Goal: Task Accomplishment & Management: Manage account settings

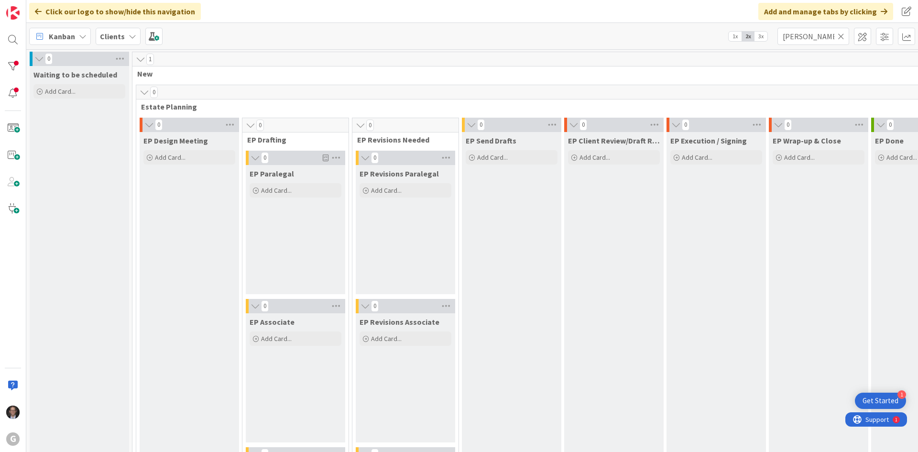
click at [840, 36] on icon at bounding box center [841, 36] width 7 height 9
click at [812, 39] on input "text" at bounding box center [813, 36] width 72 height 17
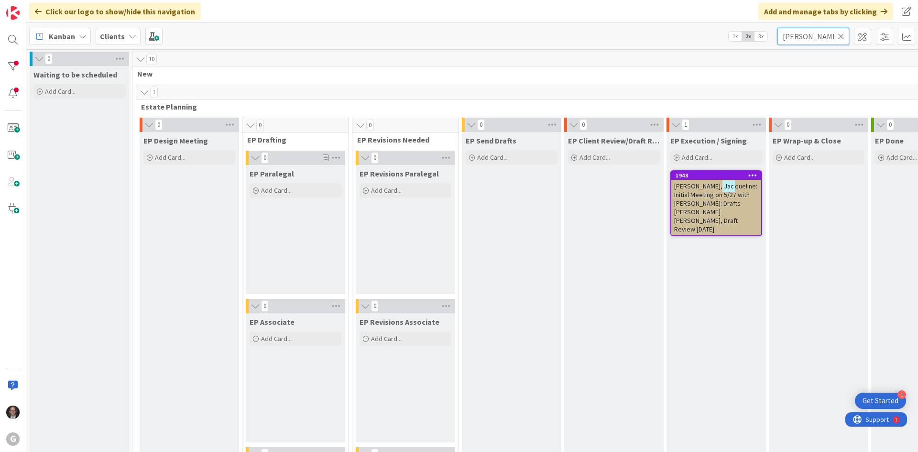
type input "[PERSON_NAME]"
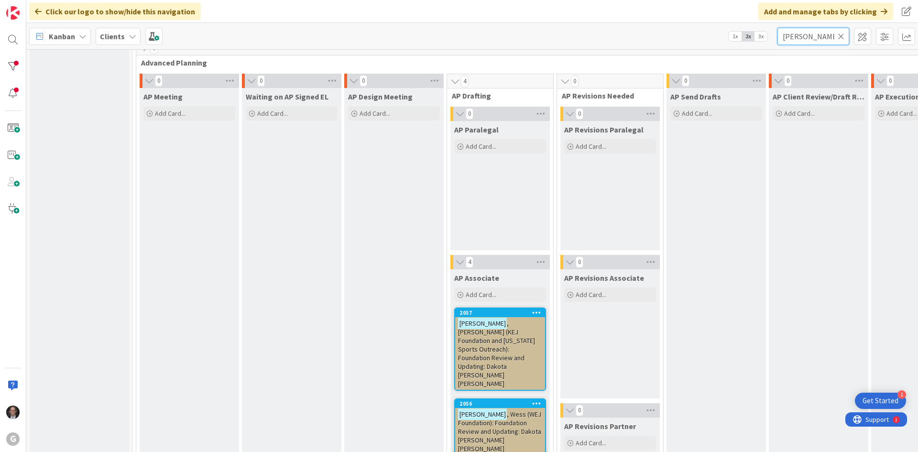
scroll to position [860, 0]
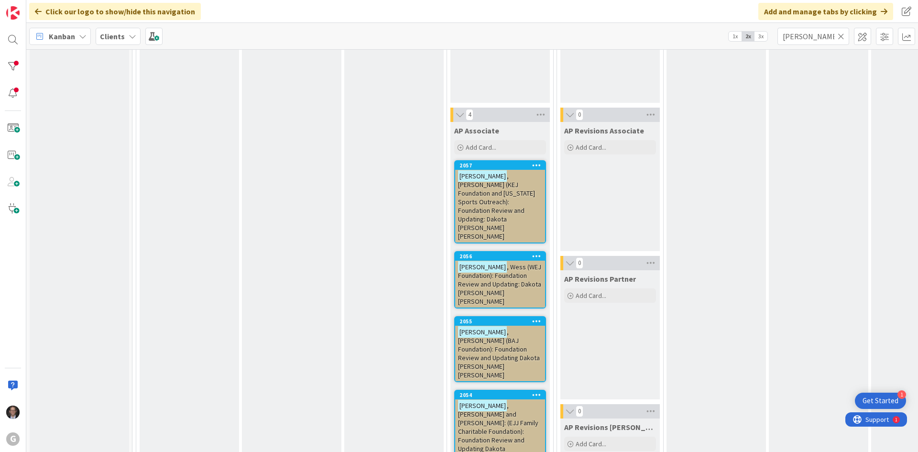
click at [503, 401] on span ", [PERSON_NAME] and [PERSON_NAME]: (EJJ Family Charitable Foundation): Foundati…" at bounding box center [498, 435] width 80 height 69
type textarea "x"
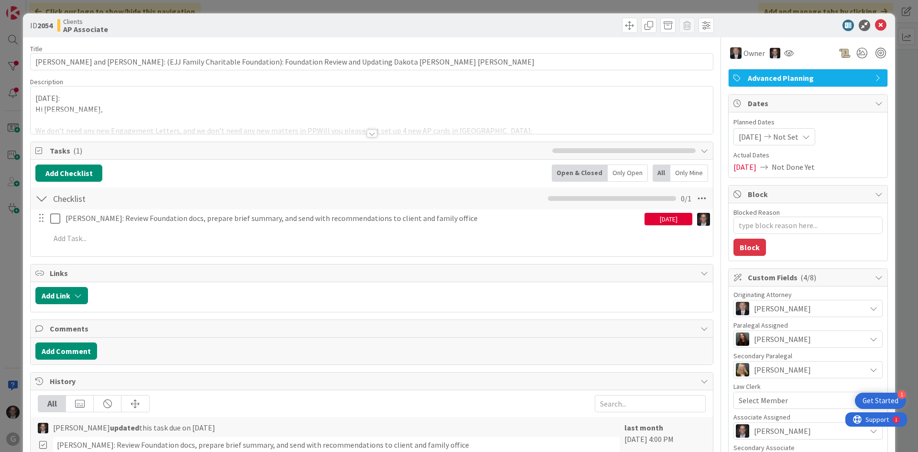
click at [369, 133] on div at bounding box center [372, 134] width 11 height 8
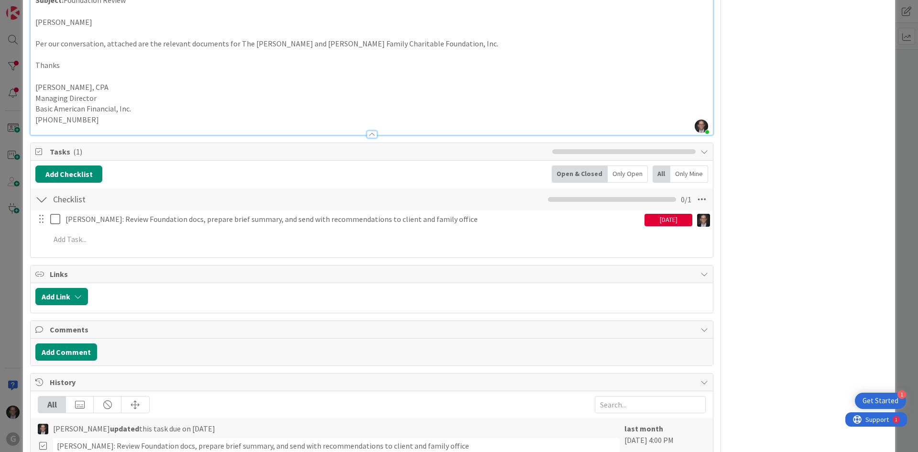
scroll to position [669, 0]
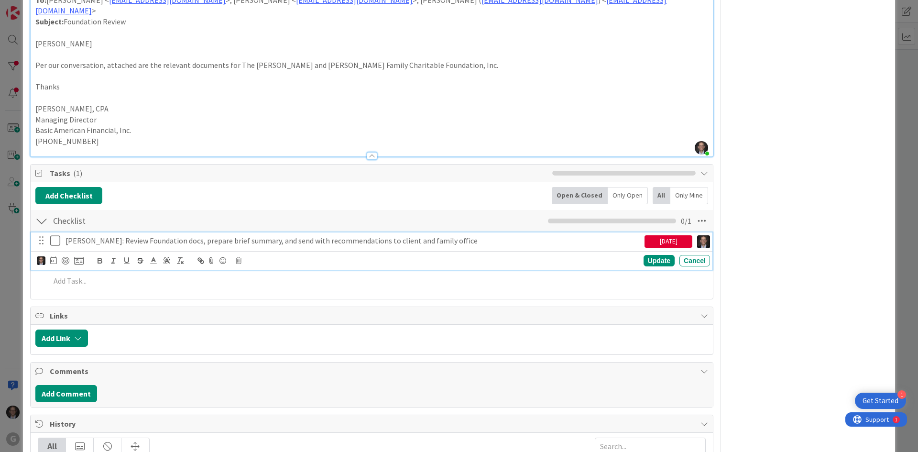
click at [292, 235] on p "[PERSON_NAME]: Review Foundation docs, prepare brief summary, and send with rec…" at bounding box center [352, 240] width 575 height 11
click at [55, 256] on icon at bounding box center [53, 260] width 7 height 8
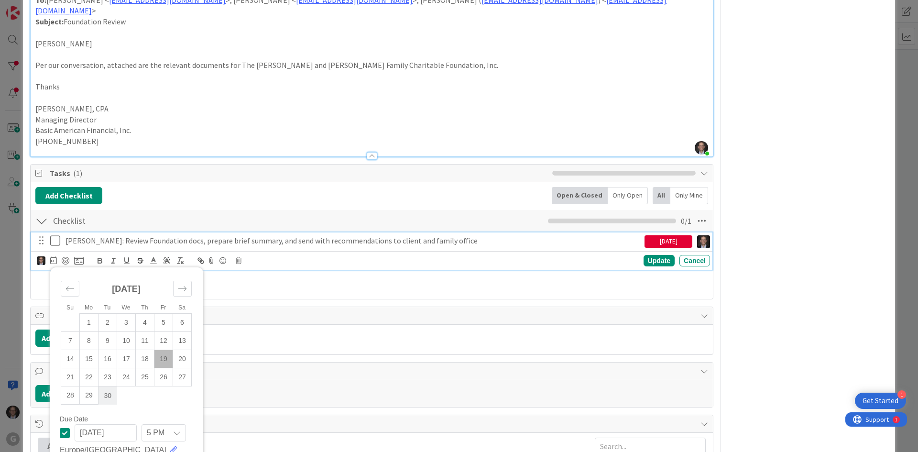
click at [106, 386] on td "30" at bounding box center [107, 395] width 19 height 18
type input "[DATE]"
click at [652, 255] on div "Update" at bounding box center [658, 260] width 31 height 11
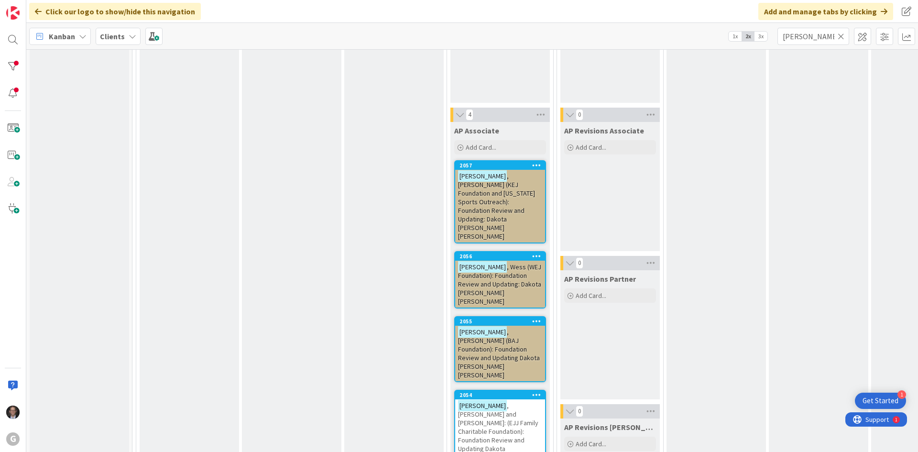
click at [510, 327] on span ", [PERSON_NAME] (BAJ Foundation): Foundation Review and Updating Dakota [PERSON…" at bounding box center [499, 353] width 82 height 52
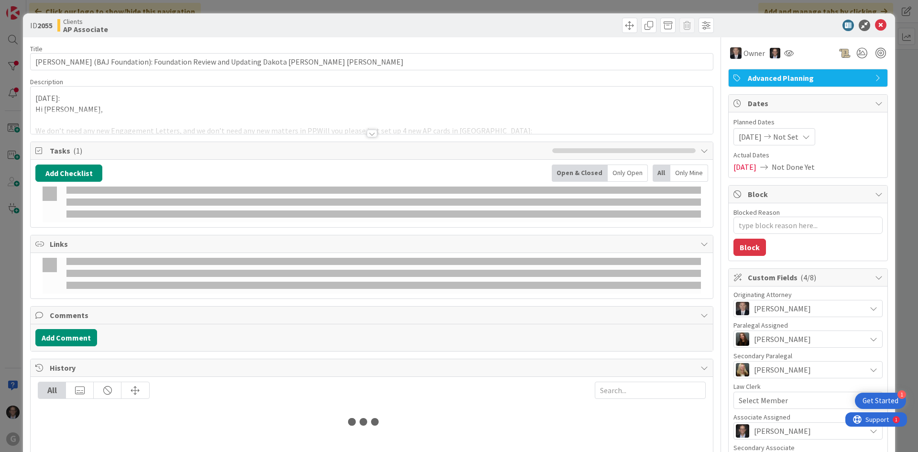
type textarea "x"
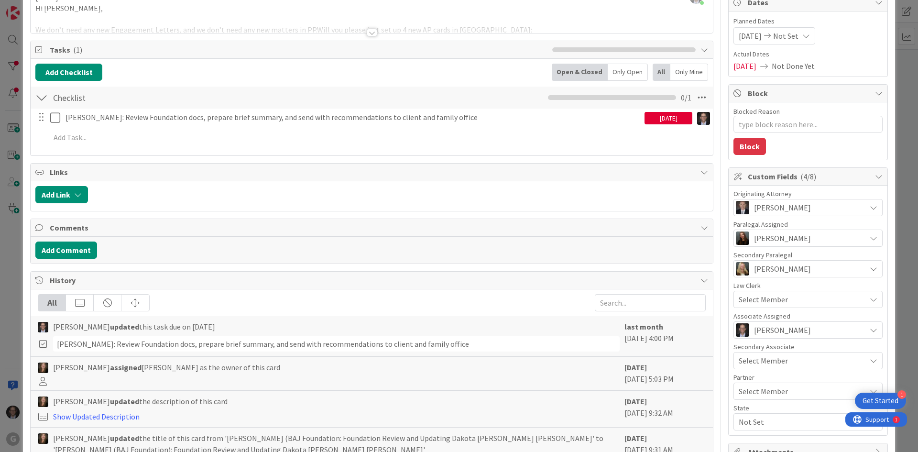
scroll to position [86, 0]
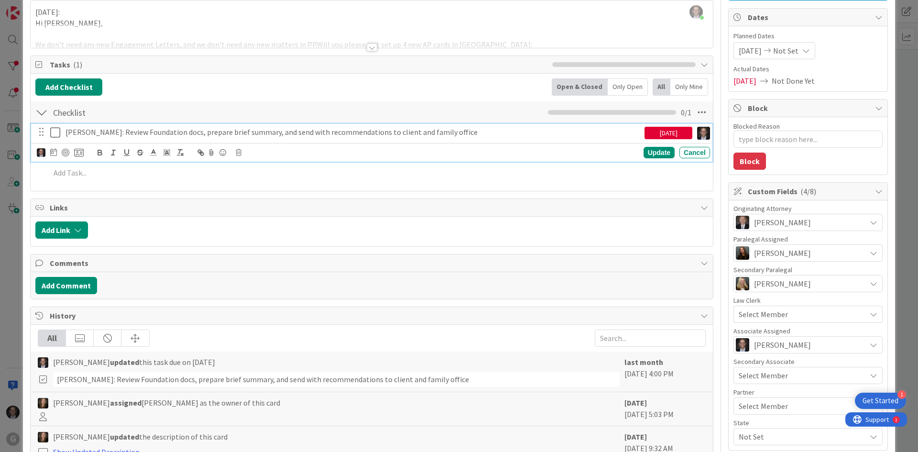
click at [107, 133] on p "[PERSON_NAME]: Review Foundation docs, prepare brief summary, and send with rec…" at bounding box center [352, 132] width 575 height 11
click at [49, 152] on div at bounding box center [60, 152] width 47 height 11
click at [52, 153] on icon at bounding box center [53, 152] width 7 height 8
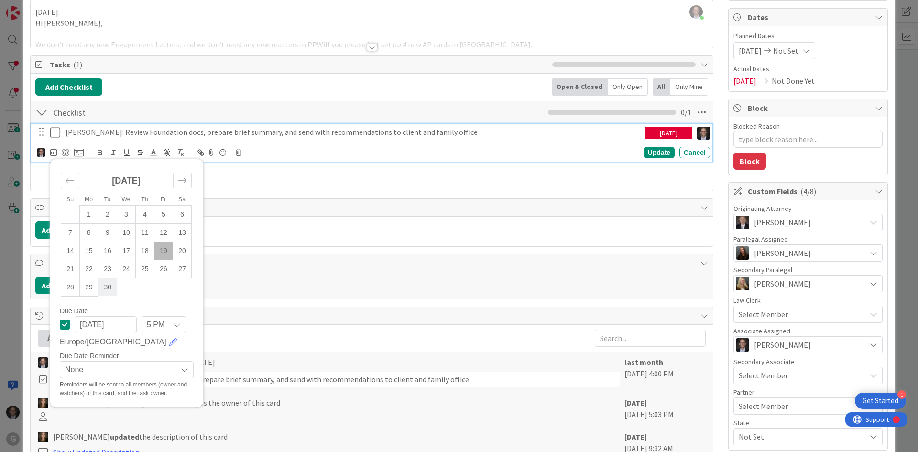
drag, startPoint x: 109, startPoint y: 284, endPoint x: 465, endPoint y: 193, distance: 367.7
click at [109, 284] on td "30" at bounding box center [107, 287] width 19 height 18
type input "[DATE]"
click at [654, 153] on div "Update" at bounding box center [658, 152] width 31 height 11
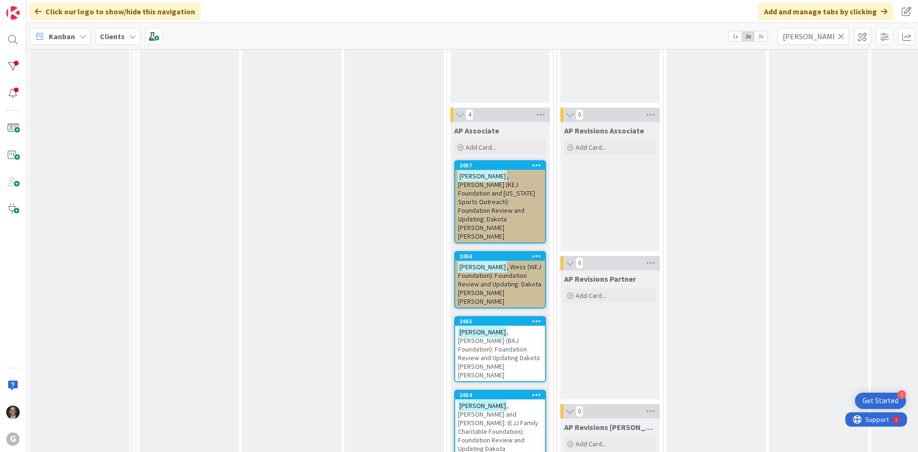
click at [500, 262] on span ", Wess (WEJ Foundation): Foundation Review and Updating: Dakota [PERSON_NAME] […" at bounding box center [499, 283] width 83 height 43
type textarea "x"
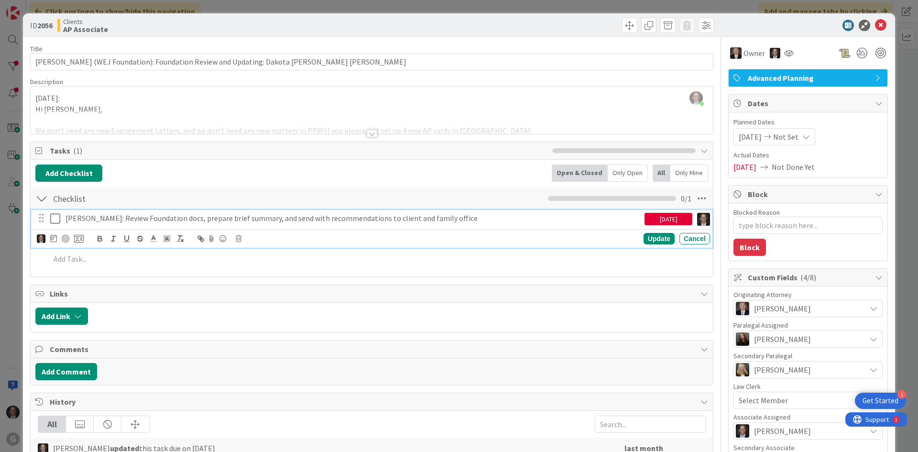
click at [159, 216] on p "[PERSON_NAME]: Review Foundation docs, prepare brief summary, and send with rec…" at bounding box center [352, 218] width 575 height 11
click at [54, 238] on icon at bounding box center [53, 238] width 7 height 8
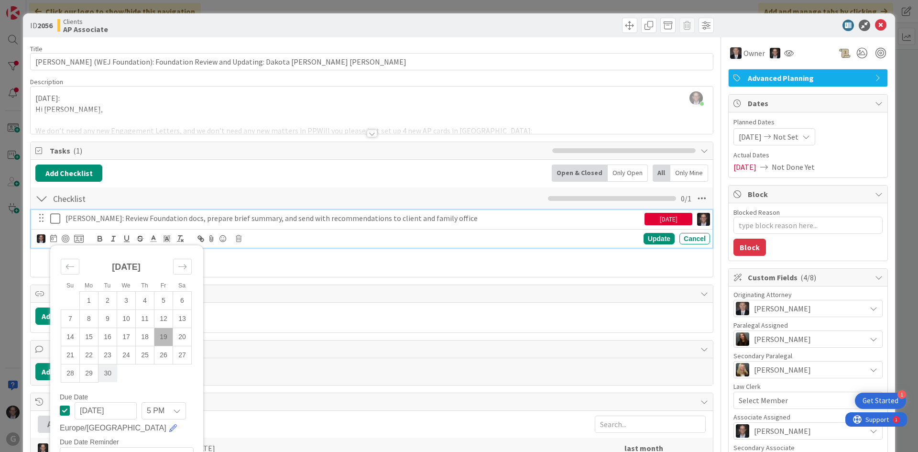
click at [110, 376] on td "30" at bounding box center [107, 373] width 19 height 18
type input "[DATE]"
click at [653, 239] on div "Update" at bounding box center [658, 238] width 31 height 11
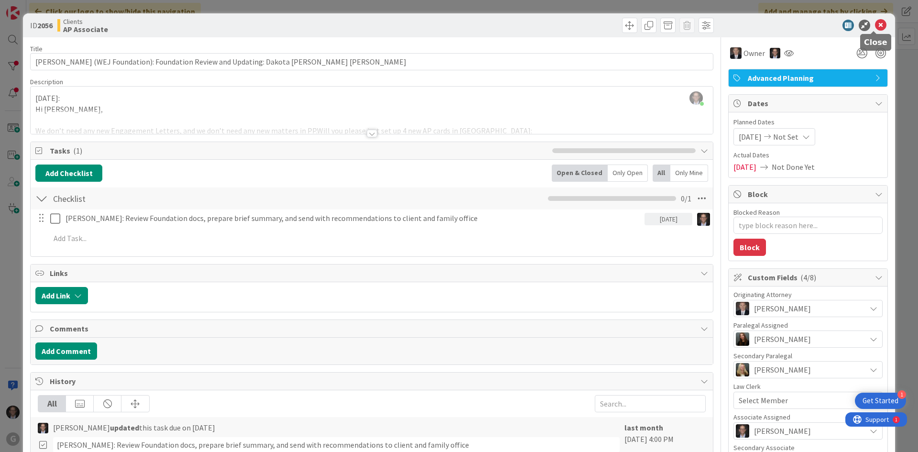
click at [875, 26] on icon at bounding box center [880, 25] width 11 height 11
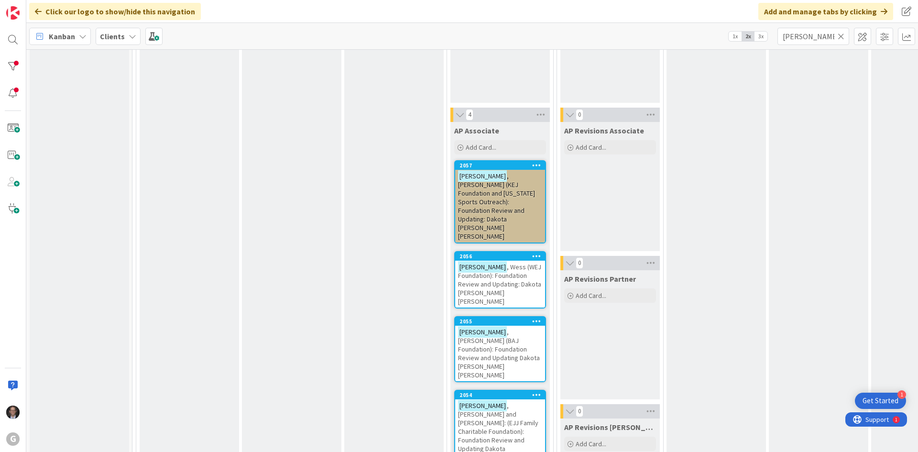
click at [486, 194] on span ", [PERSON_NAME] (KEJ Foundation and [US_STATE] Sports Outreach): Foundation Rev…" at bounding box center [496, 206] width 77 height 69
type textarea "x"
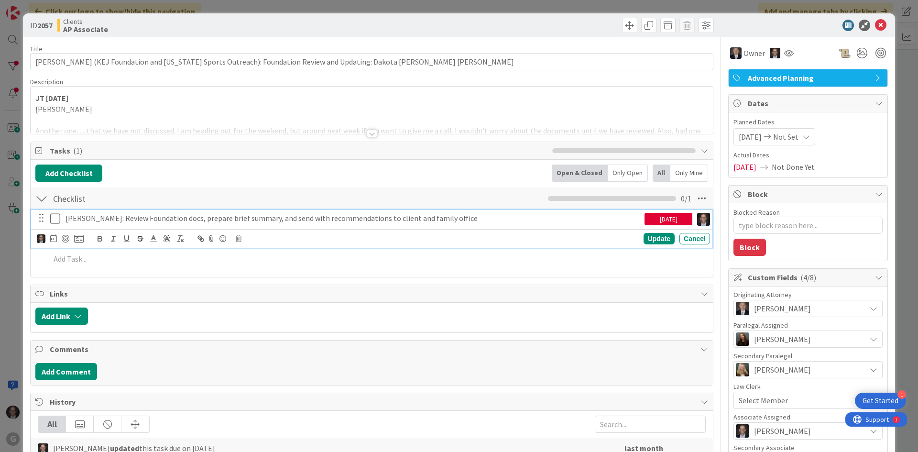
click at [106, 217] on p "[PERSON_NAME]: Review Foundation docs, prepare brief summary, and send with rec…" at bounding box center [352, 218] width 575 height 11
click at [52, 238] on icon at bounding box center [53, 238] width 7 height 8
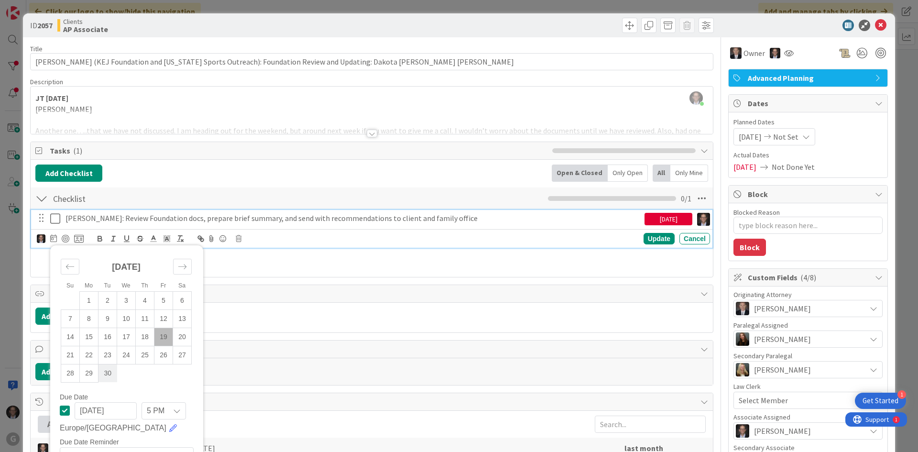
click at [107, 376] on td "30" at bounding box center [107, 373] width 19 height 18
type input "[DATE]"
click at [650, 240] on div "Update" at bounding box center [658, 238] width 31 height 11
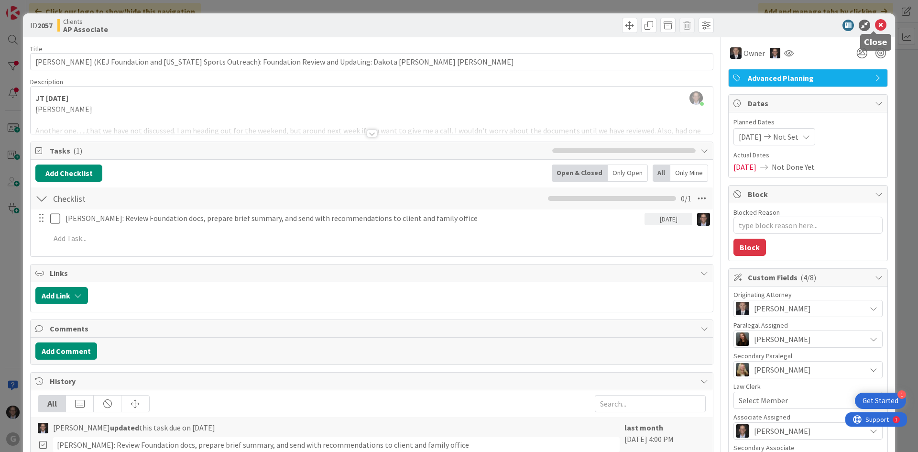
click at [875, 23] on icon at bounding box center [880, 25] width 11 height 11
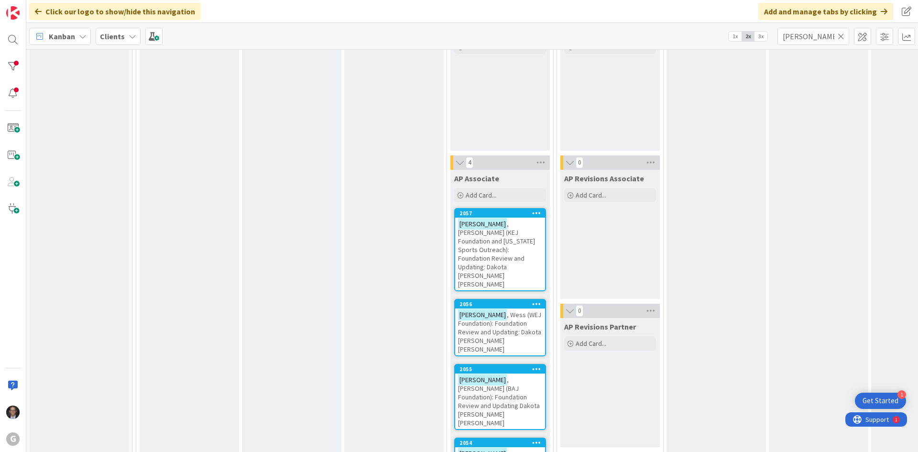
click at [489, 240] on span ", [PERSON_NAME] (KEJ Foundation and [US_STATE] Sports Outreach): Foundation Rev…" at bounding box center [496, 253] width 77 height 69
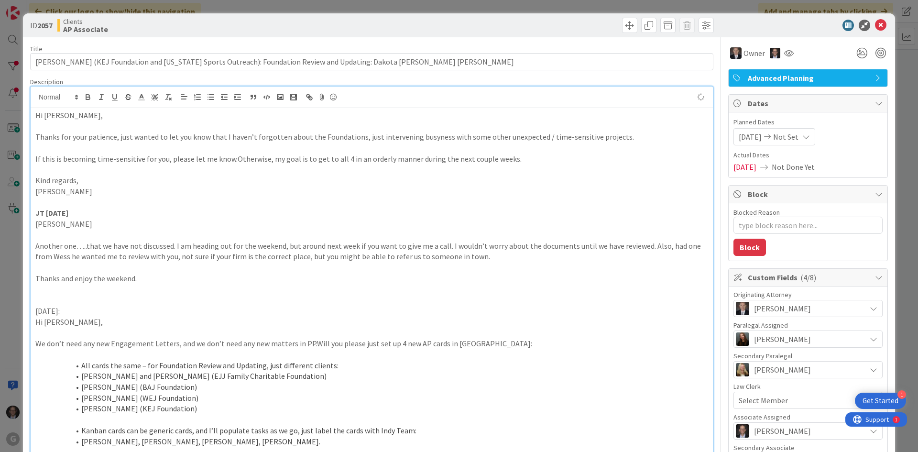
click at [36, 115] on p "Hi [PERSON_NAME]," at bounding box center [371, 115] width 673 height 11
type textarea "x"
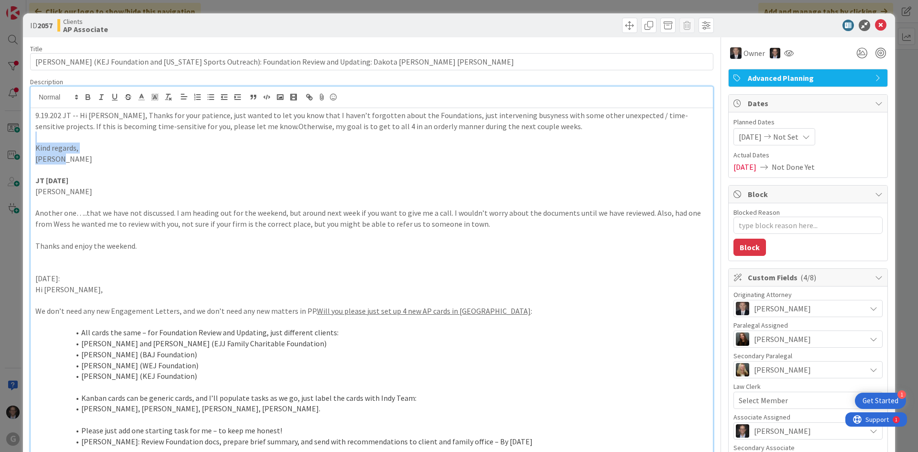
drag, startPoint x: 37, startPoint y: 138, endPoint x: 93, endPoint y: 160, distance: 60.1
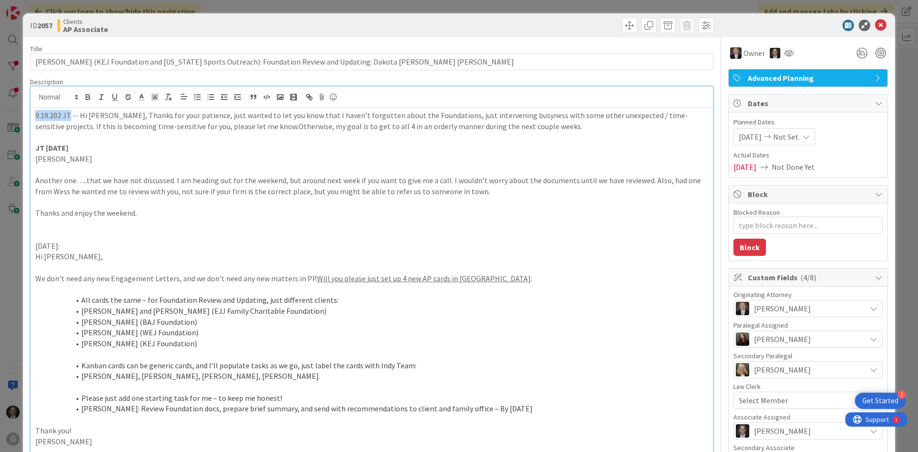
drag, startPoint x: 36, startPoint y: 117, endPoint x: 70, endPoint y: 118, distance: 34.0
click at [70, 118] on p "9.19.202 JT -- Hi [PERSON_NAME], Thanks for your patience, just wanted to let y…" at bounding box center [371, 121] width 673 height 22
click at [91, 95] on icon "button" at bounding box center [88, 97] width 9 height 9
click at [92, 136] on p at bounding box center [371, 136] width 673 height 11
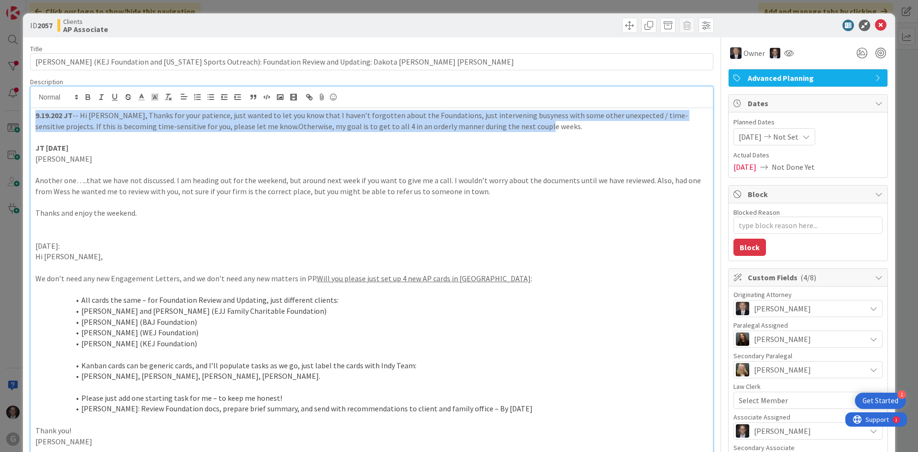
drag, startPoint x: 34, startPoint y: 117, endPoint x: 501, endPoint y: 130, distance: 467.2
copy p "9.19.202 JT -- Hi [PERSON_NAME], Thanks for your patience, just wanted to let y…"
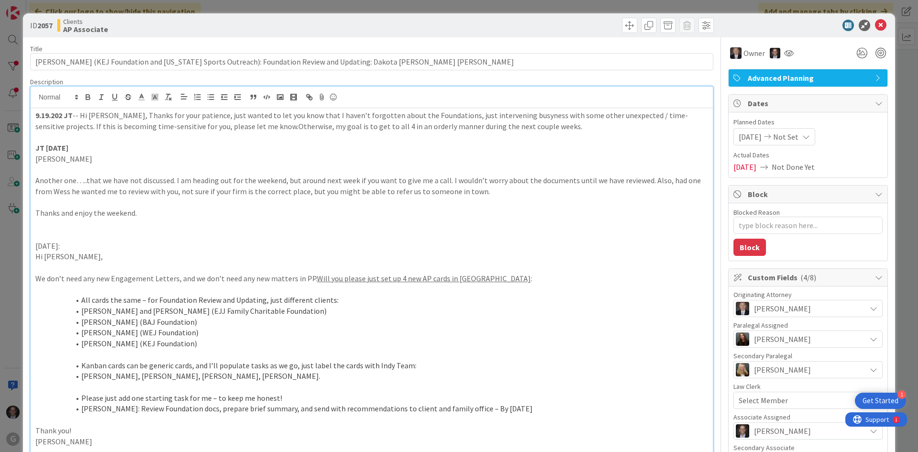
click at [422, 163] on p "[PERSON_NAME]" at bounding box center [371, 158] width 673 height 11
click at [877, 24] on icon at bounding box center [880, 25] width 11 height 11
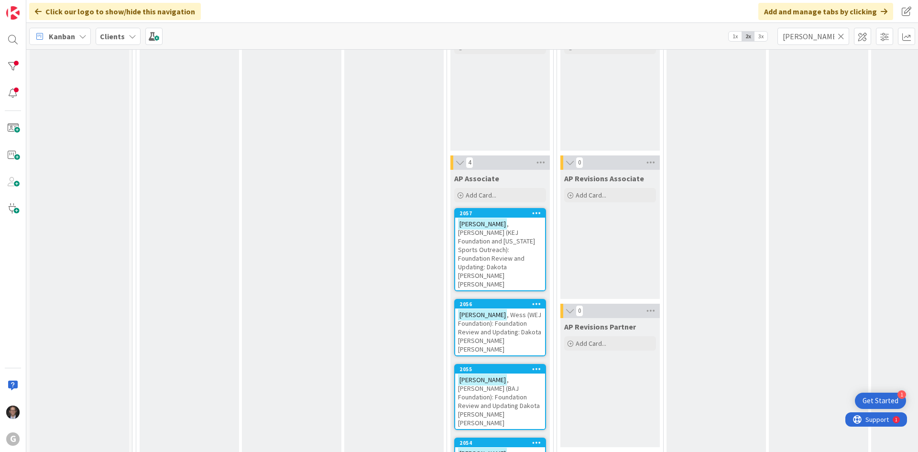
click at [506, 310] on span ", Wess (WEJ Foundation): Foundation Review and Updating: Dakota [PERSON_NAME] […" at bounding box center [499, 331] width 83 height 43
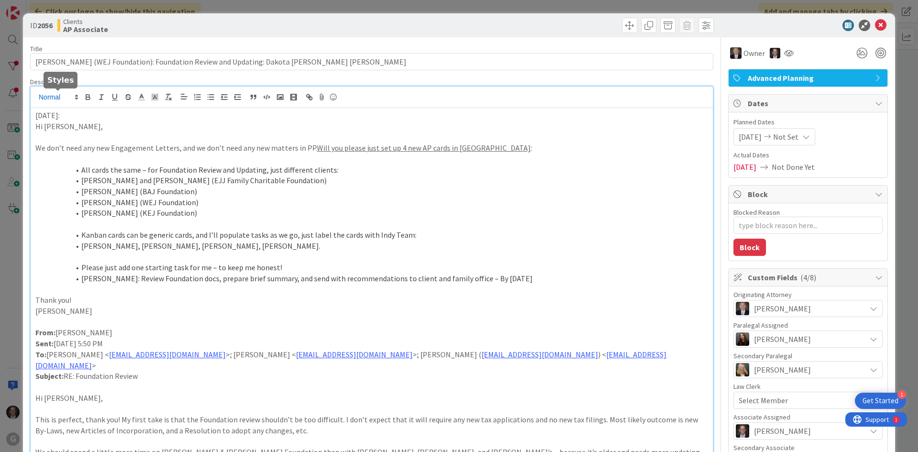
click at [35, 97] on div "[PERSON_NAME] just joined [DATE]: Hi [PERSON_NAME], We don’t need any new Engag…" at bounding box center [372, 456] width 682 height 739
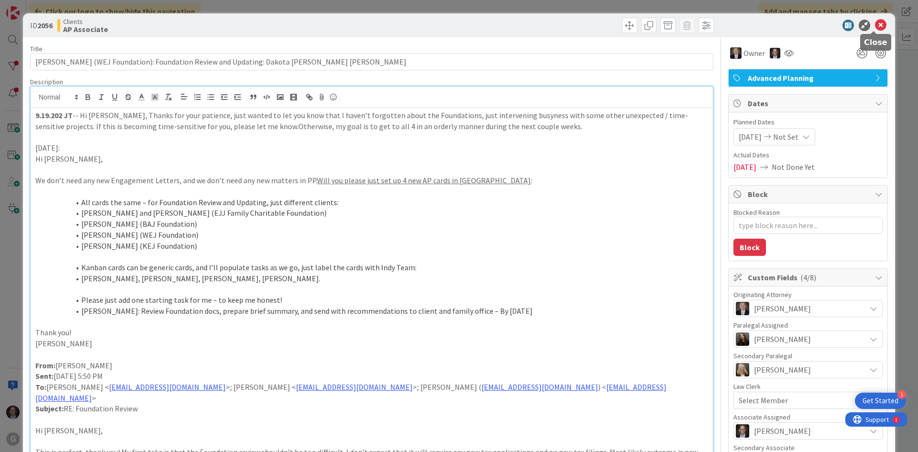
click at [875, 22] on icon at bounding box center [880, 25] width 11 height 11
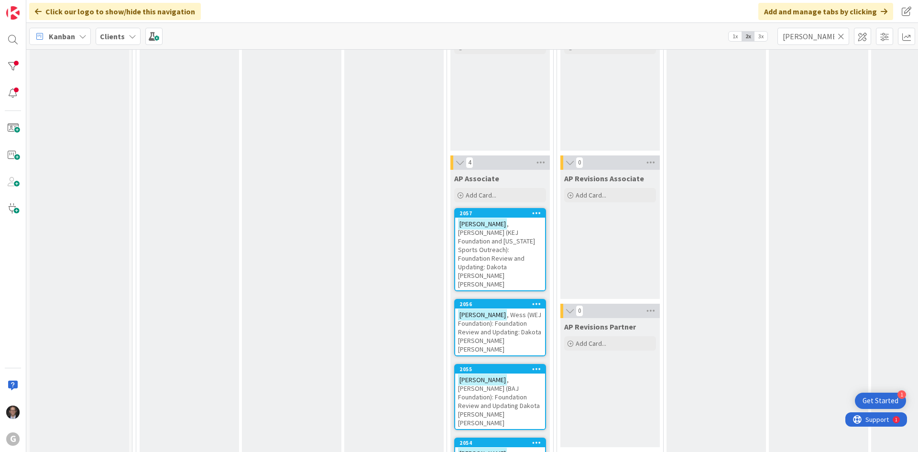
click at [493, 375] on span ", [PERSON_NAME] (BAJ Foundation): Foundation Review and Updating Dakota [PERSON…" at bounding box center [499, 401] width 82 height 52
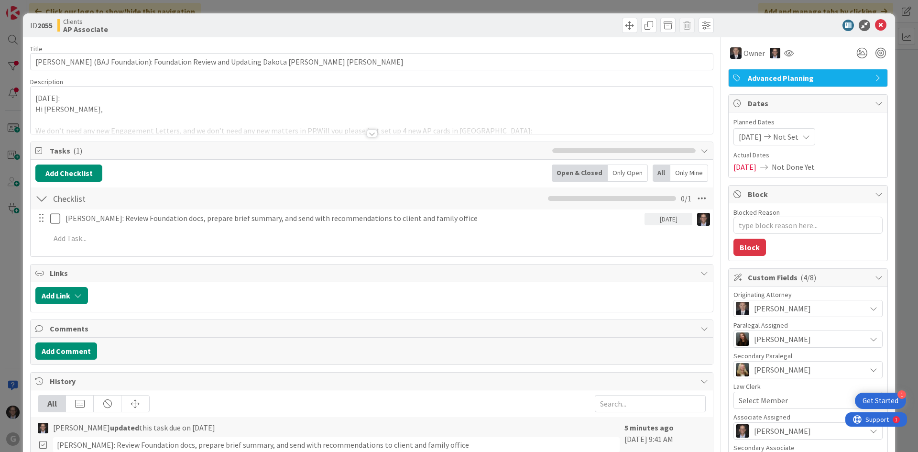
click at [36, 97] on div "[DATE]: Hi [PERSON_NAME], We don’t need any new Engagement Letters, and we don’…" at bounding box center [372, 110] width 682 height 47
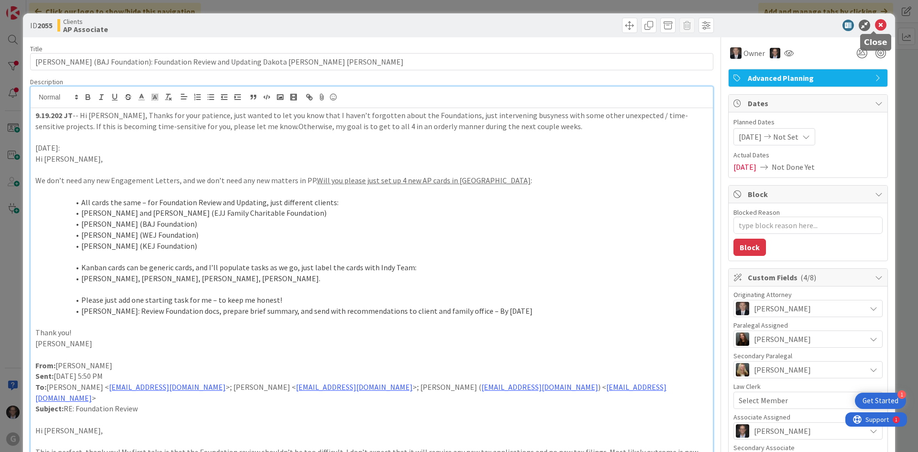
click at [875, 22] on icon at bounding box center [880, 25] width 11 height 11
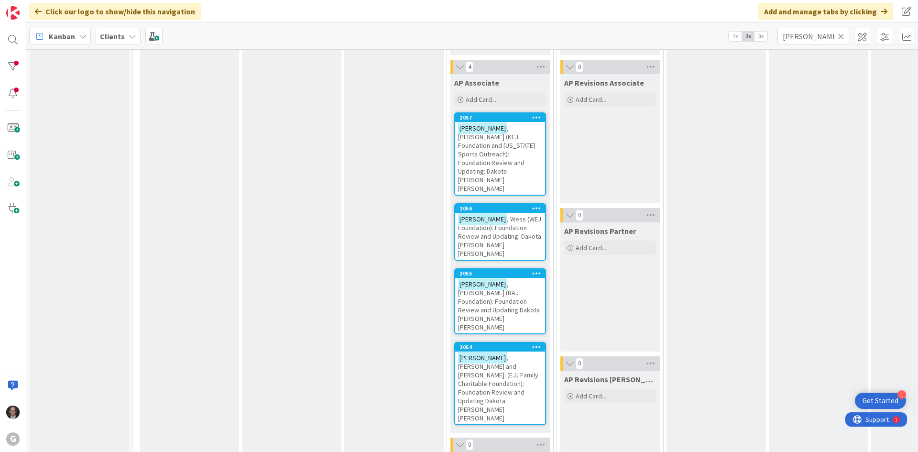
click at [490, 353] on span ", [PERSON_NAME] and [PERSON_NAME]: (EJJ Family Charitable Foundation): Foundati…" at bounding box center [498, 387] width 80 height 69
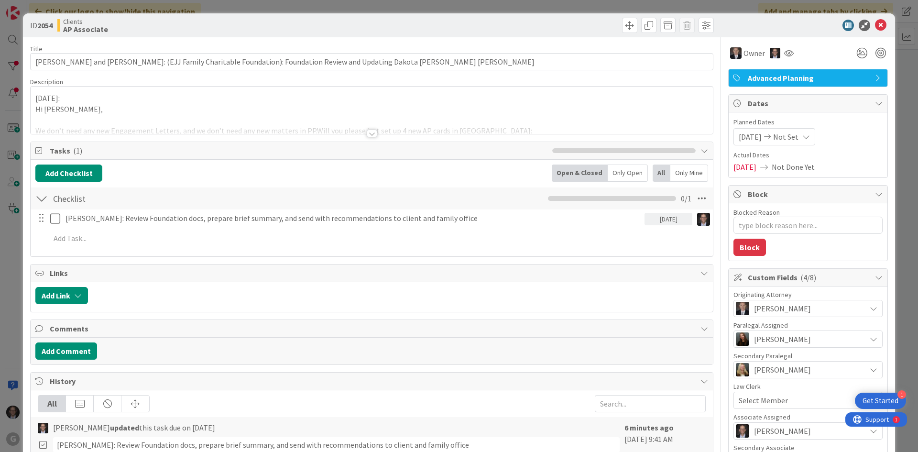
click at [34, 98] on div "[DATE]: Hi [PERSON_NAME], We don’t need any new Engagement Letters, and we don’…" at bounding box center [372, 110] width 682 height 47
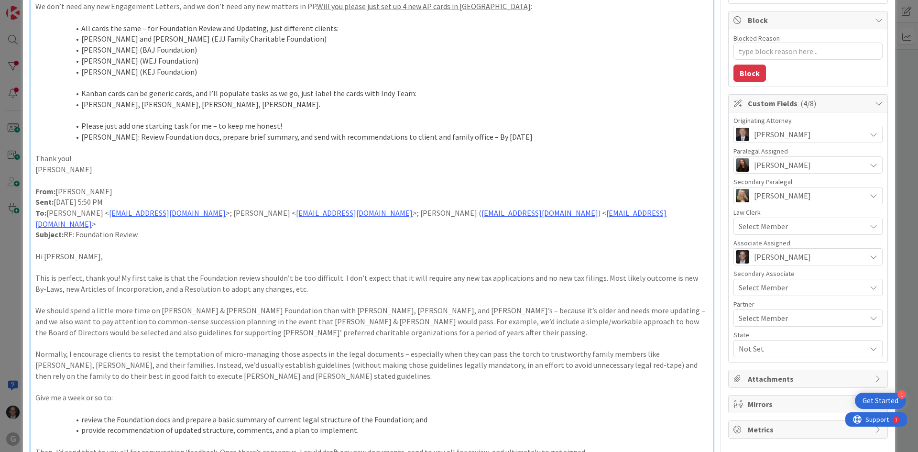
type textarea "x"
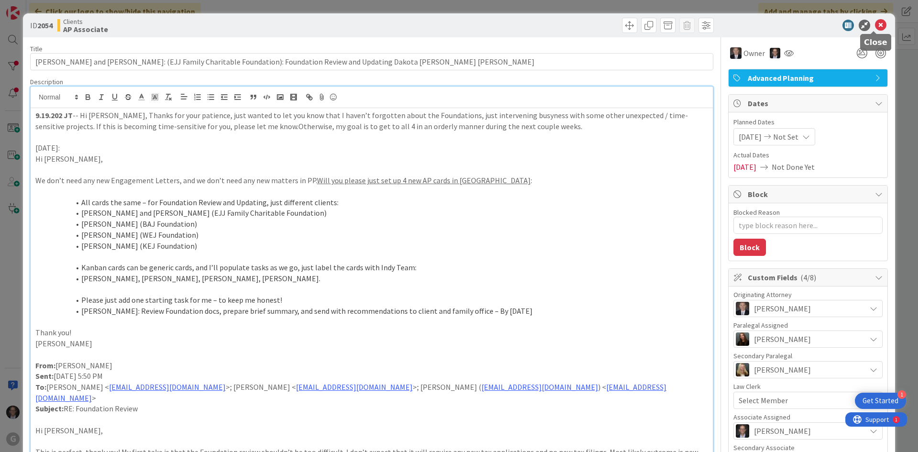
click at [875, 28] on icon at bounding box center [880, 25] width 11 height 11
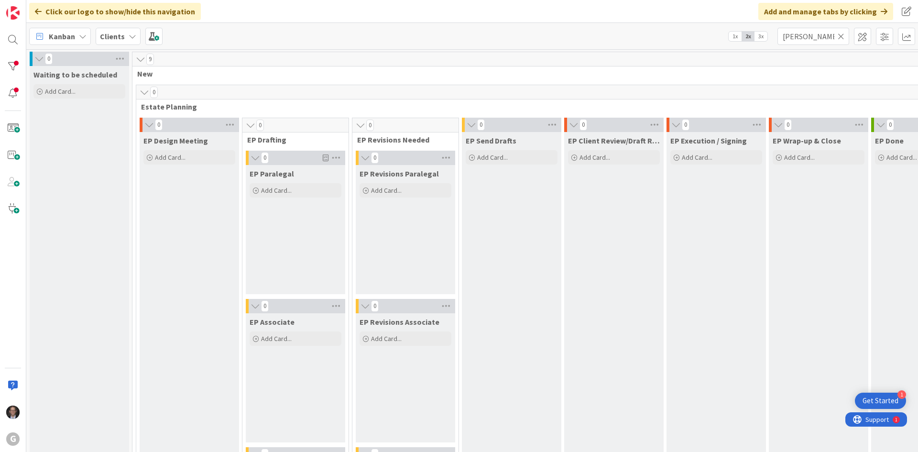
click at [838, 37] on icon at bounding box center [841, 36] width 7 height 9
click at [807, 38] on input "text" at bounding box center [813, 36] width 72 height 17
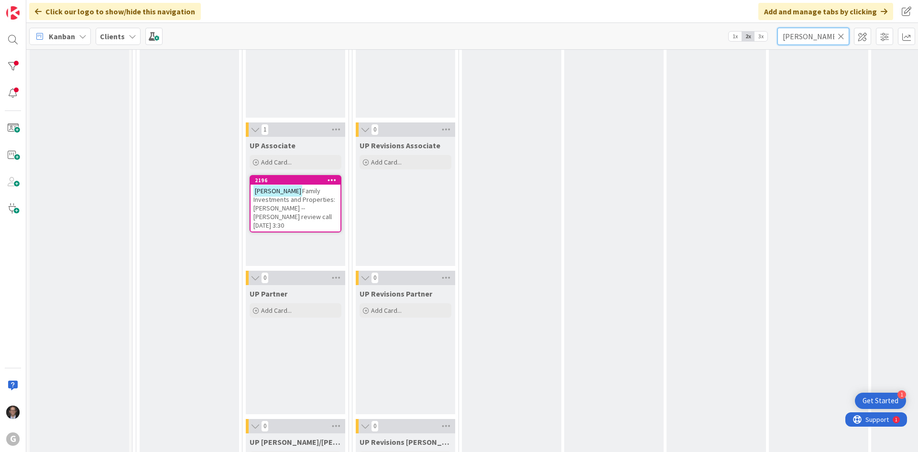
scroll to position [1530, 0]
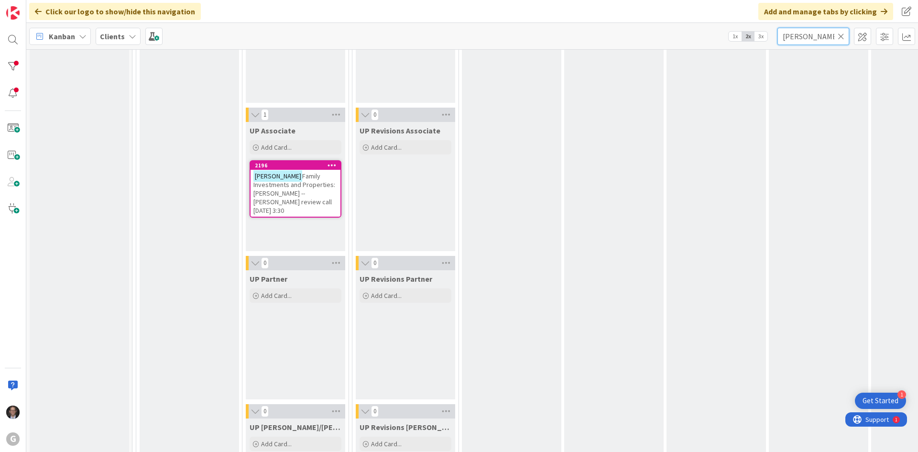
type input "[PERSON_NAME]"
click at [278, 190] on span "Family Investments and Properties: [PERSON_NAME] -- [PERSON_NAME] review call […" at bounding box center [294, 193] width 82 height 43
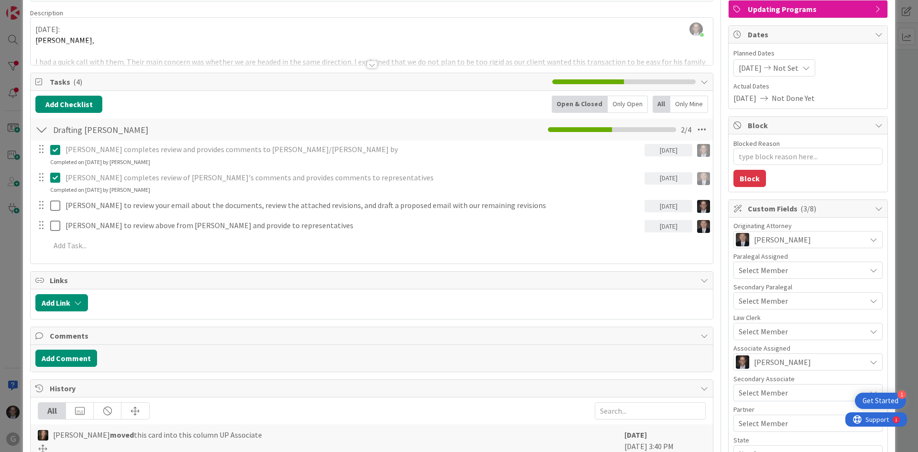
scroll to position [48, 0]
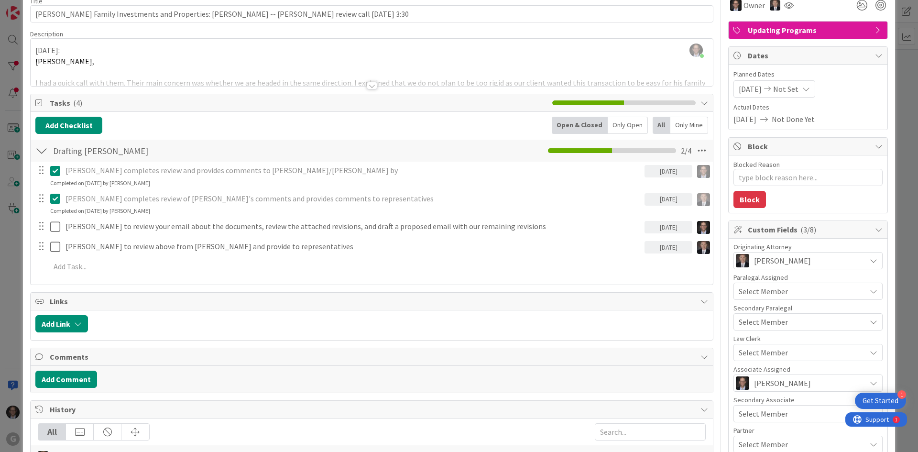
type textarea "x"
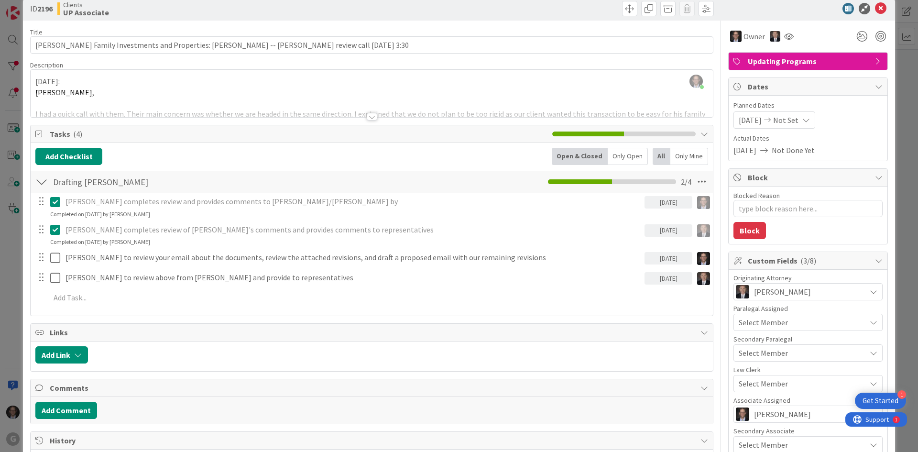
scroll to position [0, 0]
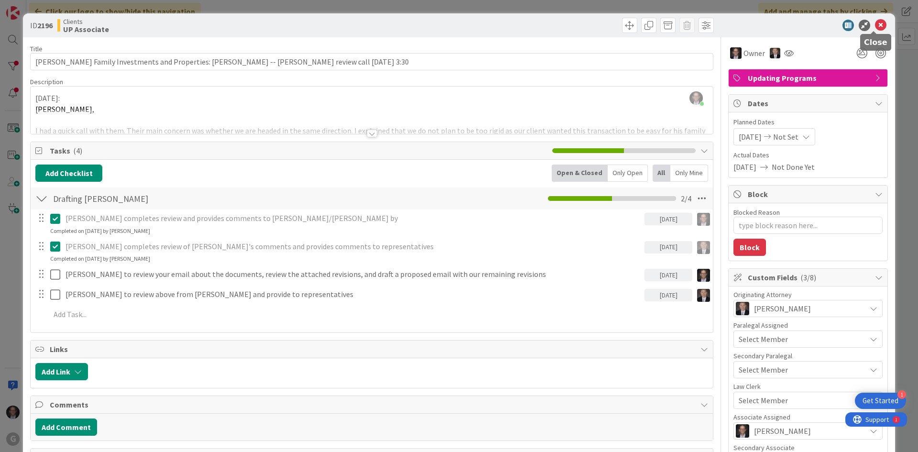
click at [875, 25] on icon at bounding box center [880, 25] width 11 height 11
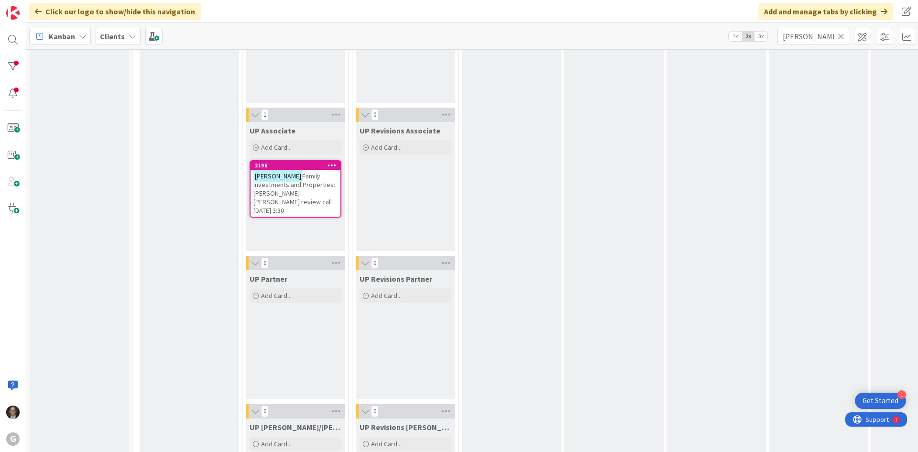
click at [841, 37] on icon at bounding box center [841, 36] width 7 height 9
click at [819, 36] on input "text" at bounding box center [813, 36] width 72 height 17
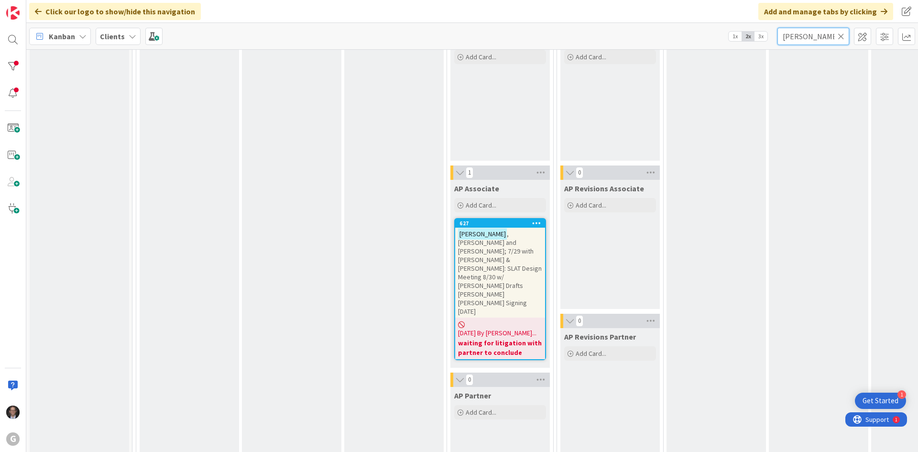
scroll to position [704, 0]
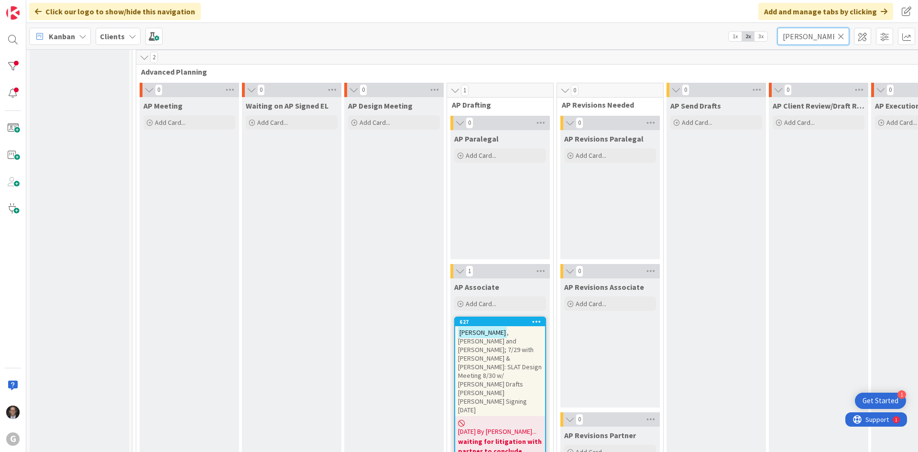
type input "[PERSON_NAME]"
click at [501, 347] on span ", [PERSON_NAME] and [PERSON_NAME]; 7/29 with [PERSON_NAME] & [PERSON_NAME]: SLA…" at bounding box center [500, 371] width 84 height 86
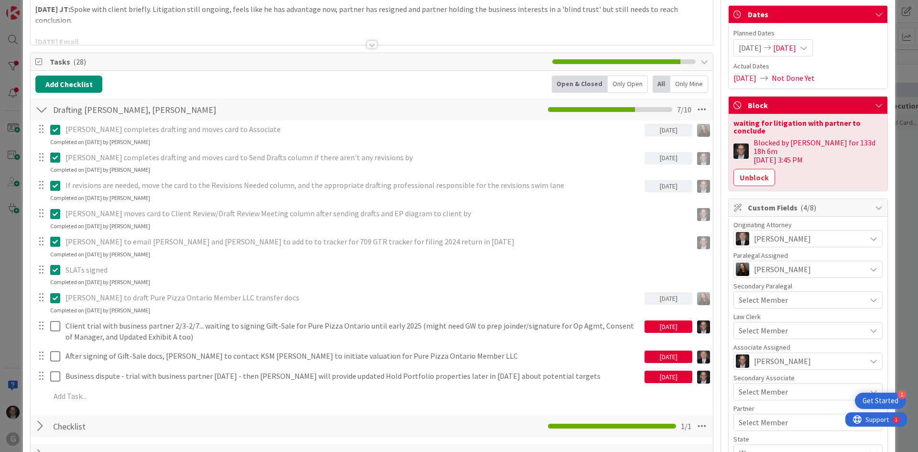
scroll to position [143, 0]
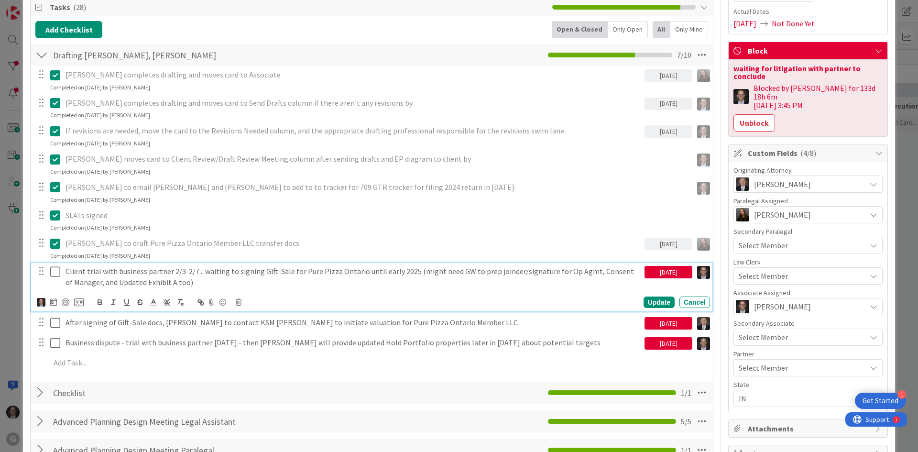
click at [309, 269] on p "Client trial with business partner 2/3-2/7... waiting to signing Gift-Sale for …" at bounding box center [352, 277] width 575 height 22
click at [51, 304] on icon at bounding box center [53, 302] width 7 height 8
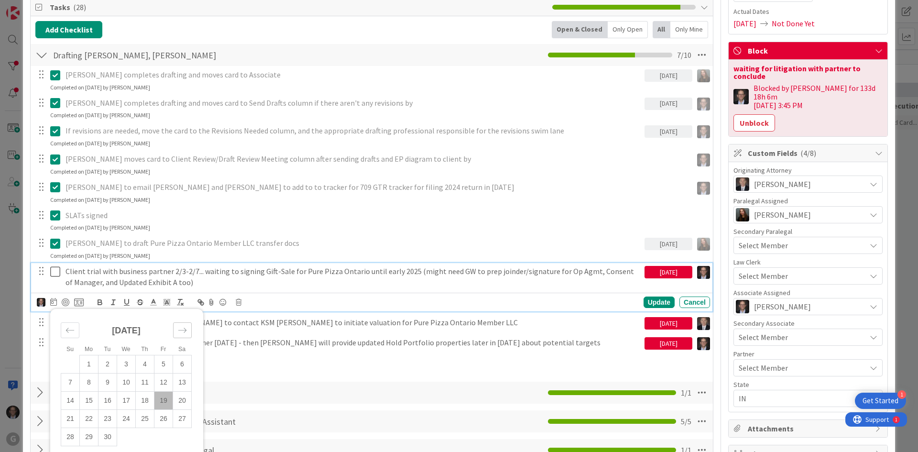
click at [183, 331] on icon "Move forward to switch to the next month." at bounding box center [182, 330] width 9 height 9
click at [164, 418] on td "24" at bounding box center [163, 419] width 19 height 18
type input "[DATE]"
click at [651, 304] on div "Update" at bounding box center [658, 301] width 31 height 11
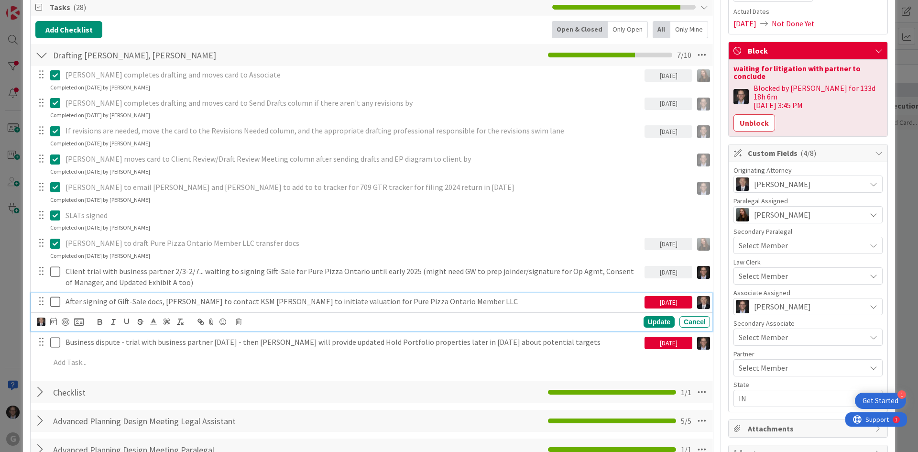
click at [446, 300] on p "After signing of Gift-Sale docs, [PERSON_NAME] to contact KSM [PERSON_NAME] to …" at bounding box center [352, 301] width 575 height 11
click at [52, 320] on icon at bounding box center [53, 321] width 7 height 8
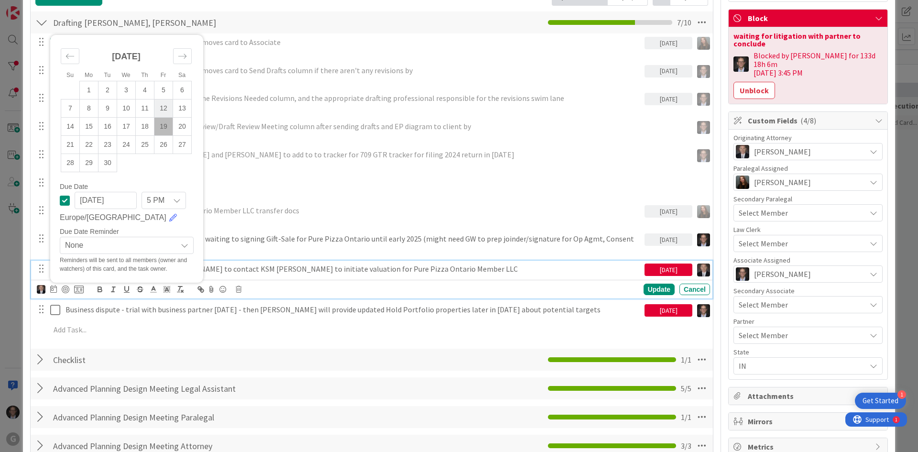
scroll to position [191, 0]
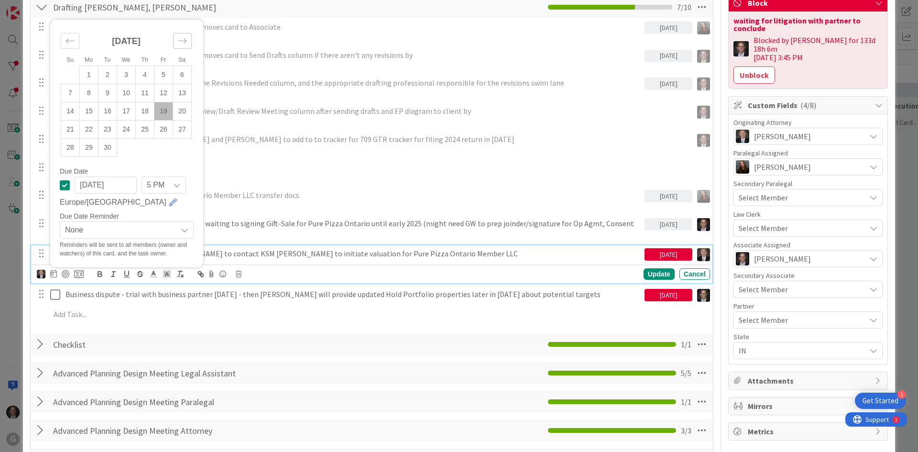
click at [187, 37] on div "Move forward to switch to the next month." at bounding box center [182, 41] width 19 height 16
click at [163, 130] on td "24" at bounding box center [163, 129] width 19 height 18
type input "[DATE]"
click at [649, 275] on div "Update" at bounding box center [658, 273] width 31 height 11
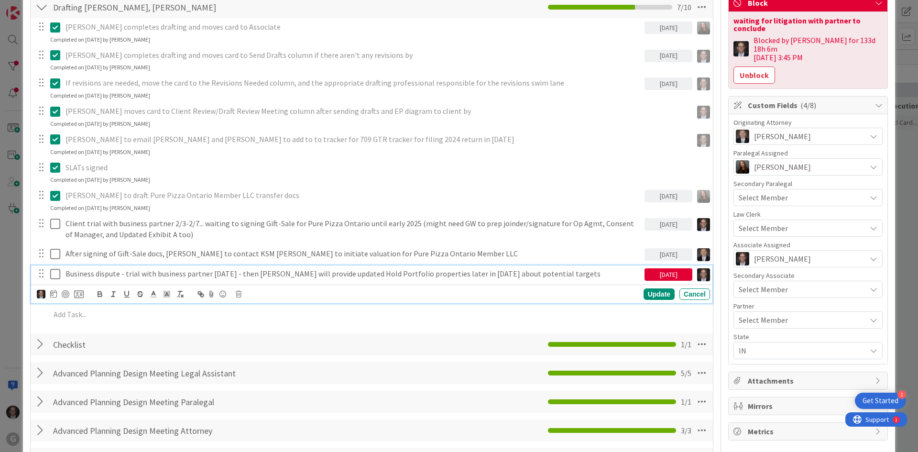
click at [386, 276] on p "Business dispute - trial with business partner [DATE] - then [PERSON_NAME] will…" at bounding box center [352, 273] width 575 height 11
click at [56, 296] on icon at bounding box center [53, 294] width 7 height 8
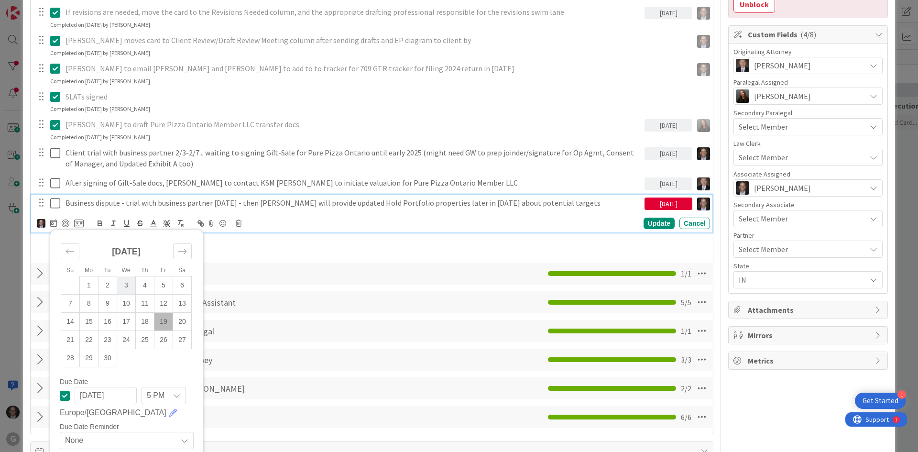
scroll to position [287, 0]
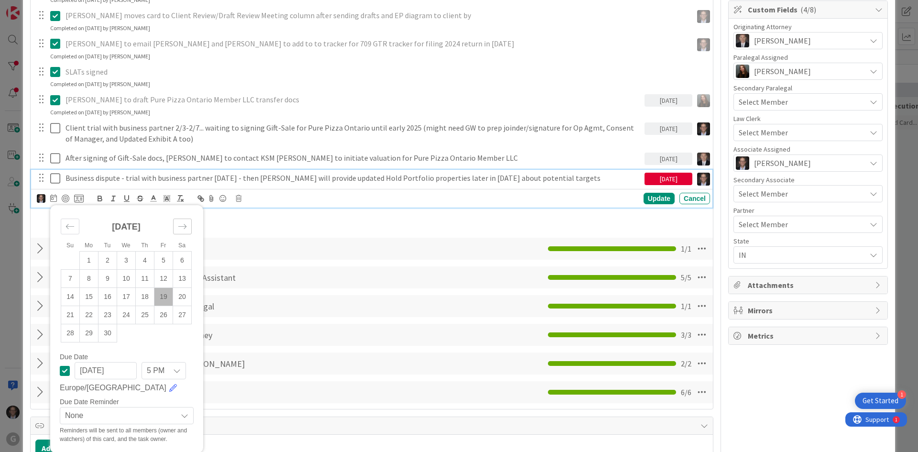
click at [185, 227] on icon "Move forward to switch to the next month." at bounding box center [182, 226] width 9 height 9
click at [164, 309] on td "24" at bounding box center [163, 315] width 19 height 18
type input "[DATE]"
click at [652, 199] on div "Update" at bounding box center [658, 198] width 31 height 11
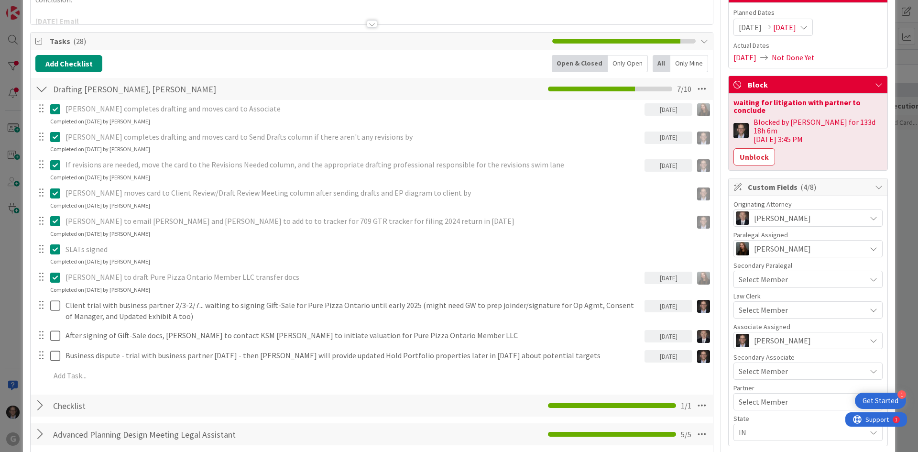
scroll to position [0, 0]
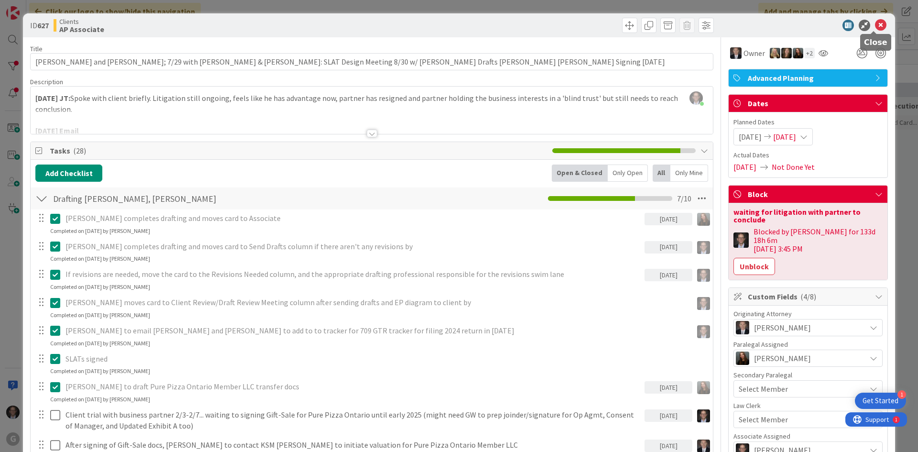
click at [875, 21] on icon at bounding box center [880, 25] width 11 height 11
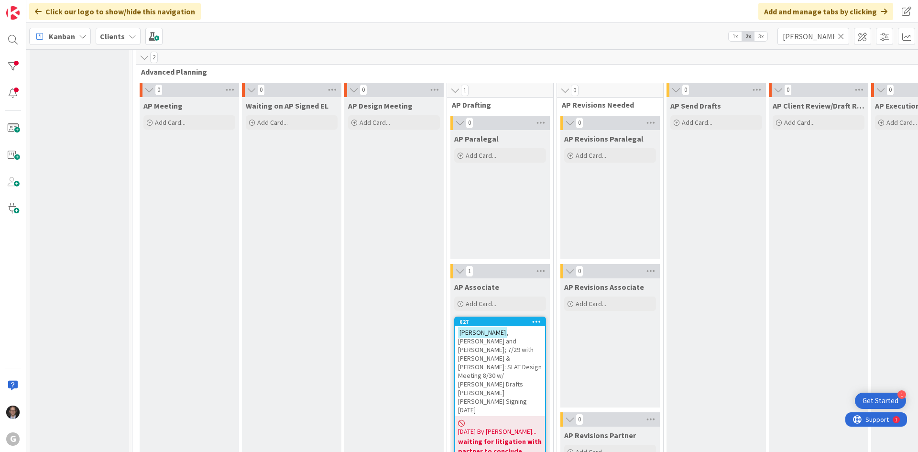
click at [840, 33] on icon at bounding box center [841, 36] width 7 height 9
click at [804, 40] on input "text" at bounding box center [813, 36] width 72 height 17
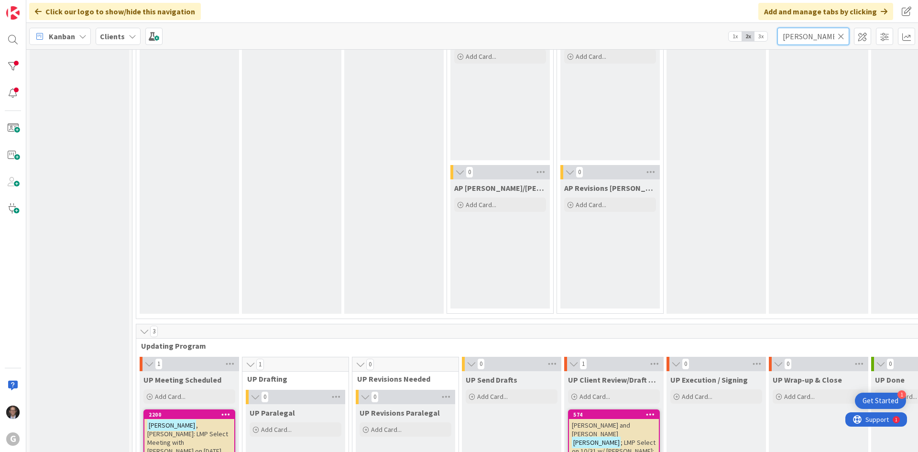
scroll to position [1338, 0]
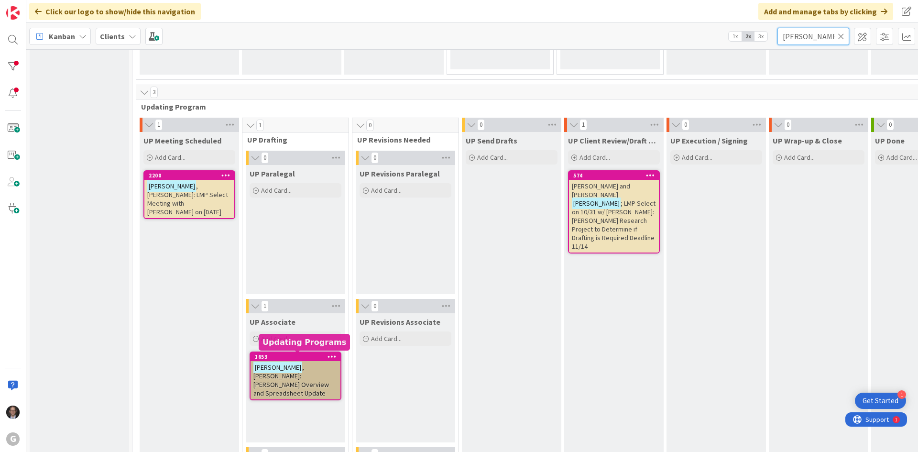
type input "[PERSON_NAME]"
click at [294, 371] on span ", [PERSON_NAME]: [PERSON_NAME] Overview and Spreadsheet Update" at bounding box center [291, 380] width 76 height 34
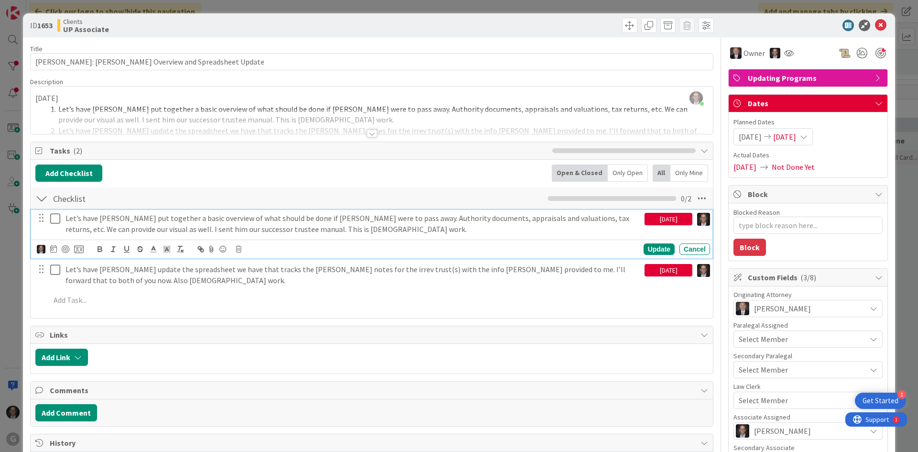
click at [55, 217] on icon at bounding box center [55, 218] width 10 height 11
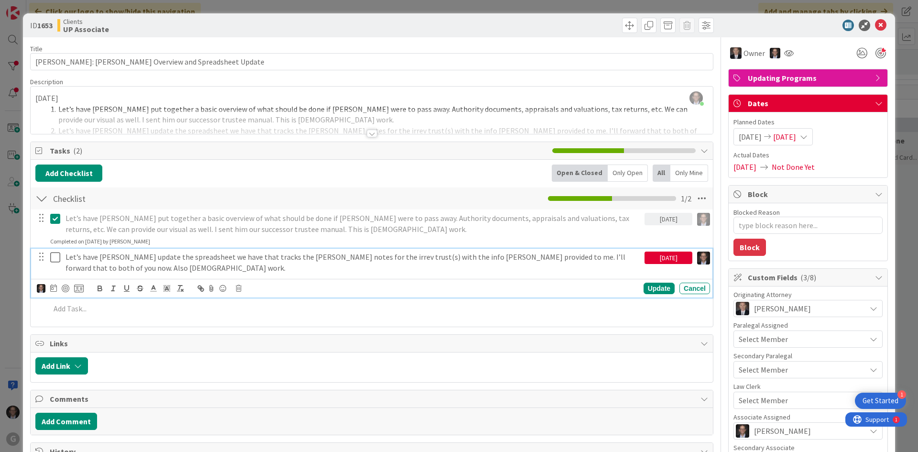
click at [156, 256] on p "Let’s have [PERSON_NAME] update the spreadsheet we have that tracks the [PERSON…" at bounding box center [352, 262] width 575 height 22
click at [54, 256] on icon at bounding box center [55, 256] width 10 height 11
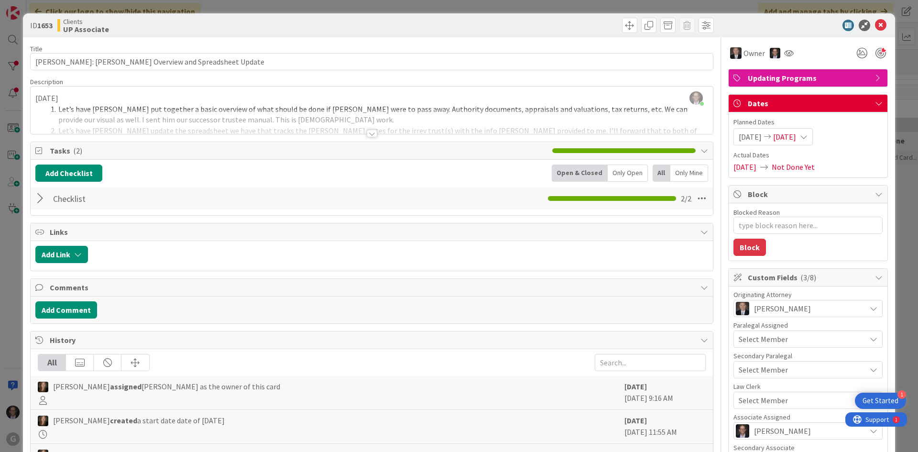
click at [370, 131] on div at bounding box center [372, 134] width 11 height 8
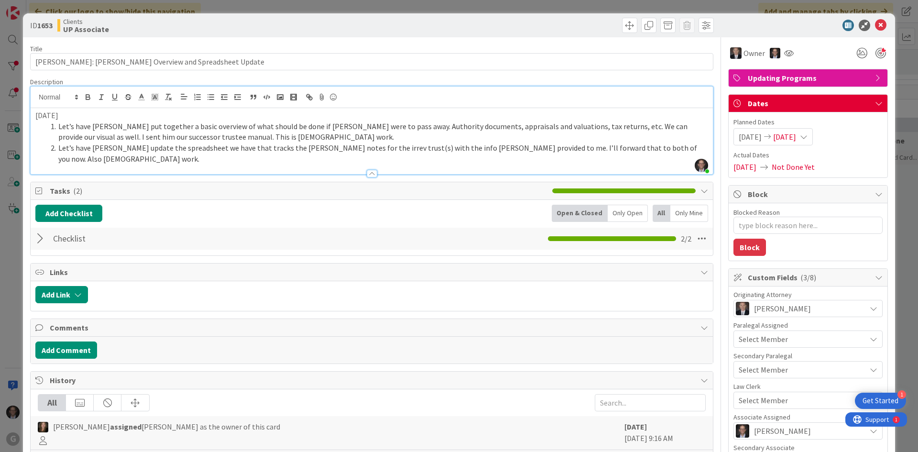
click at [39, 230] on div at bounding box center [41, 238] width 12 height 17
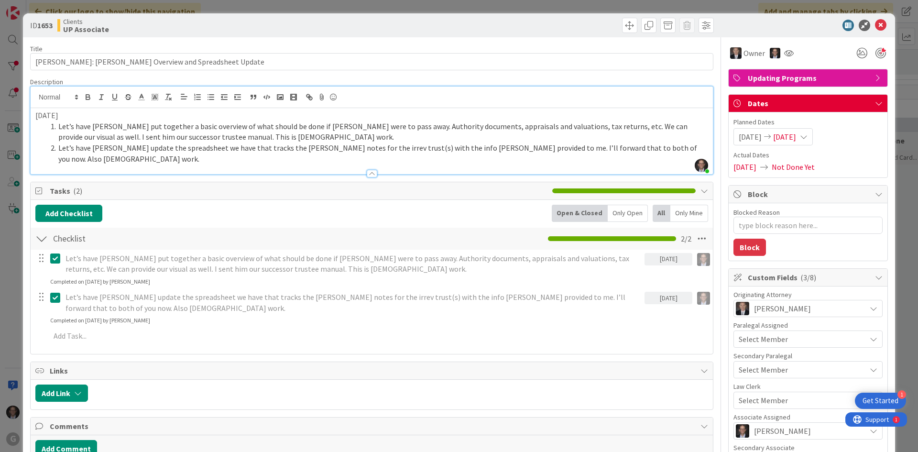
click at [56, 292] on icon at bounding box center [55, 297] width 10 height 11
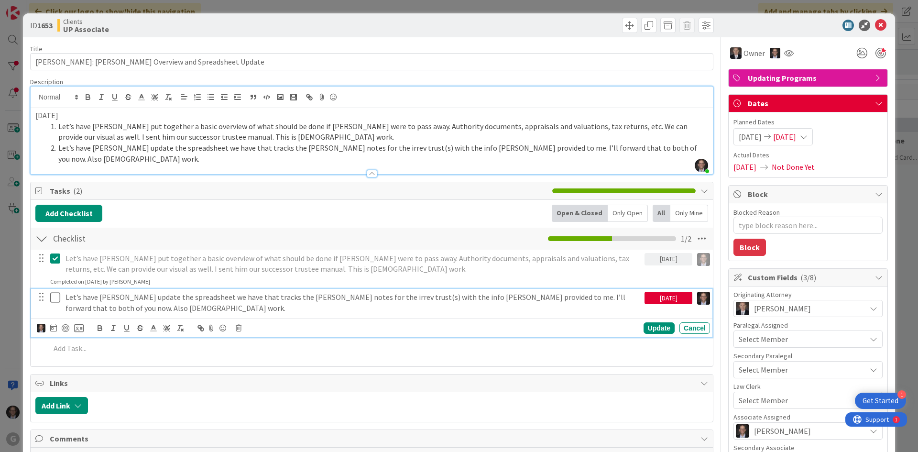
type textarea "x"
click at [100, 292] on p "Let’s have [PERSON_NAME] update the spreadsheet we have that tracks the [PERSON…" at bounding box center [352, 303] width 575 height 22
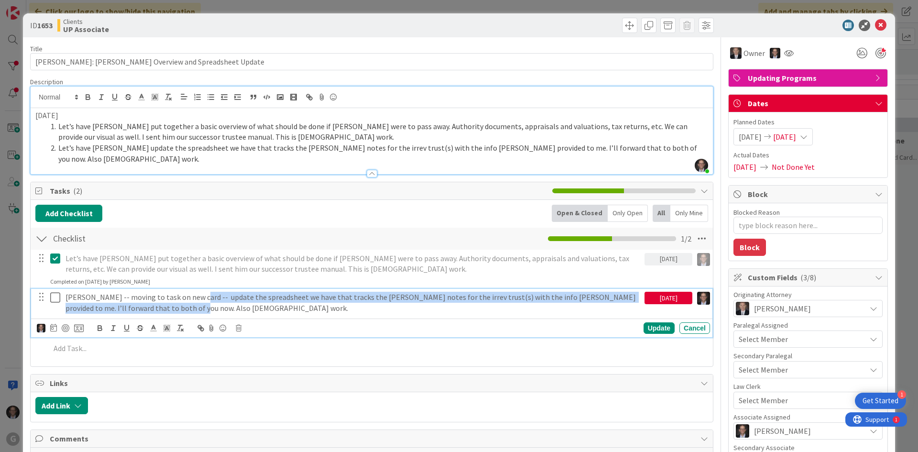
drag, startPoint x: 186, startPoint y: 286, endPoint x: 199, endPoint y: 297, distance: 17.0
click at [199, 296] on p "[PERSON_NAME] -- moving to task on new card -- update the spreadsheet we have t…" at bounding box center [352, 303] width 575 height 22
copy p "pdate the spreadsheet we have that tracks the [PERSON_NAME] notes for the irrev…"
click at [54, 292] on icon at bounding box center [55, 297] width 10 height 11
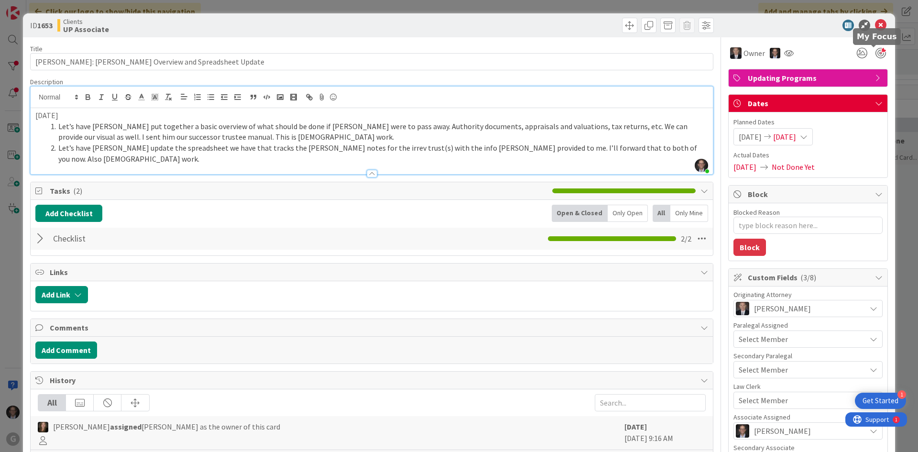
click at [875, 53] on div at bounding box center [880, 53] width 11 height 11
click at [875, 26] on icon at bounding box center [880, 25] width 11 height 11
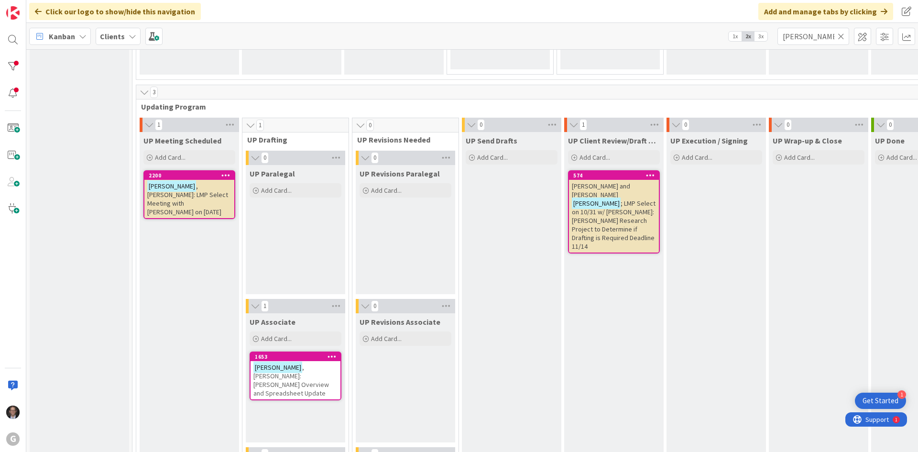
click at [186, 190] on span ", [PERSON_NAME]: LMP Select Meeting with [PERSON_NAME] on [DATE]" at bounding box center [187, 199] width 81 height 34
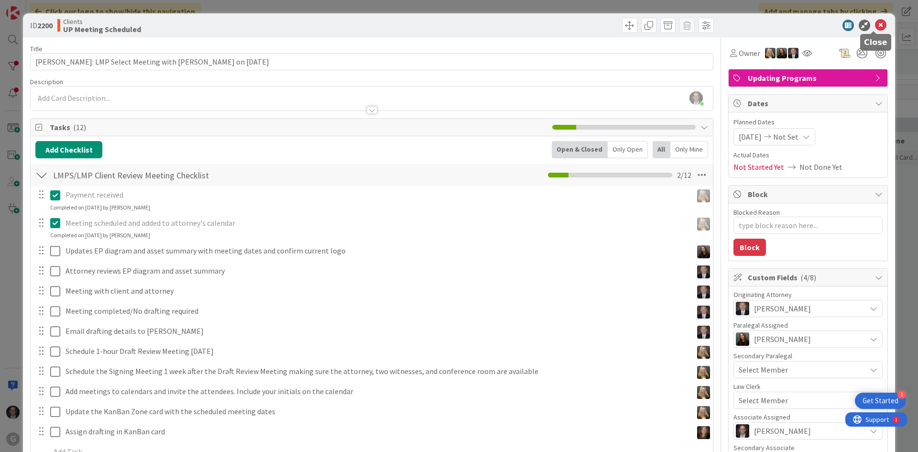
click at [875, 22] on icon at bounding box center [880, 25] width 11 height 11
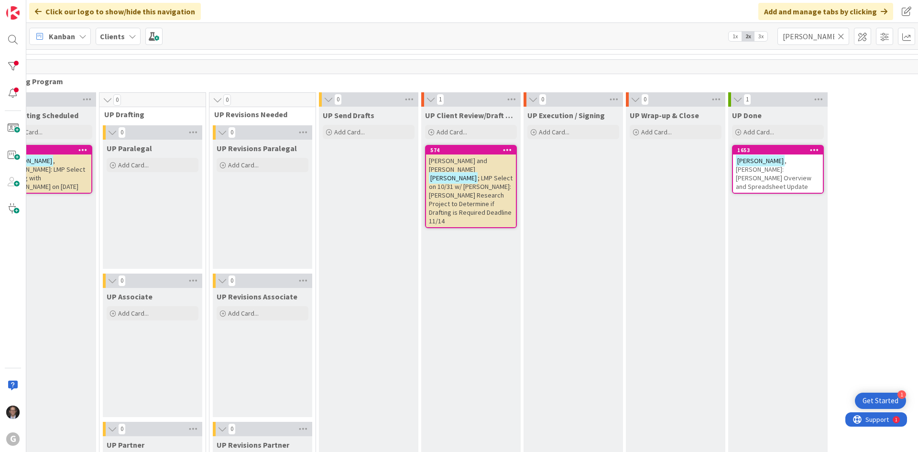
scroll to position [1364, 144]
click at [466, 186] on span "; LMP Select on 10/31 w/ [PERSON_NAME]: [PERSON_NAME] Research Project to Deter…" at bounding box center [469, 200] width 84 height 52
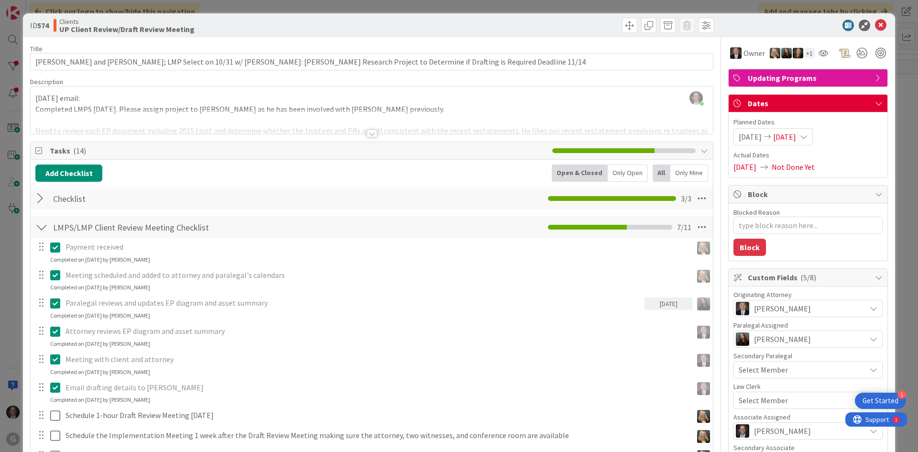
click at [367, 132] on div at bounding box center [372, 134] width 11 height 8
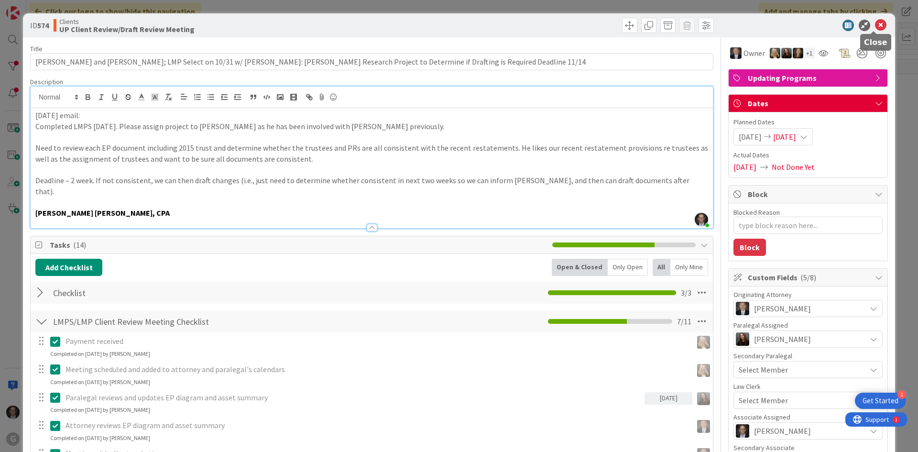
click at [877, 27] on icon at bounding box center [880, 25] width 11 height 11
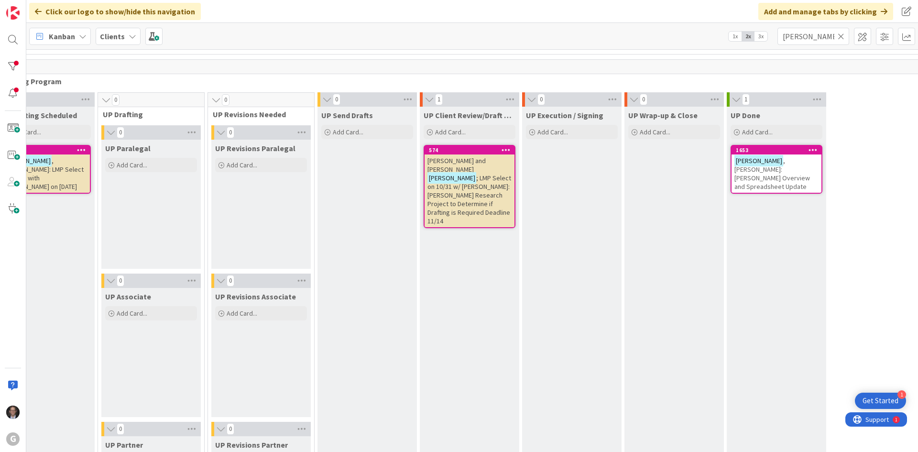
click at [452, 176] on span "; LMP Select on 10/31 w/ [PERSON_NAME]: [PERSON_NAME] Research Project to Deter…" at bounding box center [469, 200] width 84 height 52
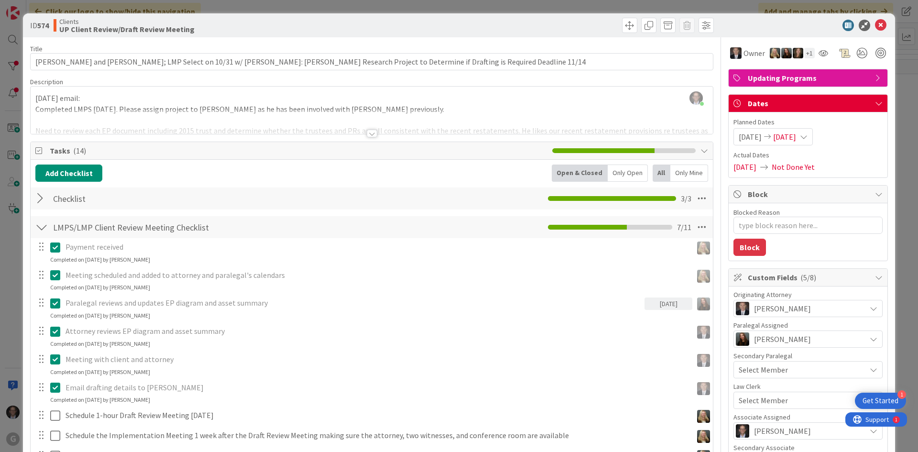
click at [40, 197] on div at bounding box center [41, 198] width 12 height 17
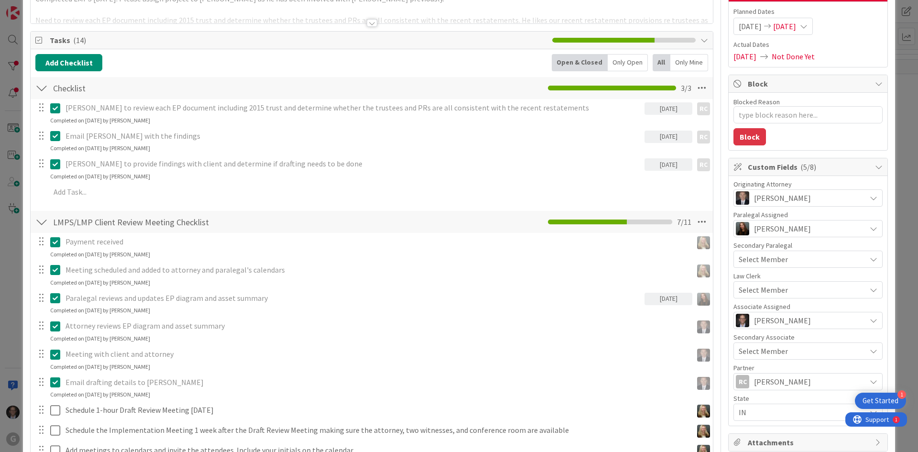
scroll to position [96, 0]
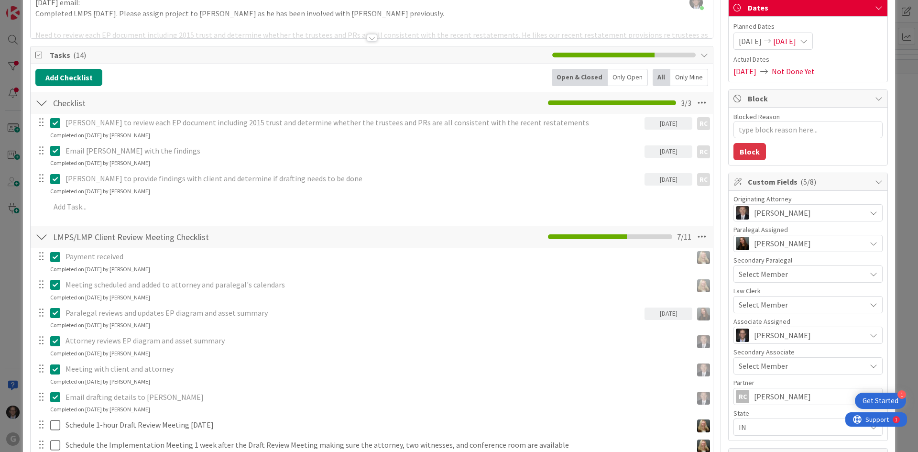
click at [65, 14] on div at bounding box center [372, 26] width 682 height 24
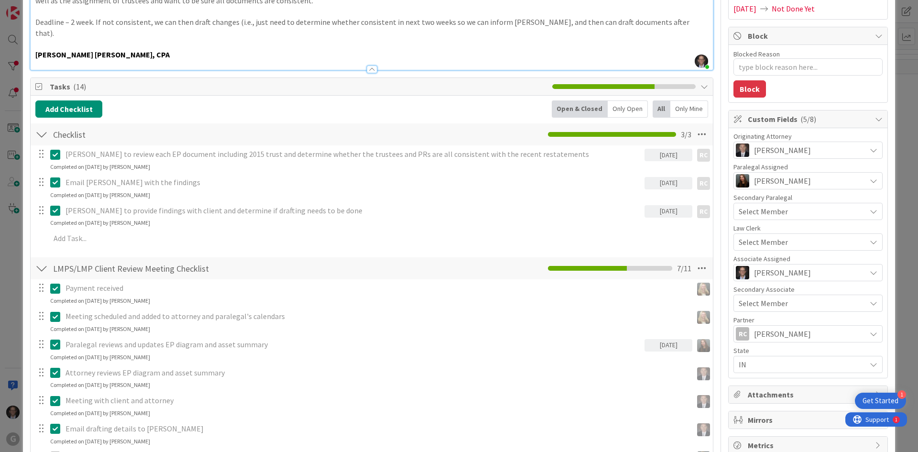
scroll to position [143, 0]
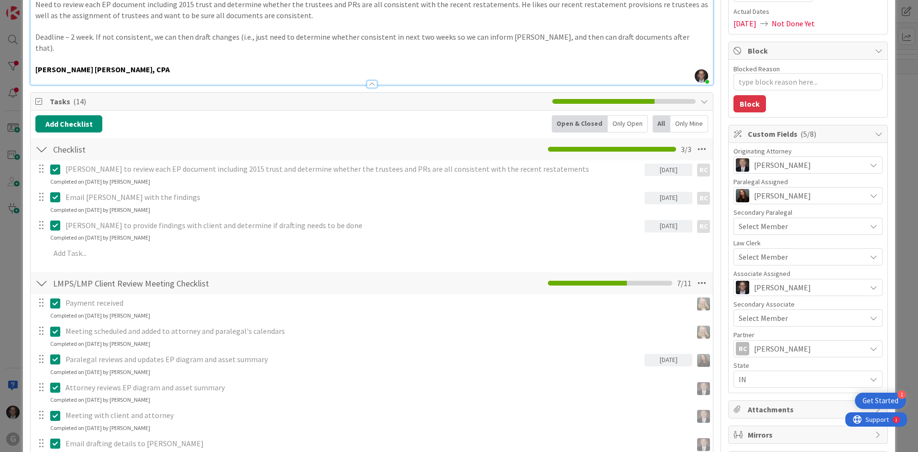
click at [71, 28] on p at bounding box center [371, 26] width 673 height 11
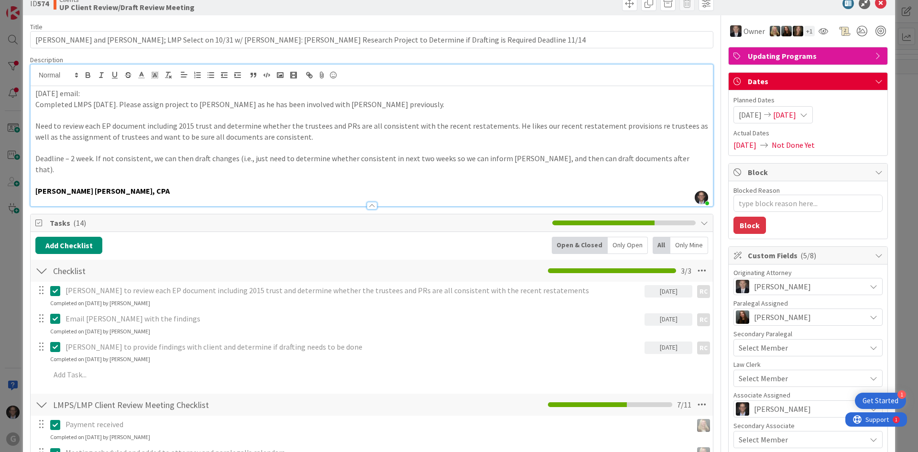
scroll to position [0, 0]
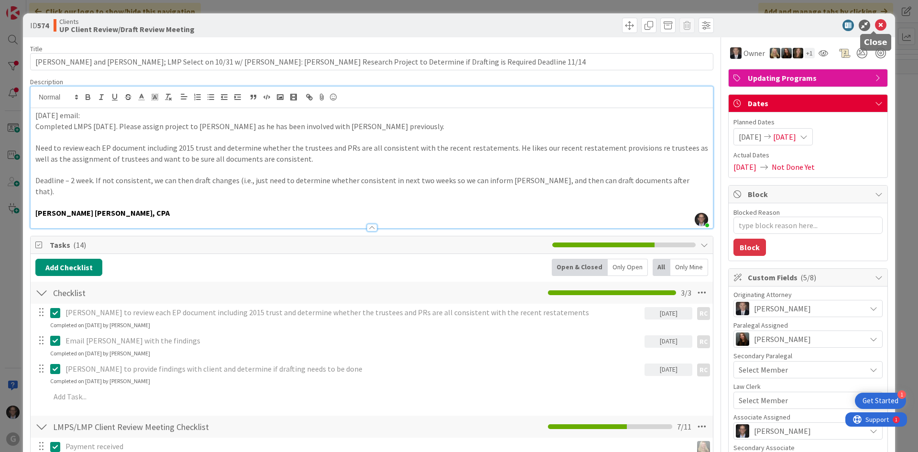
click at [876, 23] on icon at bounding box center [880, 25] width 11 height 11
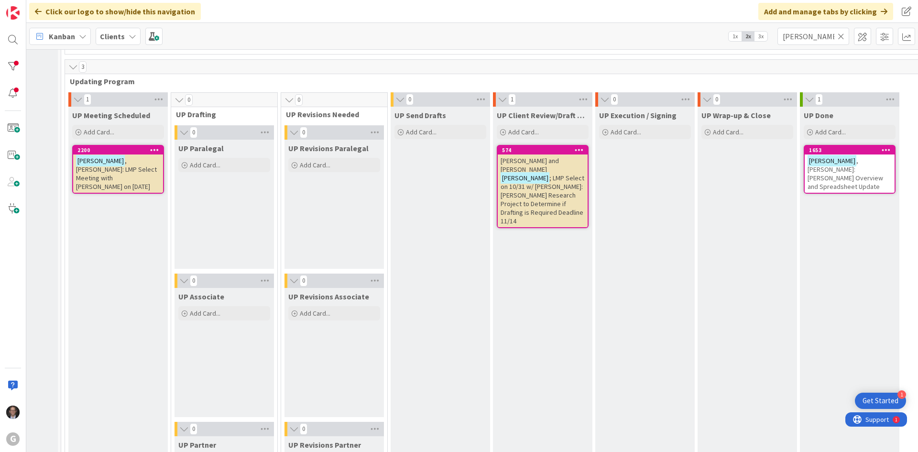
scroll to position [1364, 0]
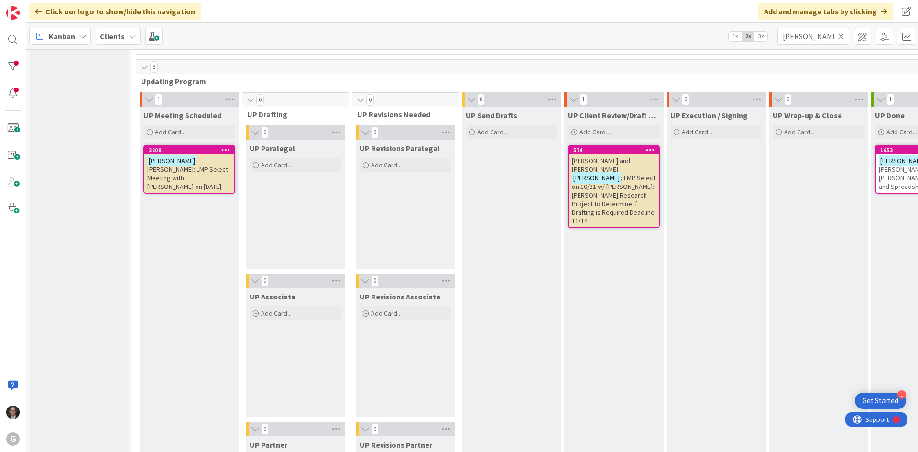
click at [592, 174] on span "; LMP Select on 10/31 w/ [PERSON_NAME]: [PERSON_NAME] Research Project to Deter…" at bounding box center [614, 200] width 84 height 52
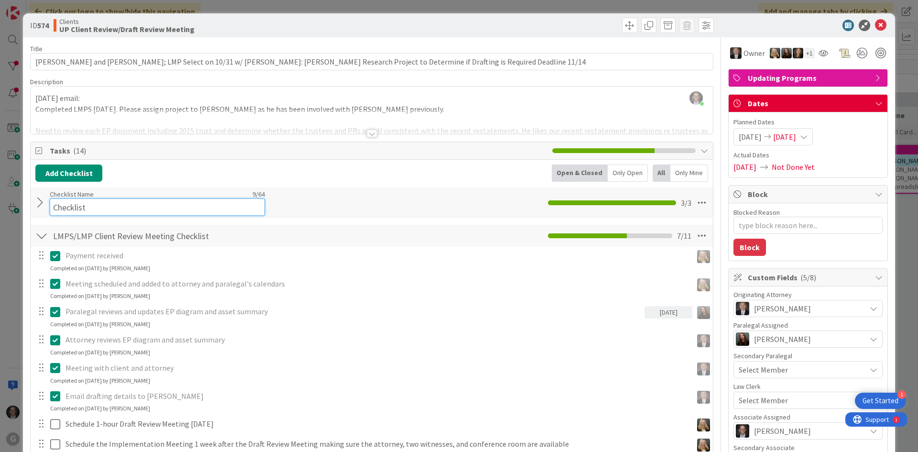
click at [109, 194] on div "Checklist Name 9 / 64 Checklist" at bounding box center [157, 203] width 215 height 26
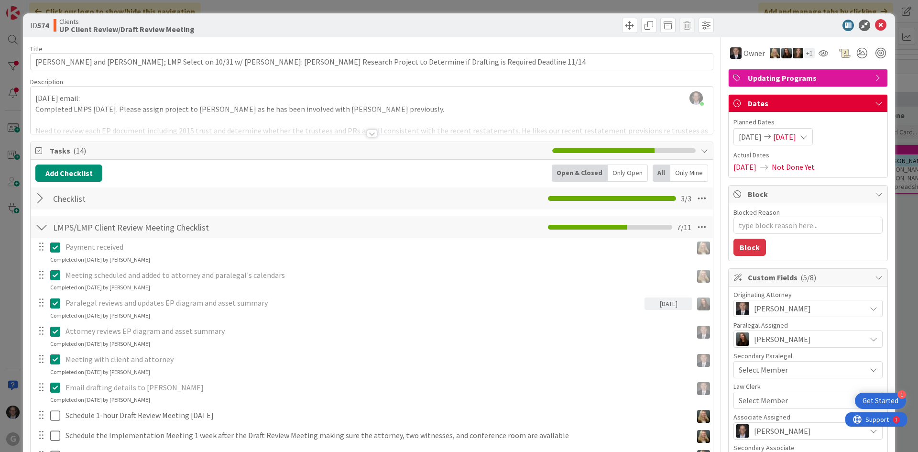
click at [40, 202] on div at bounding box center [41, 198] width 12 height 17
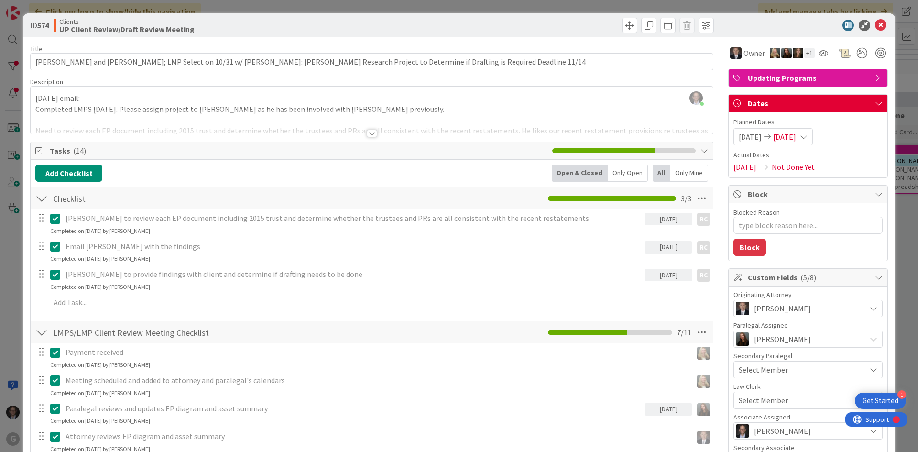
click at [369, 132] on div at bounding box center [372, 134] width 11 height 8
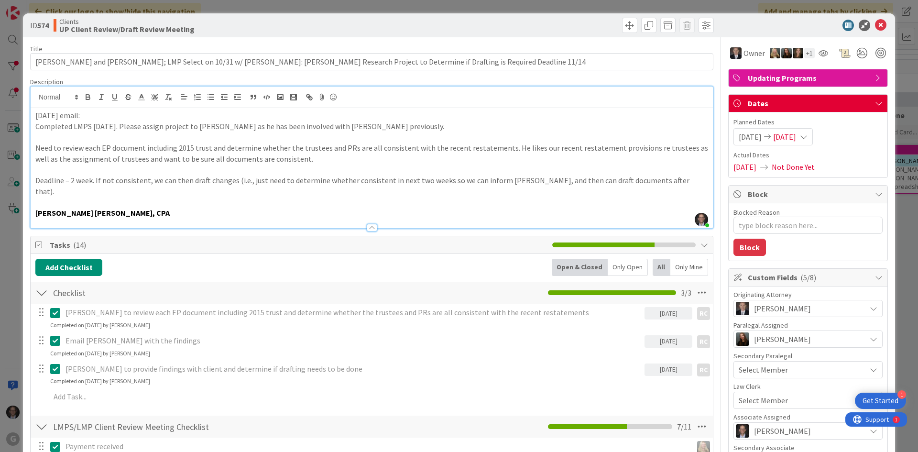
click at [195, 307] on p "[PERSON_NAME] to review each EP document including 2015 trust and determine whe…" at bounding box center [352, 312] width 575 height 11
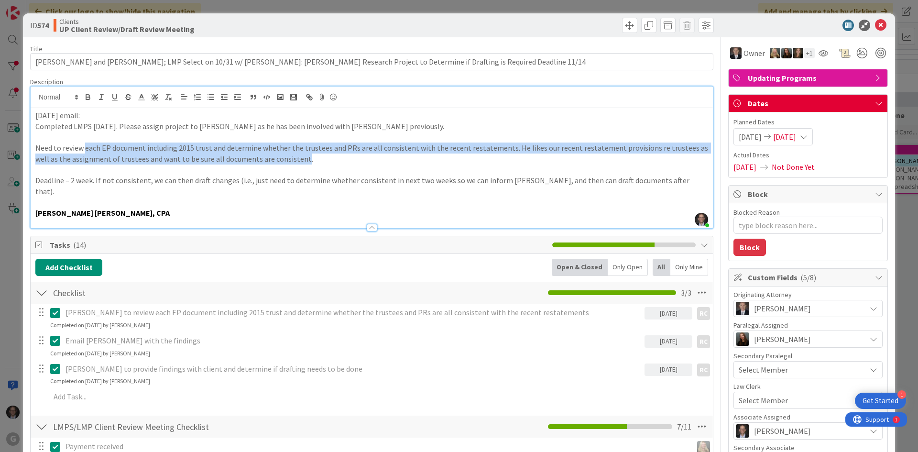
drag, startPoint x: 85, startPoint y: 150, endPoint x: 285, endPoint y: 159, distance: 200.5
click at [285, 159] on p "Need to review each EP document including 2015 trust and determine whether the …" at bounding box center [371, 153] width 673 height 22
copy p "each EP document including 2015 trust and determine whether the trustees and PR…"
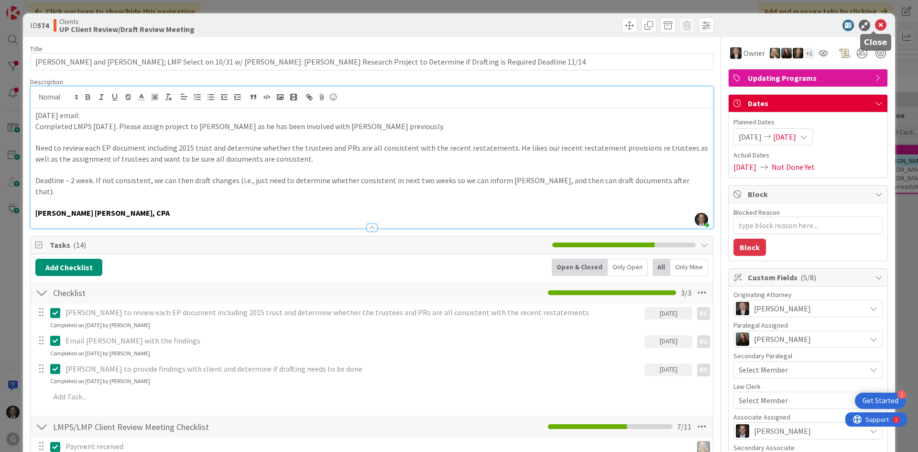
click at [878, 24] on icon at bounding box center [880, 25] width 11 height 11
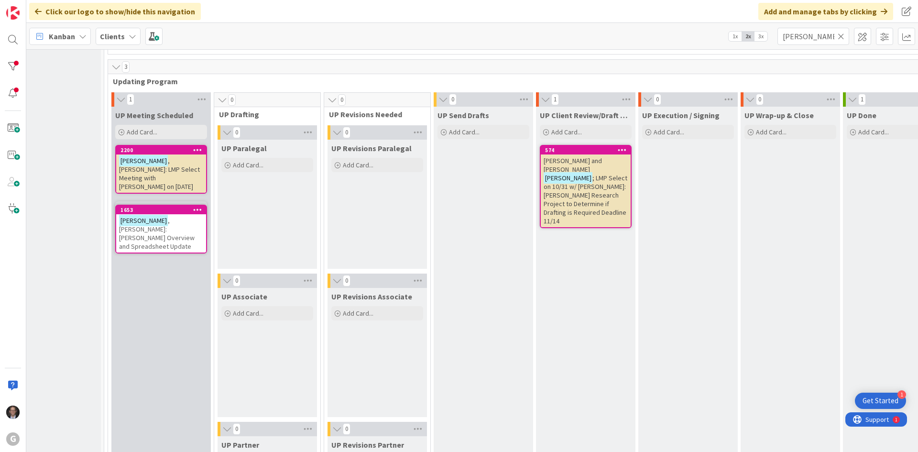
scroll to position [1364, 0]
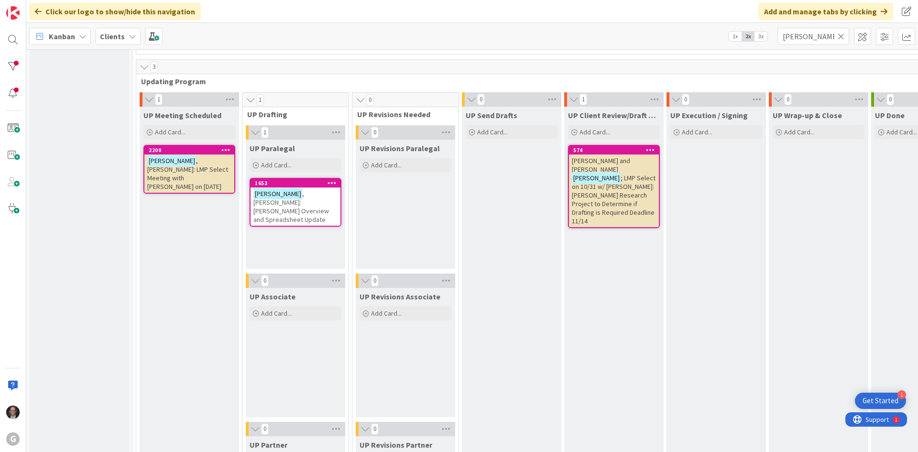
click at [302, 200] on span ", [PERSON_NAME]: [PERSON_NAME] Overview and Spreadsheet Update" at bounding box center [291, 206] width 76 height 34
type textarea "x"
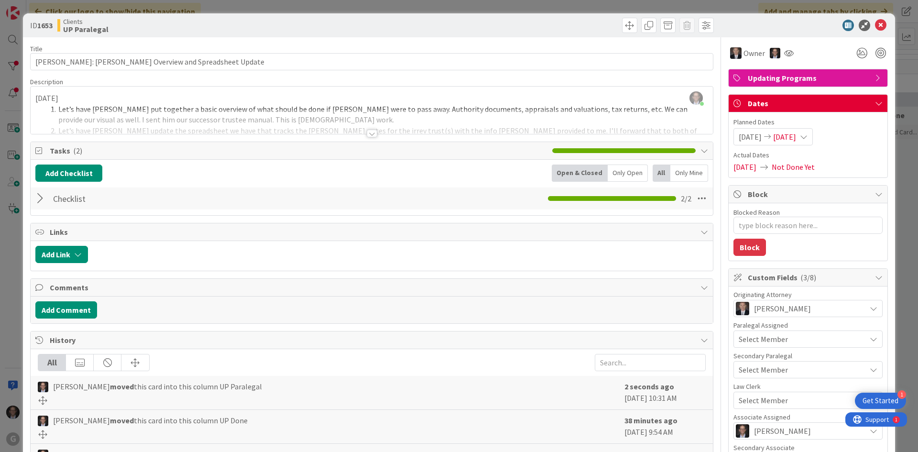
click at [367, 133] on div at bounding box center [372, 134] width 11 height 8
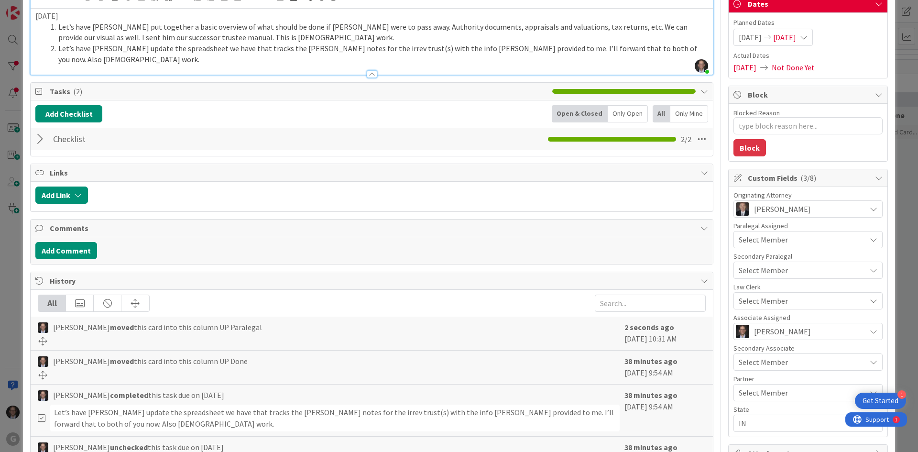
scroll to position [96, 0]
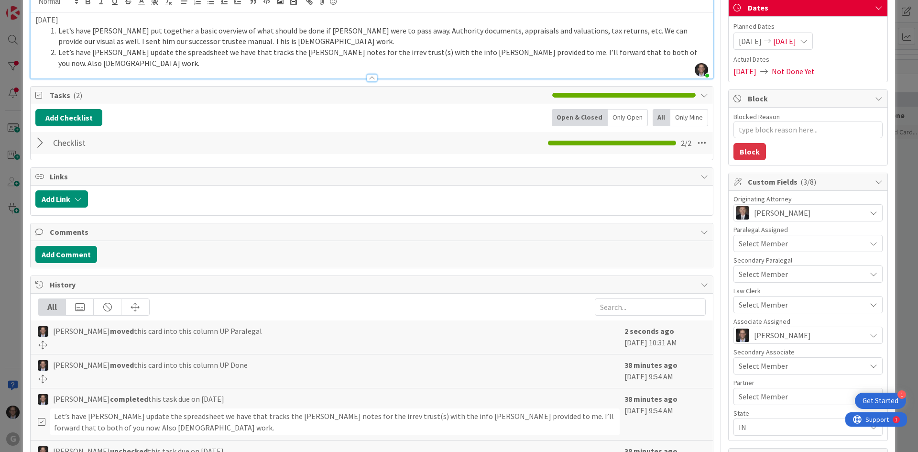
click at [41, 134] on div at bounding box center [41, 142] width 12 height 17
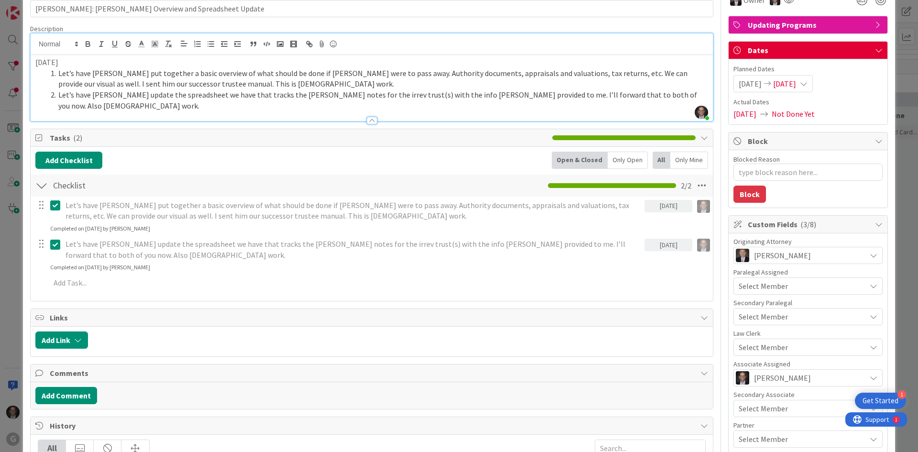
scroll to position [0, 0]
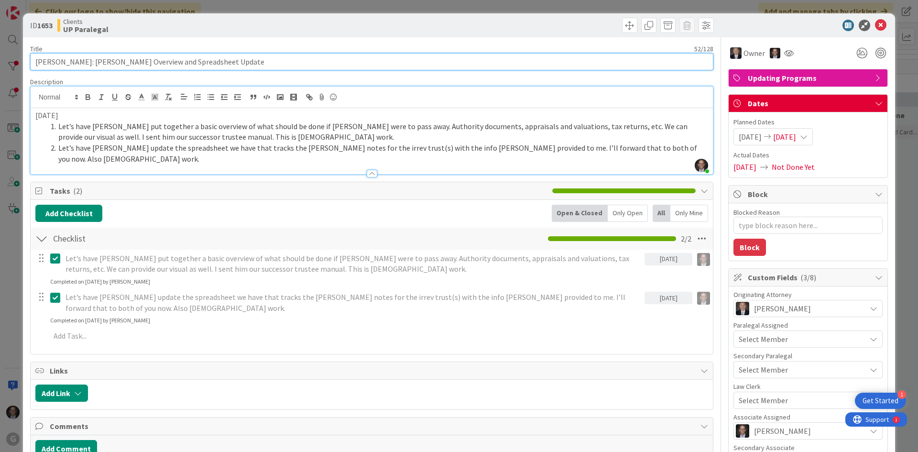
click at [89, 61] on input "[PERSON_NAME]: [PERSON_NAME] Overview and Spreadsheet Update" at bounding box center [371, 61] width 683 height 17
type input "[PERSON_NAME]: Asset Summary and oel Overview and Spreadsheet Update"
type textarea "x"
type input "[PERSON_NAME]: Asset Summary and el Overview and Spreadsheet Update"
type textarea "x"
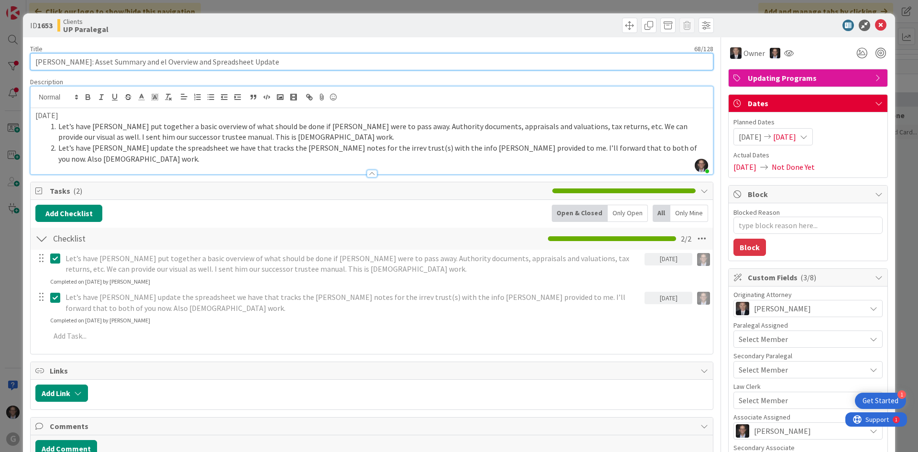
type input "[PERSON_NAME]: Asset Summary and l Overview and Spreadsheet Update"
type textarea "x"
type input "[PERSON_NAME]: Asset Summary and verview and Spreadsheet Update"
type textarea "x"
type input "[PERSON_NAME]: Asset Summary and Spreadsheet Update"
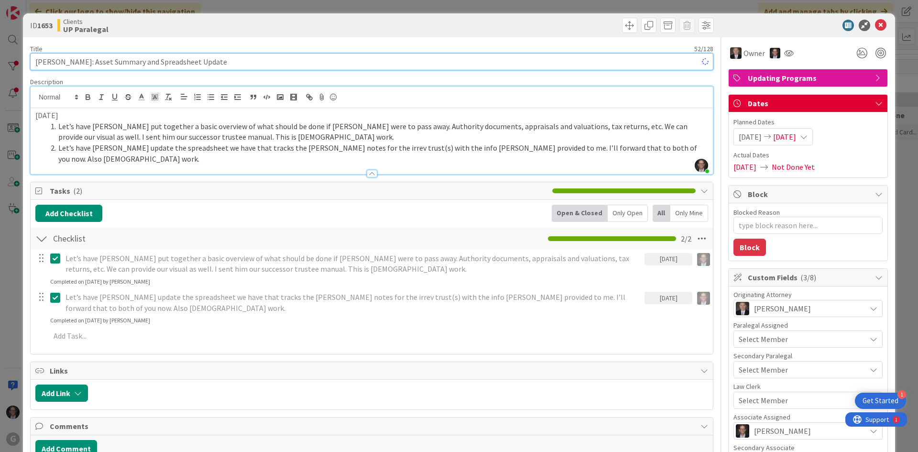
type textarea "x"
type input "[PERSON_NAME]: Asset Summary and Note Spreadsheet Update"
type textarea "x"
type input "[PERSON_NAME]: Asset Summary and Spreadsheet Update"
type textarea "x"
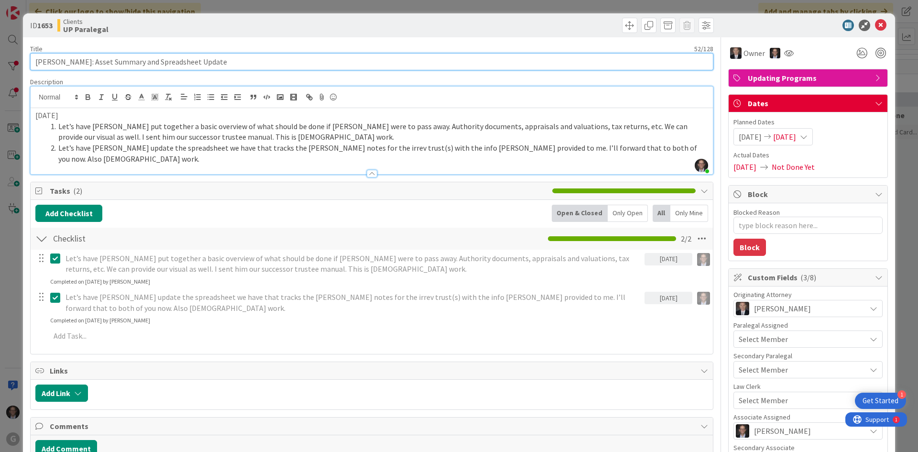
type input "[PERSON_NAME]: Asset Summary and PSpreadsheet Update"
type textarea "x"
type input "[PERSON_NAME]: Asset Summary and Promissory Spreadsheet Update"
type textarea "x"
type input "[PERSON_NAME]: Asset Summary and Promissory Note Spreadsheet Update"
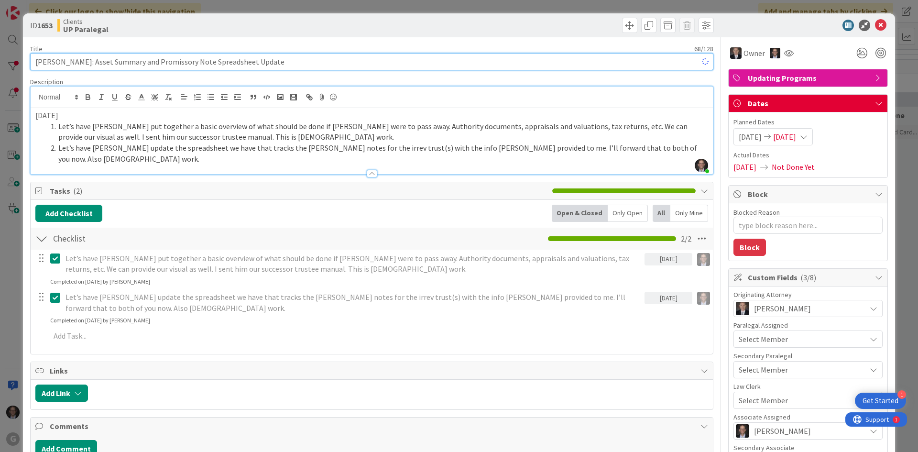
type textarea "x"
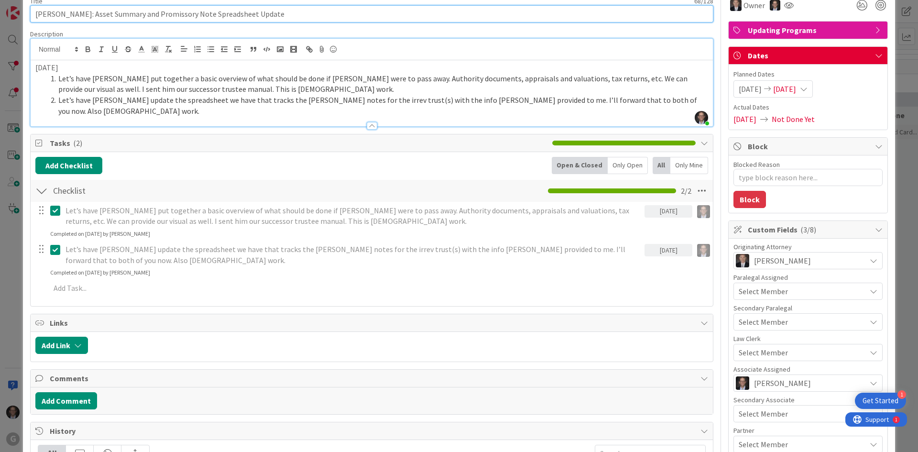
type input "[PERSON_NAME]: Asset Summary and Promissory Note Spreadsheet Update"
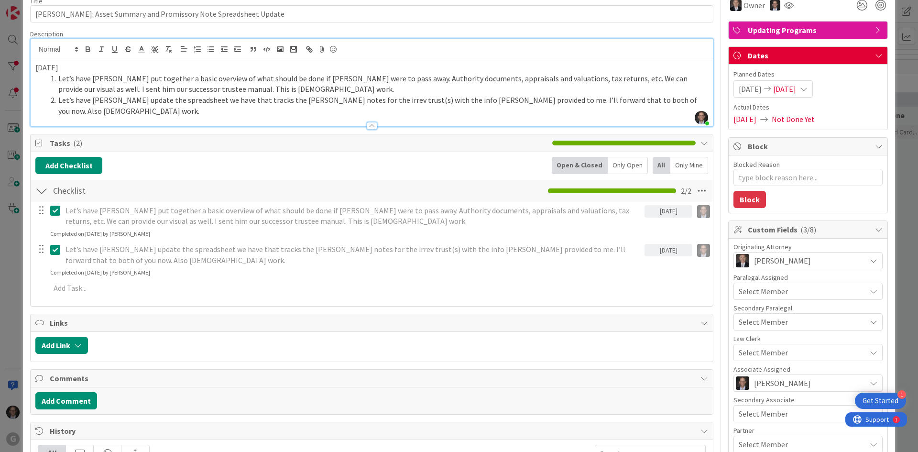
click at [55, 244] on icon at bounding box center [55, 249] width 10 height 11
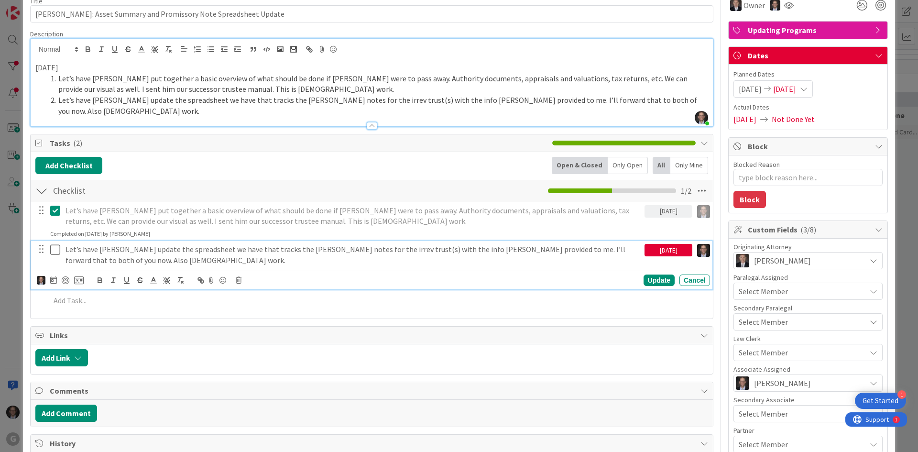
type textarea "x"
click at [52, 276] on icon at bounding box center [53, 280] width 7 height 8
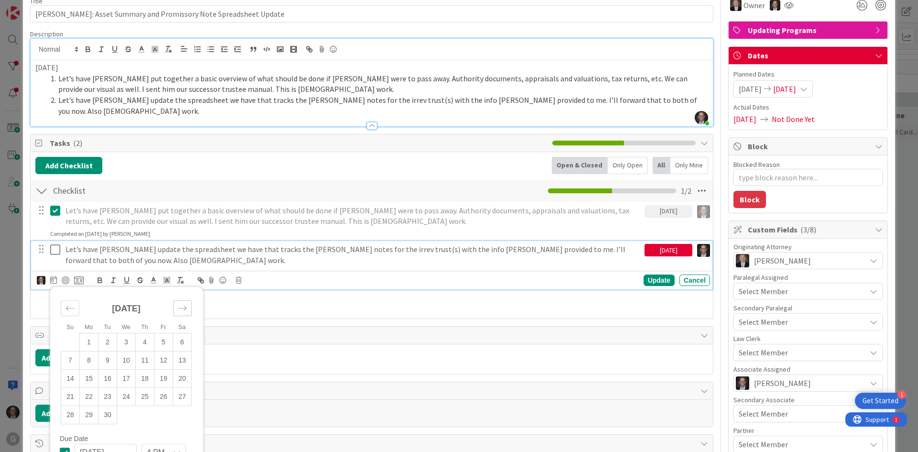
click at [183, 304] on icon "Move forward to switch to the next month." at bounding box center [182, 308] width 9 height 9
click at [149, 406] on td "30" at bounding box center [145, 415] width 19 height 18
type input "[DATE]"
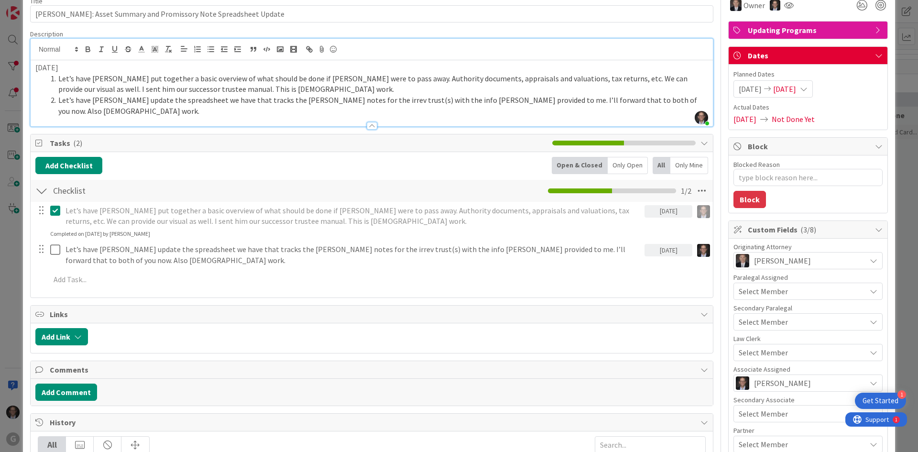
click at [654, 269] on div "Let’s have [PERSON_NAME] put together a basic overview of what should be done i…" at bounding box center [371, 247] width 673 height 90
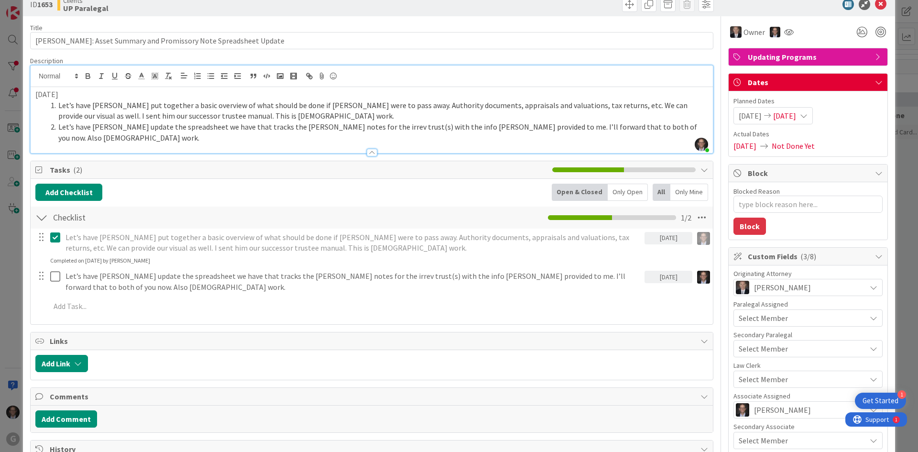
scroll to position [0, 0]
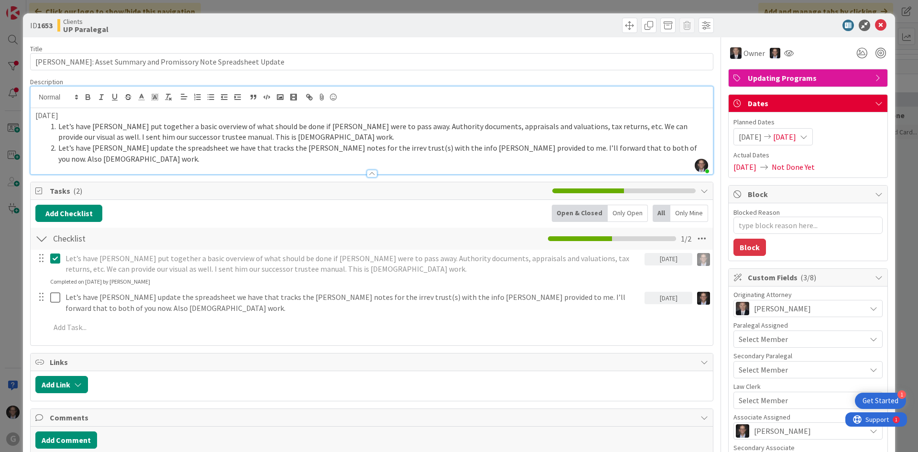
type textarea "x"
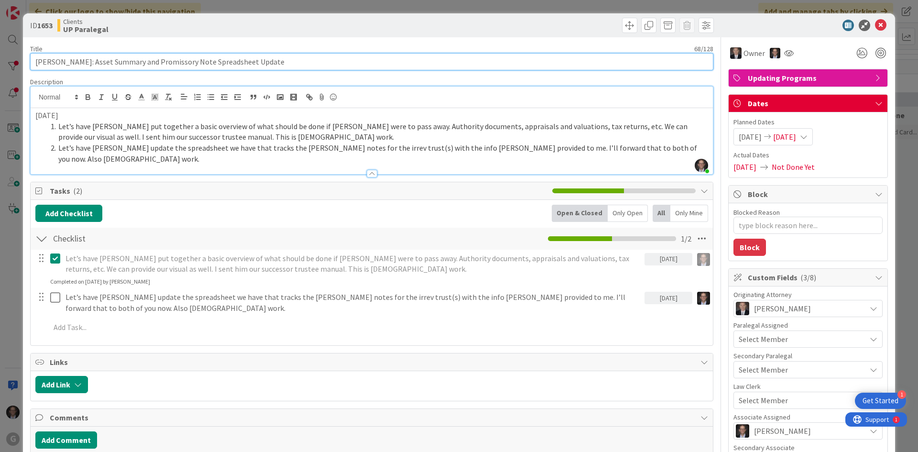
click at [284, 61] on input "[PERSON_NAME]: Asset Summary and Promissory Note Spreadsheet Update" at bounding box center [371, 61] width 683 height 17
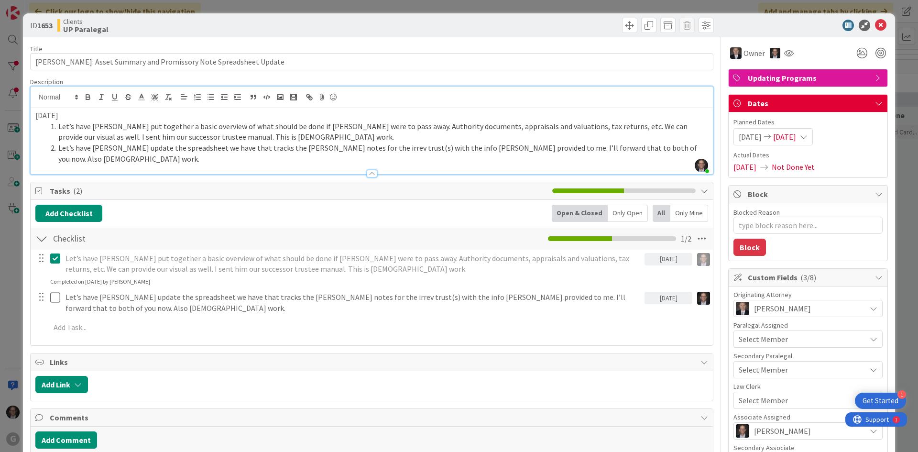
drag, startPoint x: 35, startPoint y: 114, endPoint x: 41, endPoint y: 114, distance: 5.7
click at [35, 115] on p "[DATE]" at bounding box center [371, 115] width 673 height 11
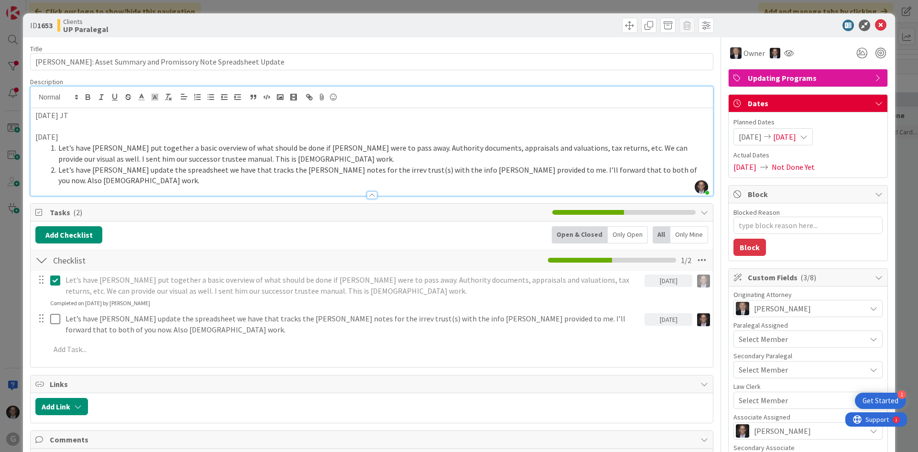
drag, startPoint x: 34, startPoint y: 115, endPoint x: 78, endPoint y: 115, distance: 44.0
click at [78, 115] on div "[DATE] JT [DATE] Let’s have [PERSON_NAME] put together a basic overview of what…" at bounding box center [372, 151] width 682 height 87
click at [89, 95] on icon "button" at bounding box center [87, 96] width 3 height 2
click at [67, 133] on p "[DATE]" at bounding box center [371, 136] width 673 height 11
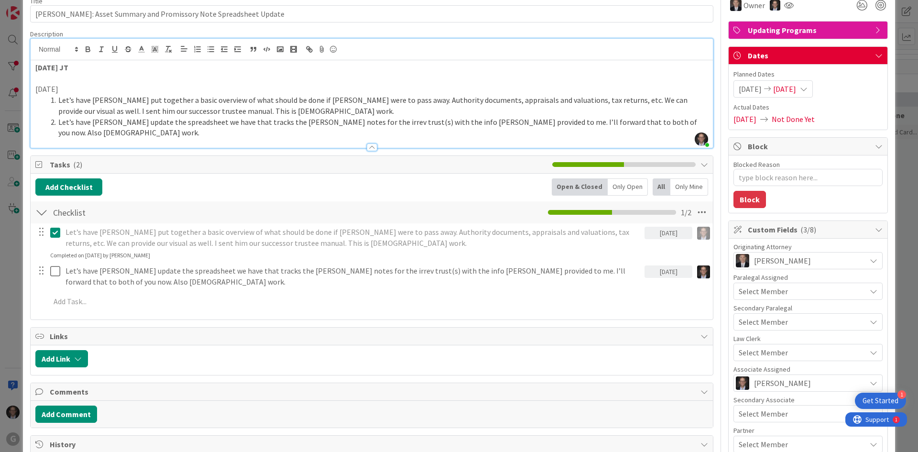
click at [89, 64] on p "[DATE] JT" at bounding box center [371, 67] width 673 height 11
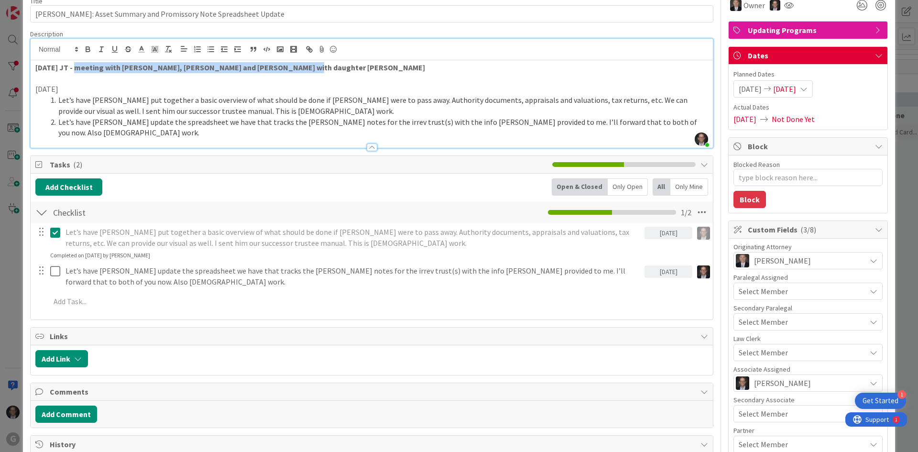
drag, startPoint x: 302, startPoint y: 65, endPoint x: 77, endPoint y: 65, distance: 224.7
click at [77, 65] on p "[DATE] JT - meeting with [PERSON_NAME], [PERSON_NAME] and [PERSON_NAME] with da…" at bounding box center [371, 67] width 673 height 11
click at [89, 50] on icon "button" at bounding box center [88, 50] width 4 height 2
click at [52, 78] on p at bounding box center [371, 78] width 673 height 11
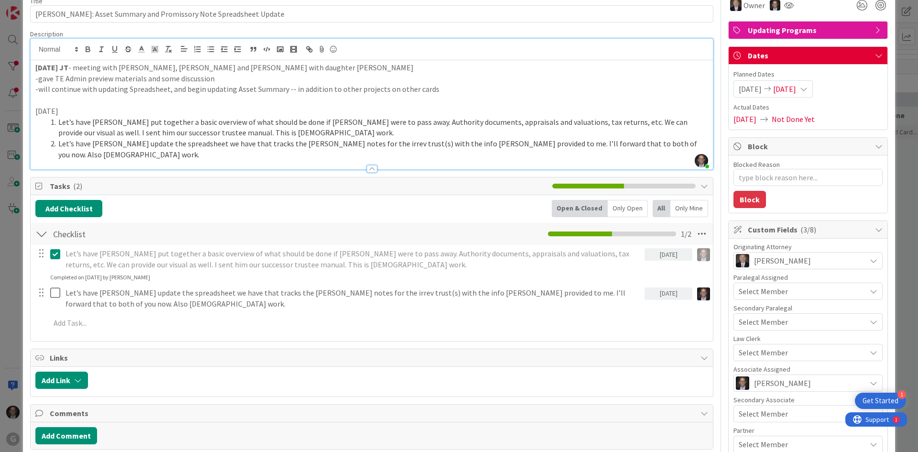
type textarea "x"
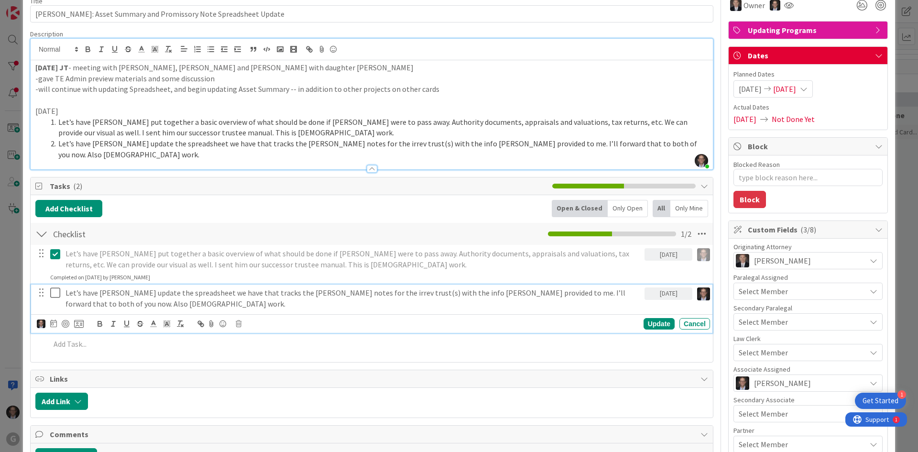
click at [118, 287] on p "Let’s have [PERSON_NAME] update the spreadsheet we have that tracks the [PERSON…" at bounding box center [352, 298] width 575 height 22
click at [151, 287] on p "Let’s have [PERSON_NAME] update the spreadsheet we have that tracks the [PERSON…" at bounding box center [352, 298] width 575 height 22
drag, startPoint x: 120, startPoint y: 294, endPoint x: 189, endPoint y: 296, distance: 68.9
click at [189, 296] on p "Let’s have [PERSON_NAME] update the Asset Summary and also the spreadsheet we h…" at bounding box center [352, 298] width 575 height 22
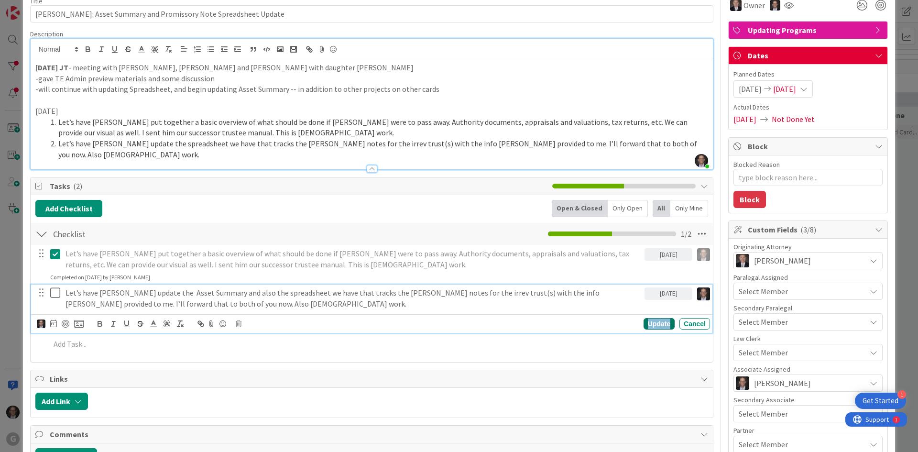
click at [648, 318] on div "Update" at bounding box center [658, 323] width 31 height 11
type textarea "x"
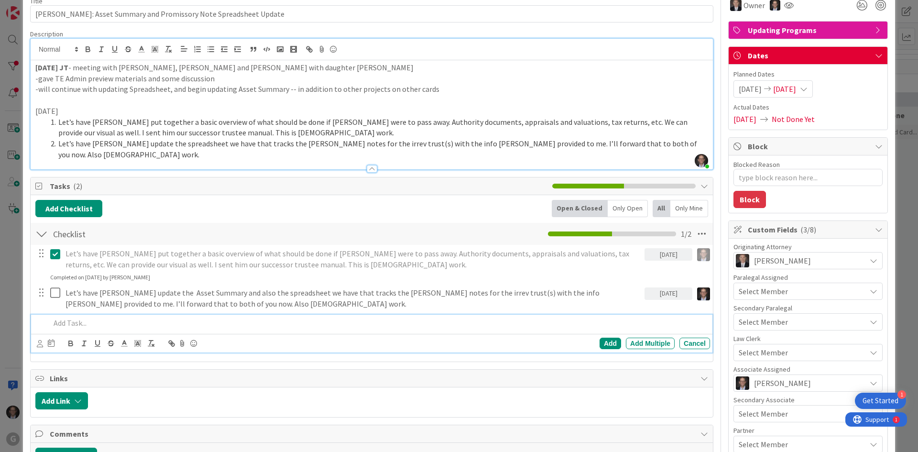
click at [73, 317] on p at bounding box center [378, 322] width 656 height 11
click at [43, 340] on icon at bounding box center [40, 343] width 6 height 7
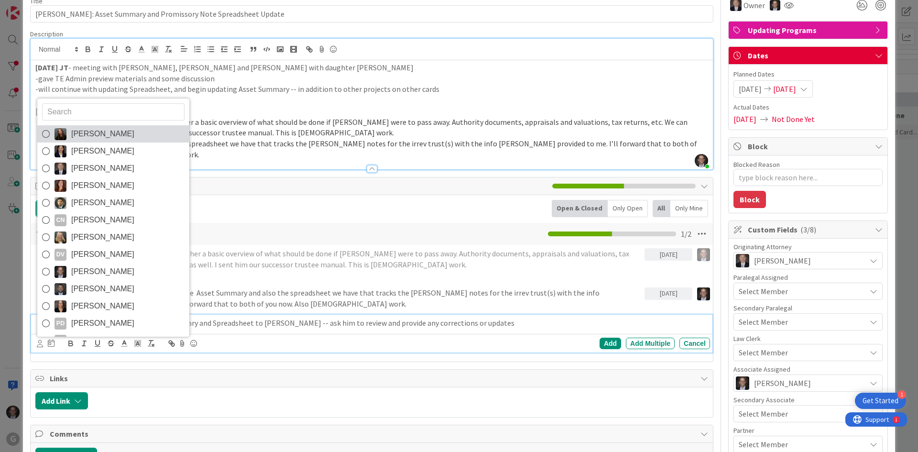
click at [44, 127] on icon at bounding box center [46, 134] width 8 height 14
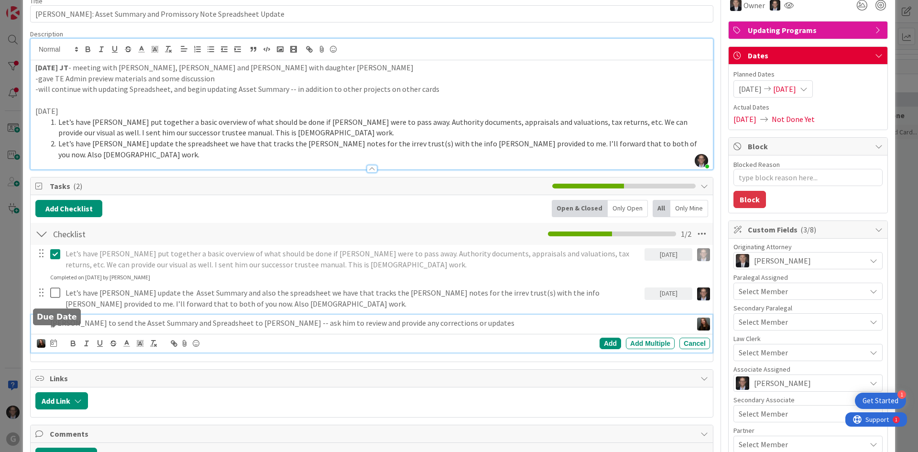
click at [56, 339] on icon at bounding box center [53, 343] width 7 height 8
click at [178, 367] on icon "Move forward to switch to the next month." at bounding box center [182, 371] width 9 height 9
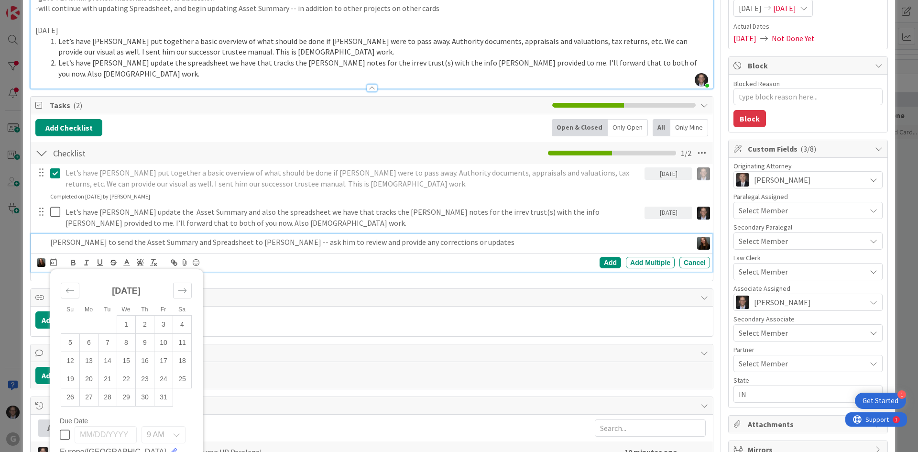
scroll to position [143, 0]
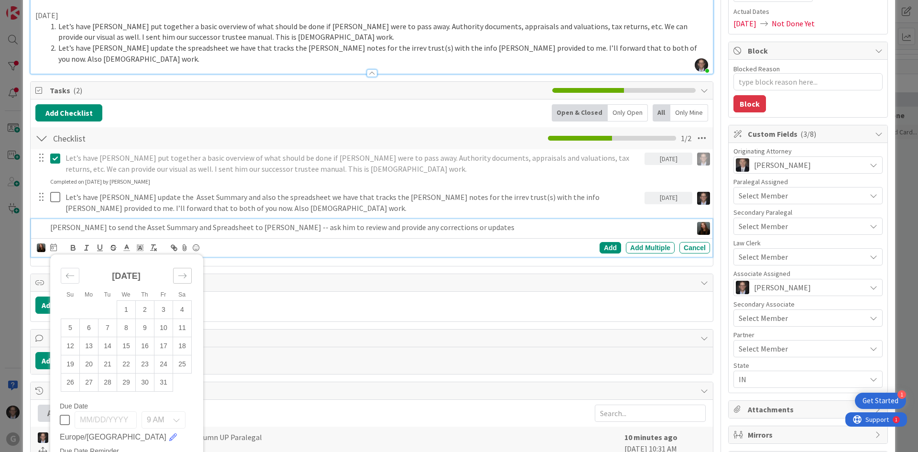
click at [183, 271] on icon "Move forward to switch to the next month." at bounding box center [182, 275] width 9 height 9
click at [163, 374] on td "28" at bounding box center [163, 382] width 19 height 18
click at [600, 242] on div "Add" at bounding box center [610, 247] width 22 height 11
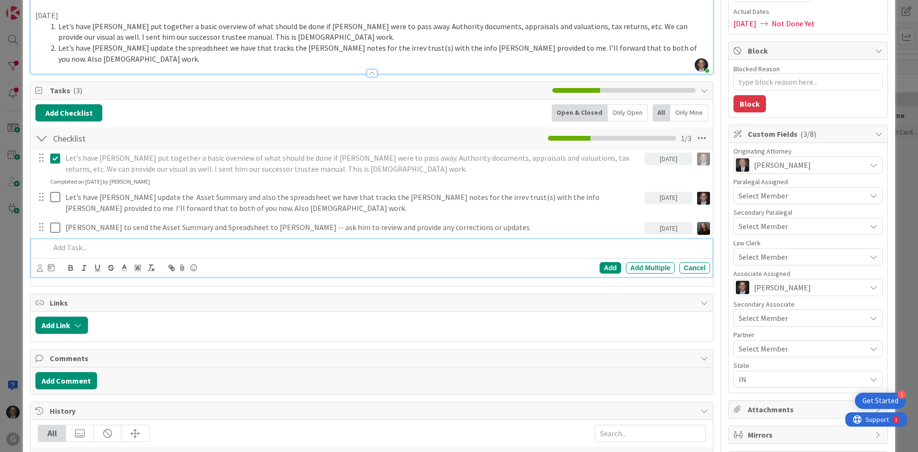
click at [75, 242] on p at bounding box center [378, 247] width 656 height 11
click at [41, 264] on icon at bounding box center [40, 267] width 6 height 7
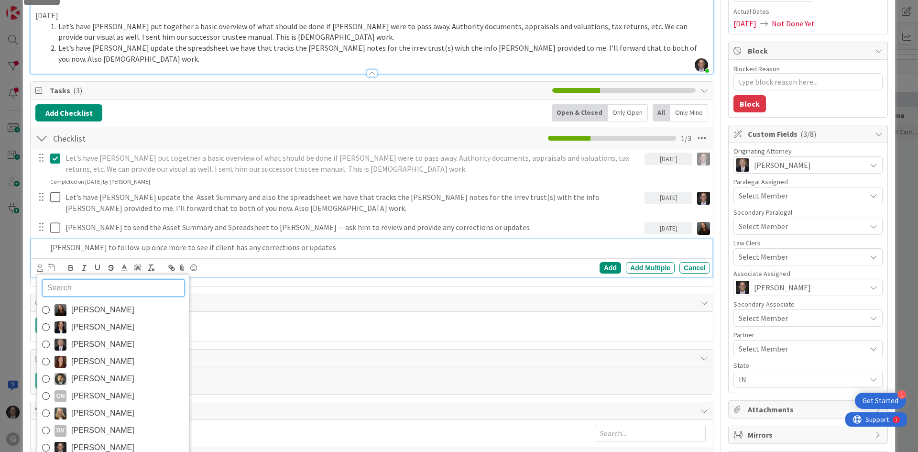
scroll to position [418, 0]
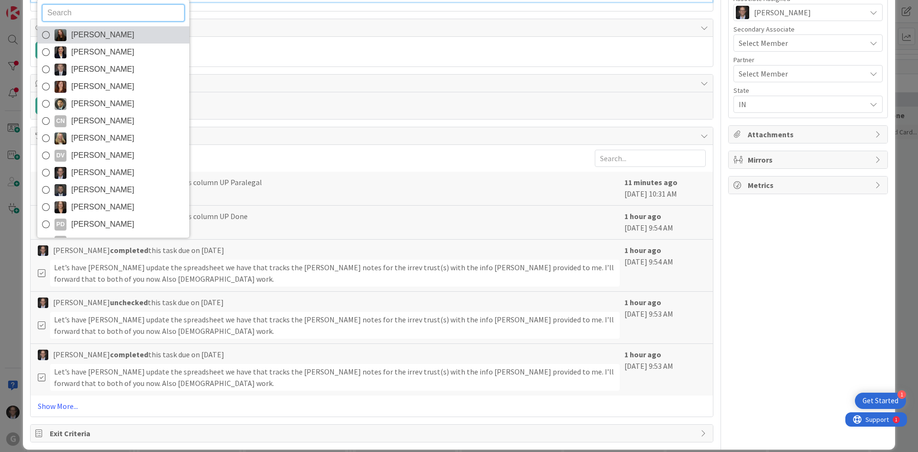
click at [49, 28] on icon at bounding box center [46, 35] width 8 height 14
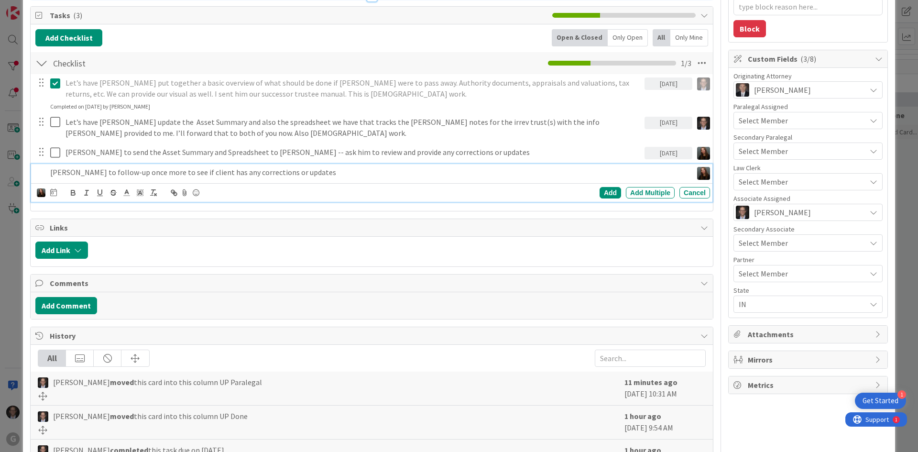
scroll to position [179, 0]
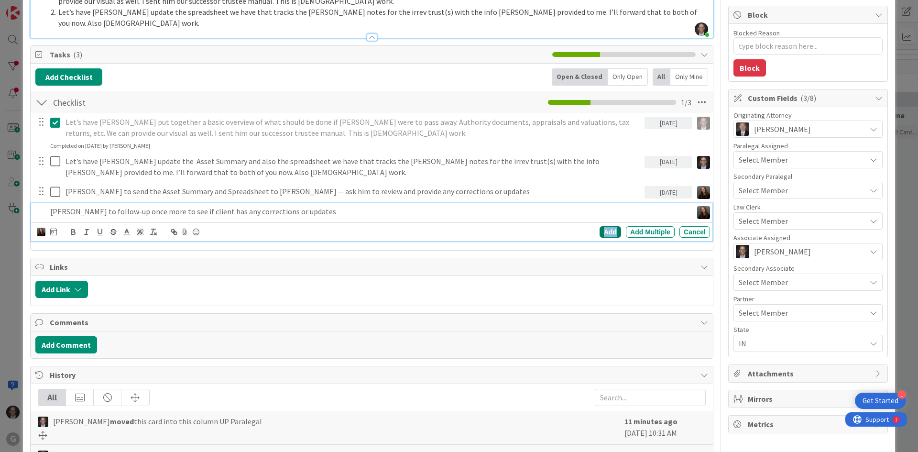
click at [601, 226] on div "Add" at bounding box center [610, 231] width 22 height 11
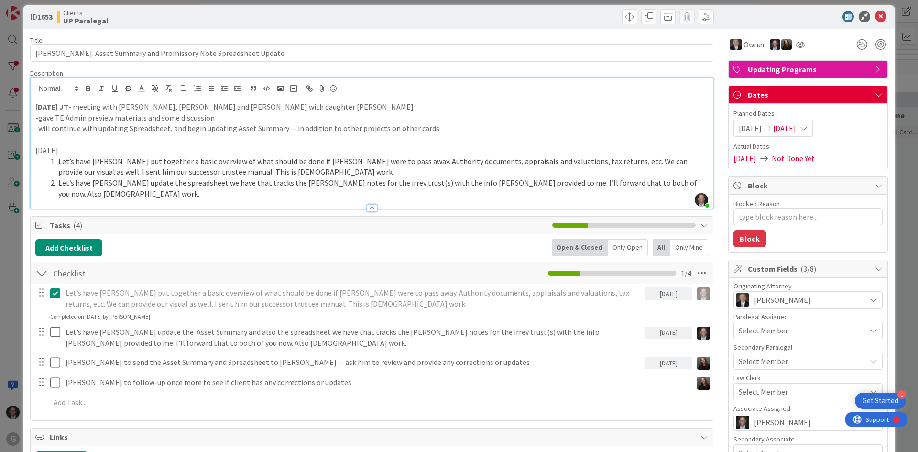
scroll to position [0, 0]
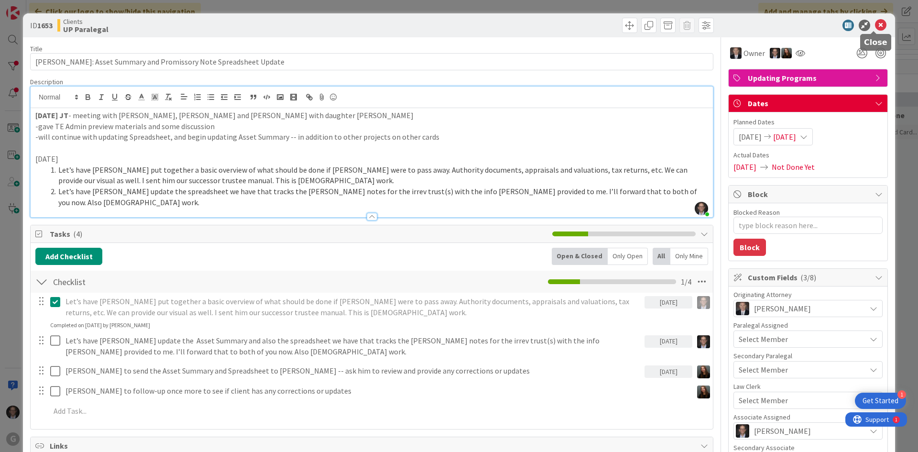
click at [875, 25] on icon at bounding box center [880, 25] width 11 height 11
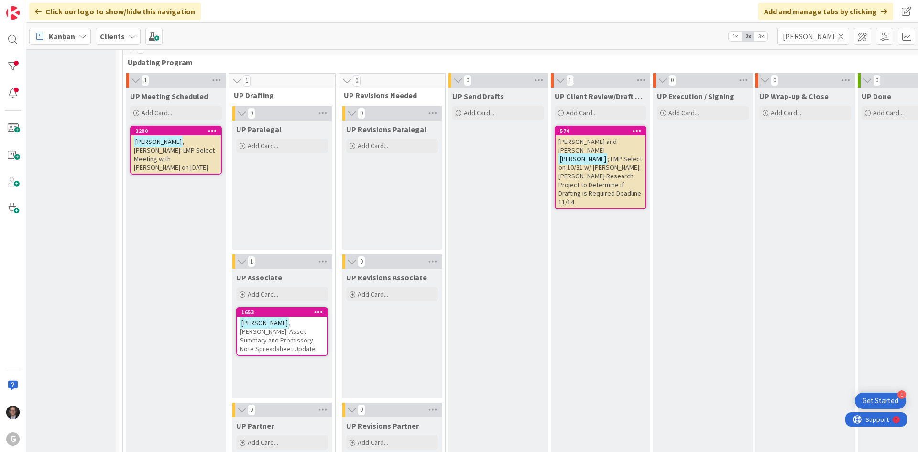
scroll to position [1366, 13]
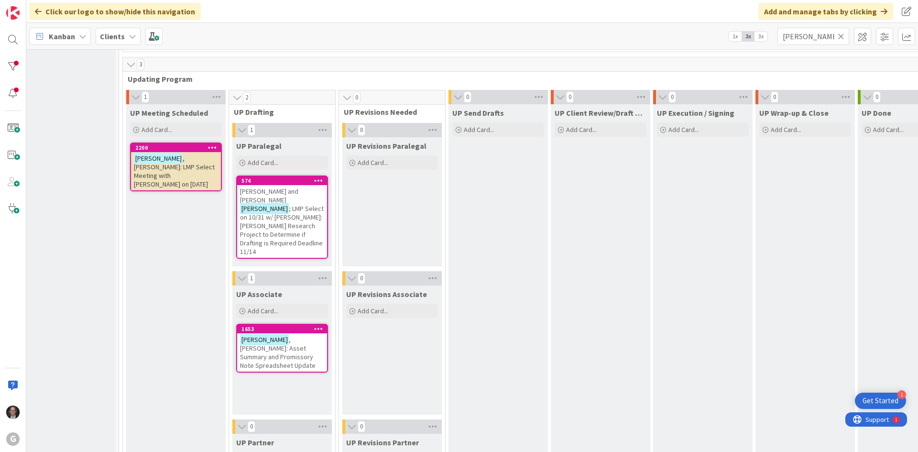
click at [276, 353] on span ", [PERSON_NAME]: Asset Summary and Promissory Note Spreadsheet Update" at bounding box center [278, 352] width 76 height 34
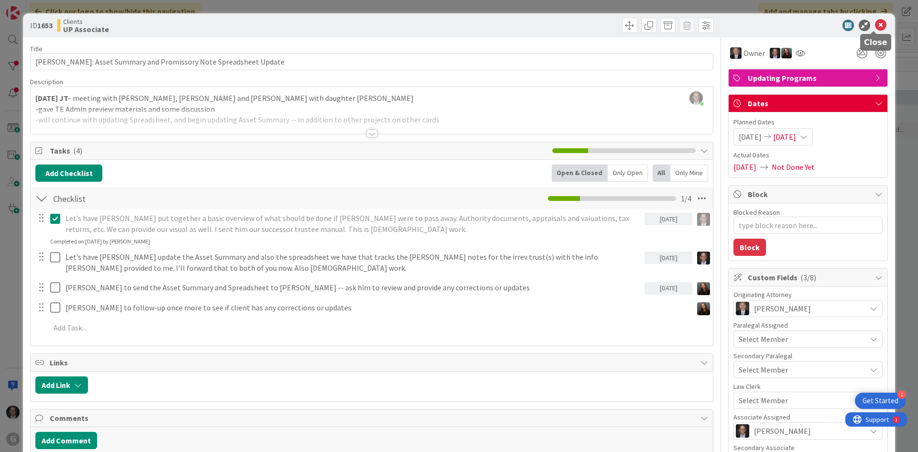
click at [875, 24] on icon at bounding box center [880, 25] width 11 height 11
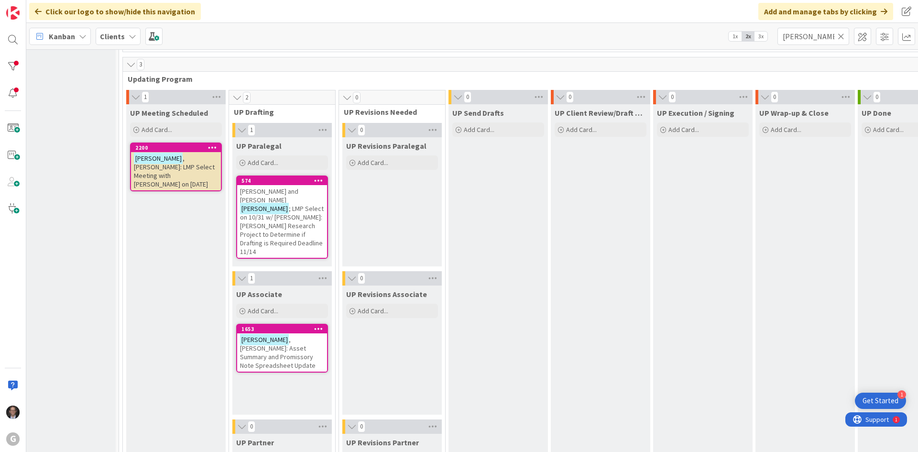
click at [288, 347] on span ", [PERSON_NAME]: Asset Summary and Promissory Note Spreadsheet Update" at bounding box center [278, 352] width 76 height 34
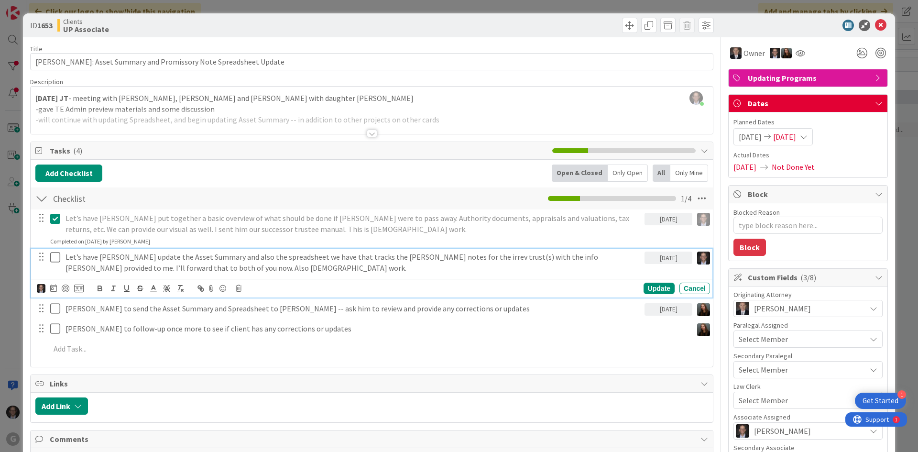
click at [110, 261] on p "Let’s have [PERSON_NAME] update the Asset Summary and also the spreadsheet we h…" at bounding box center [352, 262] width 575 height 22
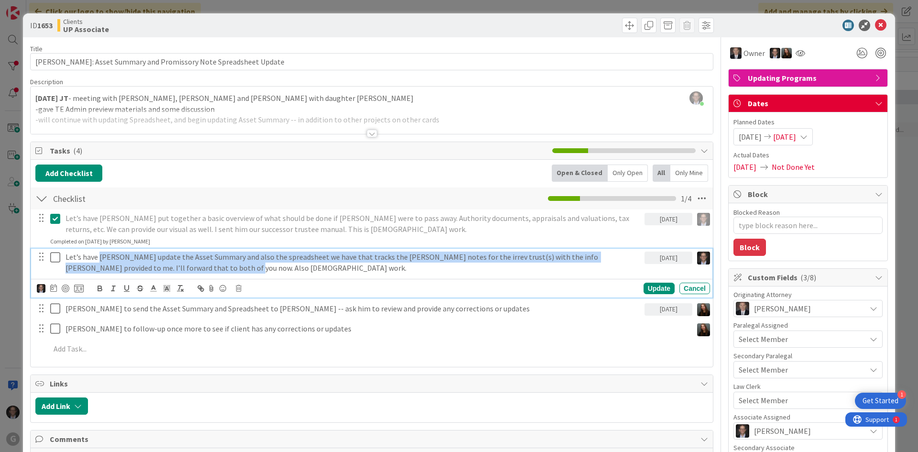
drag, startPoint x: 100, startPoint y: 255, endPoint x: 174, endPoint y: 267, distance: 74.2
click at [174, 267] on p "Let’s have [PERSON_NAME] update the Asset Summary and also the spreadsheet we h…" at bounding box center [352, 262] width 575 height 22
copy p "[PERSON_NAME] update the Asset Summary and also the spreadsheet we have that tr…"
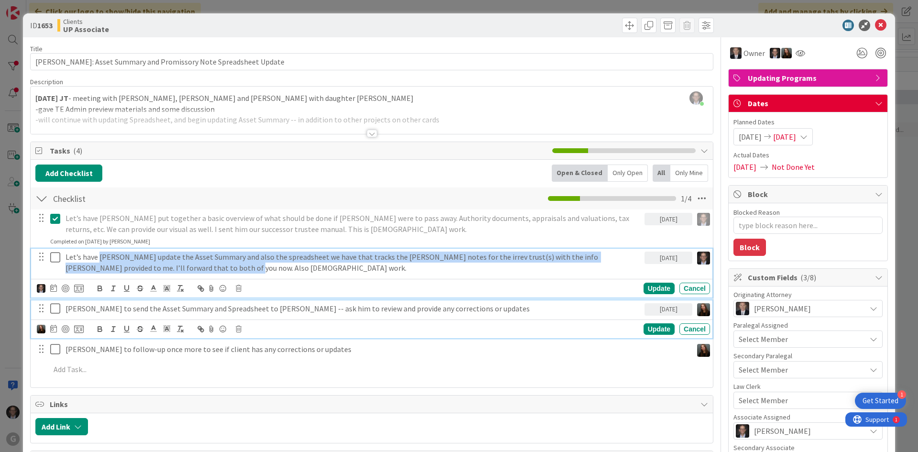
click at [179, 309] on p "[PERSON_NAME] to send the Asset Summary and Spreadsheet to [PERSON_NAME] -- ask…" at bounding box center [352, 308] width 575 height 11
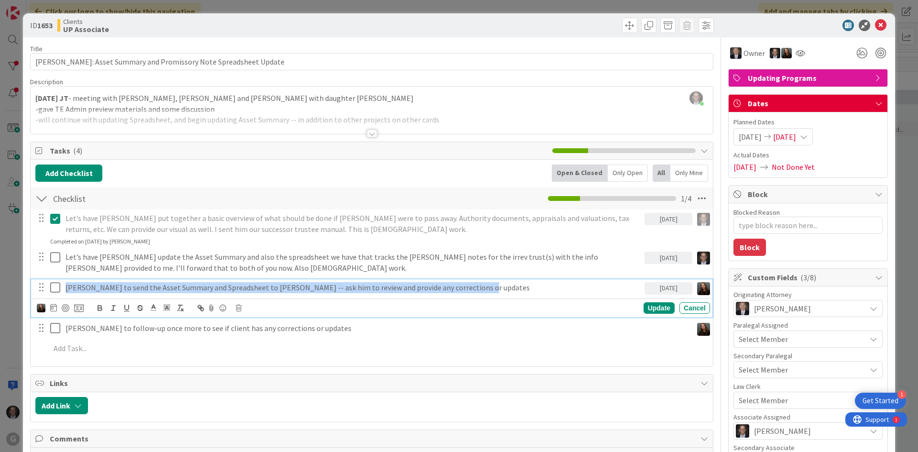
drag, startPoint x: 67, startPoint y: 286, endPoint x: 477, endPoint y: 292, distance: 409.2
click at [477, 292] on p "[PERSON_NAME] to send the Asset Summary and Spreadsheet to [PERSON_NAME] -- ask…" at bounding box center [352, 287] width 575 height 11
copy p "[PERSON_NAME] to send the Asset Summary and Spreadsheet to [PERSON_NAME] -- ask…"
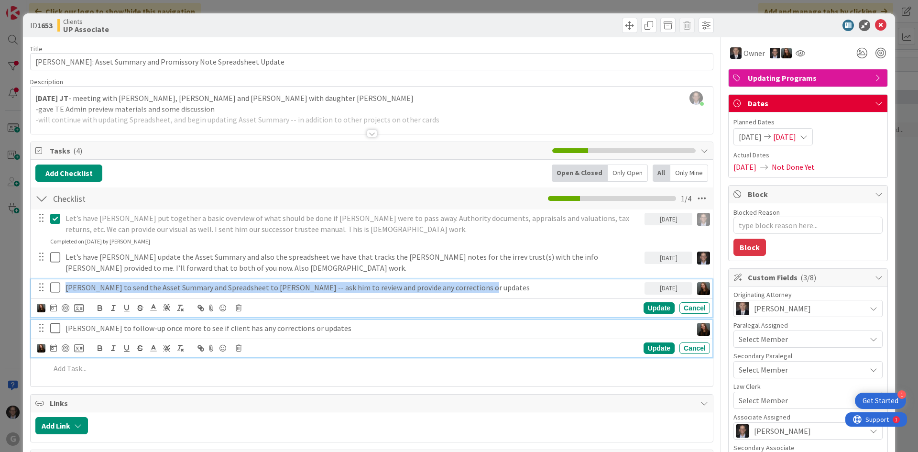
click at [200, 335] on div "[PERSON_NAME] to follow-up once more to see if client has any corrections or up…" at bounding box center [377, 328] width 631 height 17
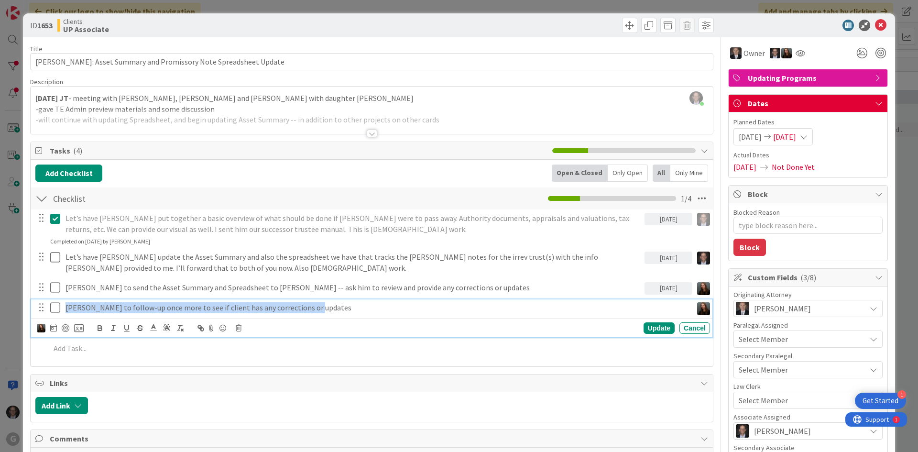
drag, startPoint x: 66, startPoint y: 308, endPoint x: 314, endPoint y: 300, distance: 247.3
click at [320, 298] on div "Let’s have [PERSON_NAME] put together a basic overview of what should be done i…" at bounding box center [371, 284] width 673 height 151
copy p "[PERSON_NAME] to follow-up once more to see if client has any corrections or up…"
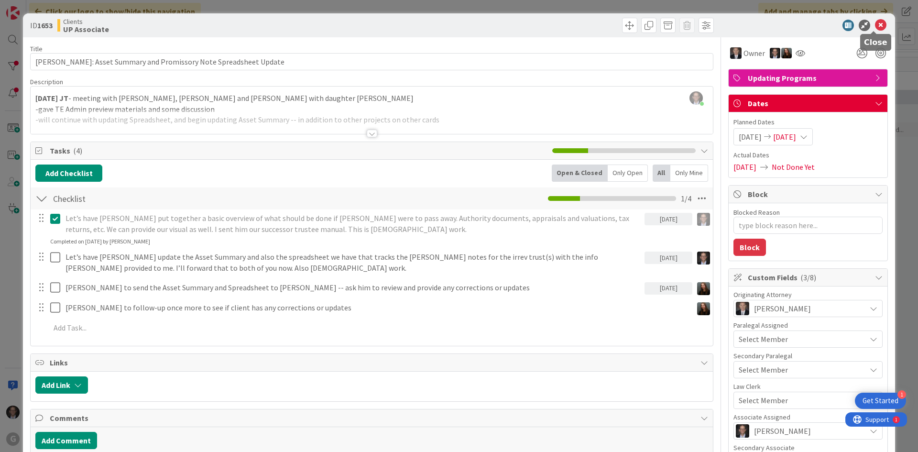
drag, startPoint x: 876, startPoint y: 26, endPoint x: 860, endPoint y: 33, distance: 18.0
click at [877, 25] on icon at bounding box center [880, 25] width 11 height 11
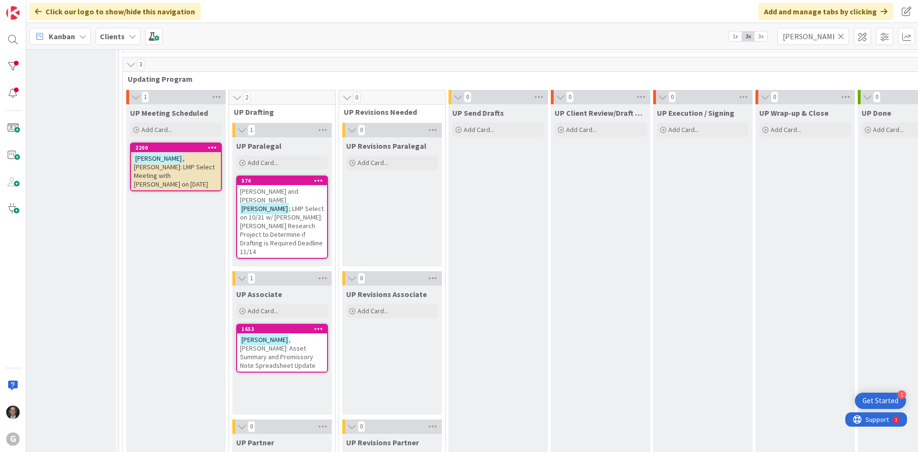
click at [257, 204] on span "; LMP Select on 10/31 w/ [PERSON_NAME]: [PERSON_NAME] Research Project to Deter…" at bounding box center [282, 230] width 84 height 52
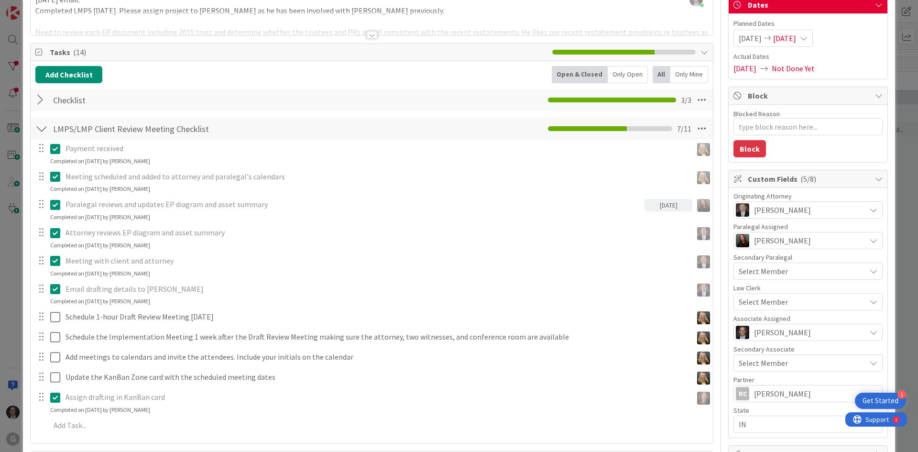
scroll to position [96, 0]
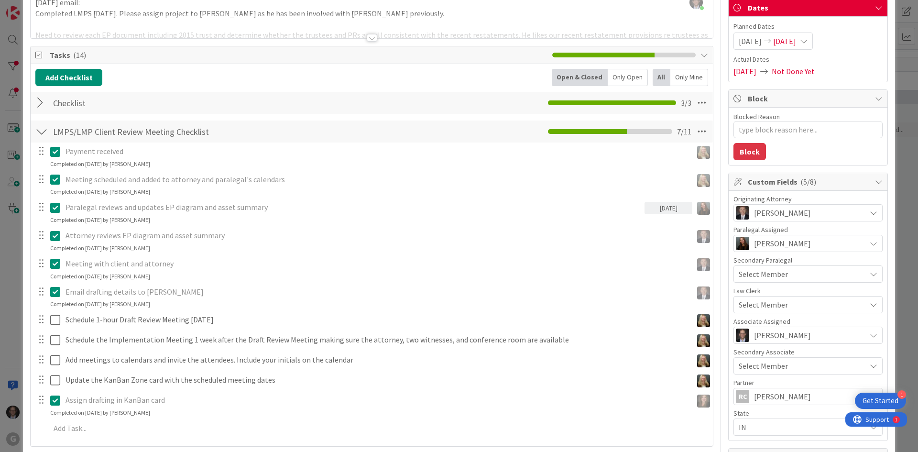
click at [43, 131] on div at bounding box center [41, 131] width 12 height 17
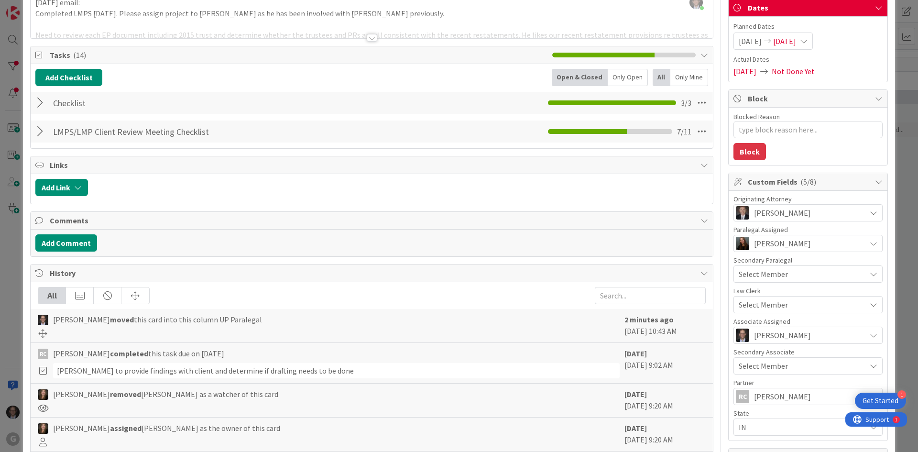
click at [42, 105] on div at bounding box center [41, 102] width 12 height 17
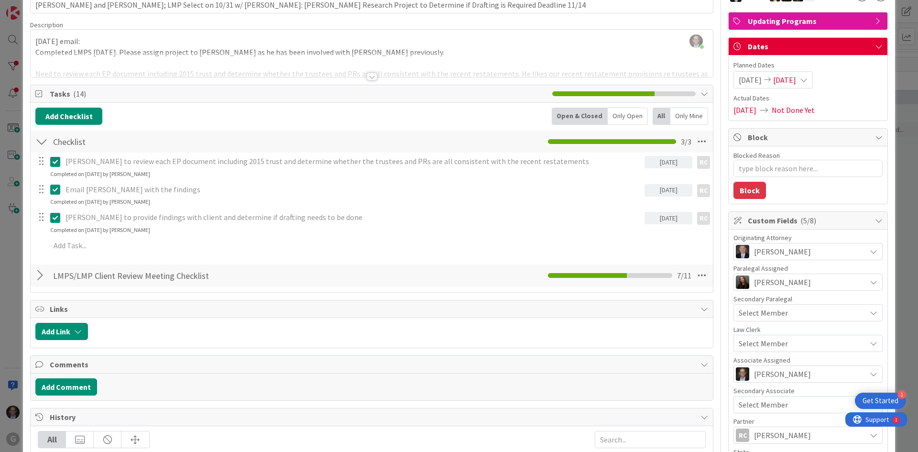
scroll to position [0, 0]
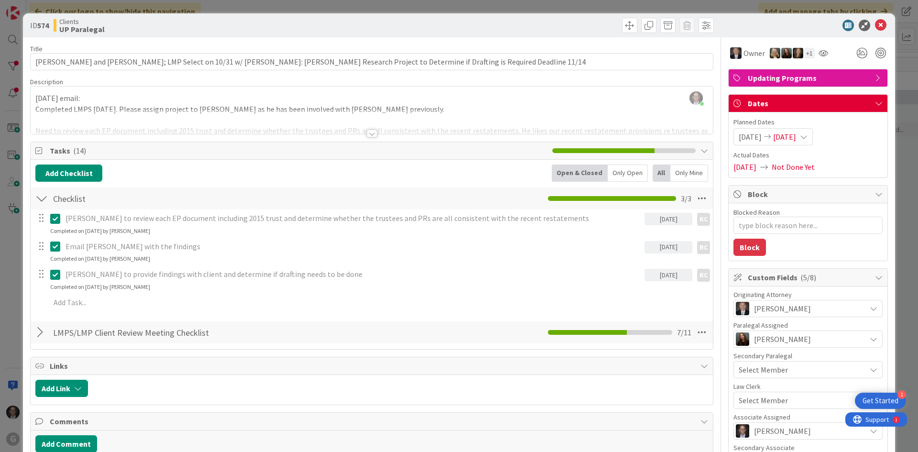
click at [61, 48] on div "Title 126 / 128" at bounding box center [371, 48] width 683 height 9
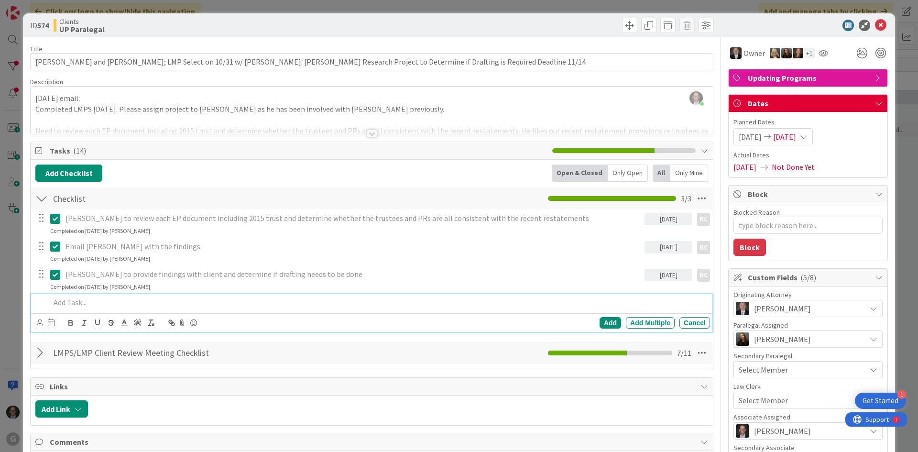
click at [65, 304] on p at bounding box center [378, 302] width 656 height 11
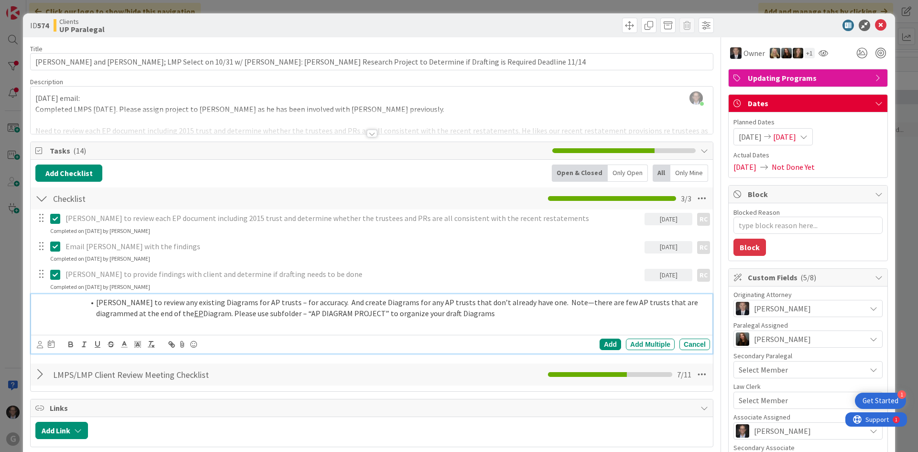
drag, startPoint x: 96, startPoint y: 302, endPoint x: 108, endPoint y: 299, distance: 11.8
click at [97, 302] on li "[PERSON_NAME] to review any existing Diagrams for AP trusts – for accuracy. And…" at bounding box center [384, 308] width 644 height 22
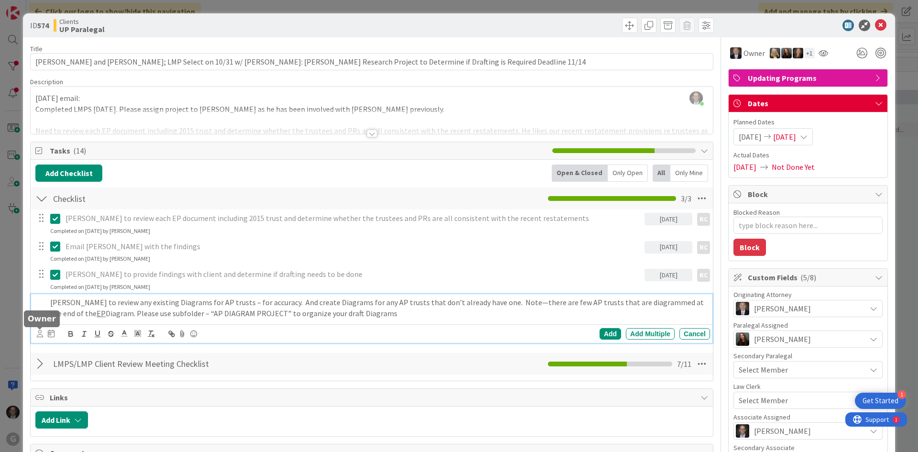
click at [39, 335] on icon at bounding box center [40, 333] width 6 height 7
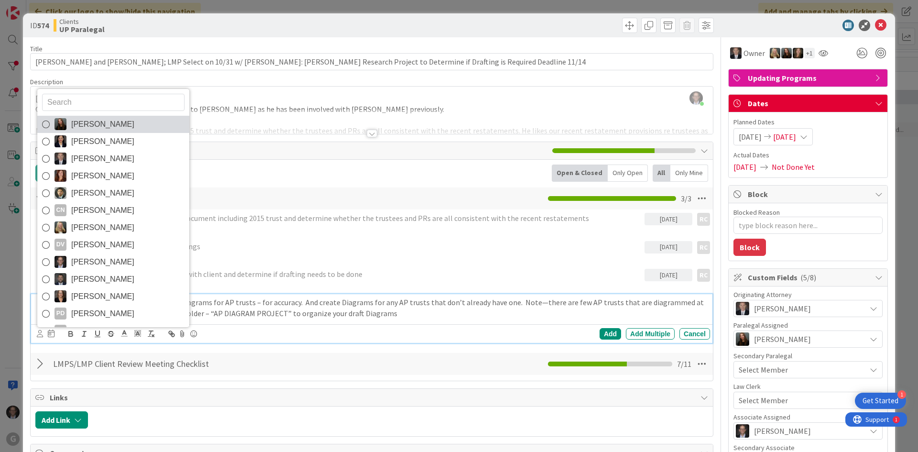
click at [47, 127] on icon at bounding box center [46, 124] width 8 height 14
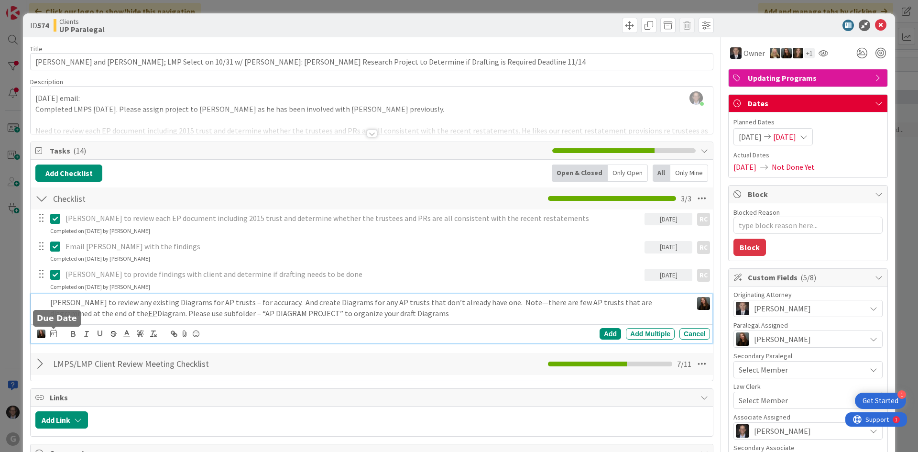
click at [56, 333] on icon at bounding box center [53, 333] width 7 height 8
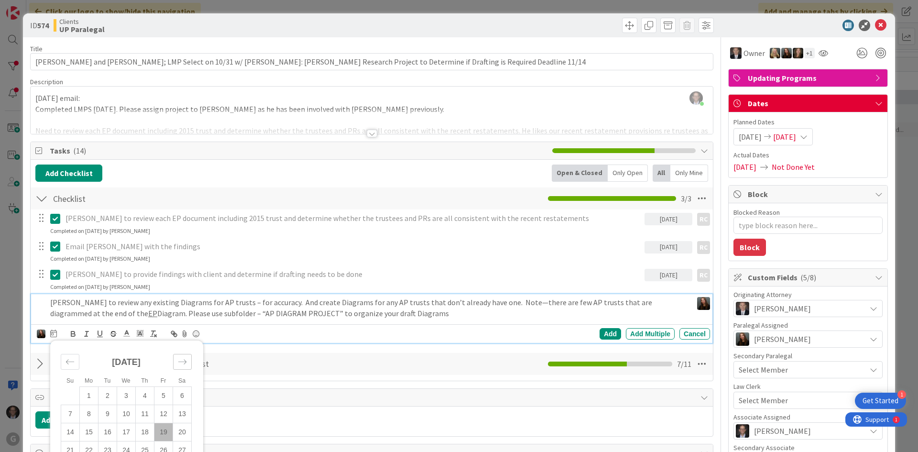
click at [184, 361] on icon "Move forward to switch to the next month." at bounding box center [182, 361] width 9 height 9
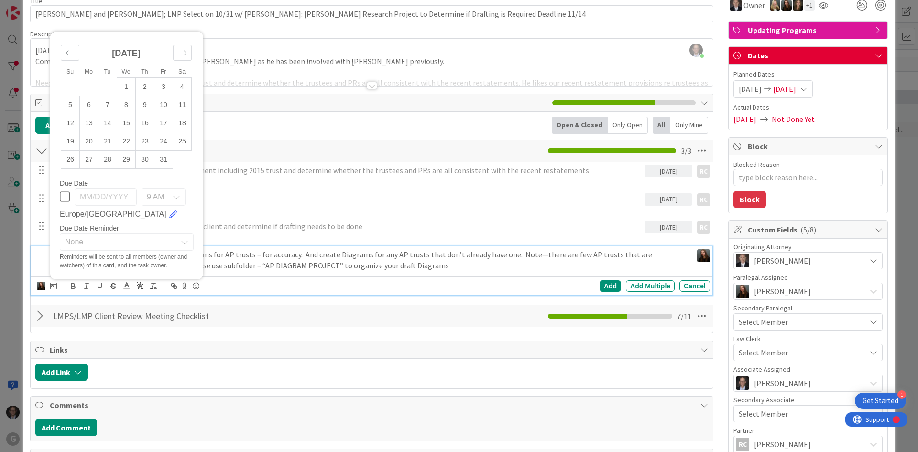
scroll to position [96, 0]
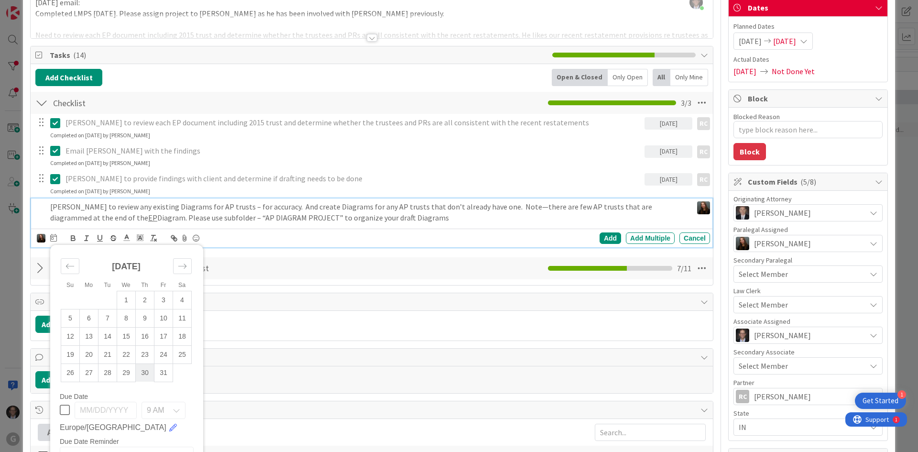
click at [140, 377] on td "30" at bounding box center [145, 372] width 19 height 18
click at [165, 336] on td "17" at bounding box center [163, 336] width 19 height 18
click at [165, 301] on td "3" at bounding box center [163, 300] width 19 height 18
click at [604, 239] on div "Add" at bounding box center [610, 237] width 22 height 11
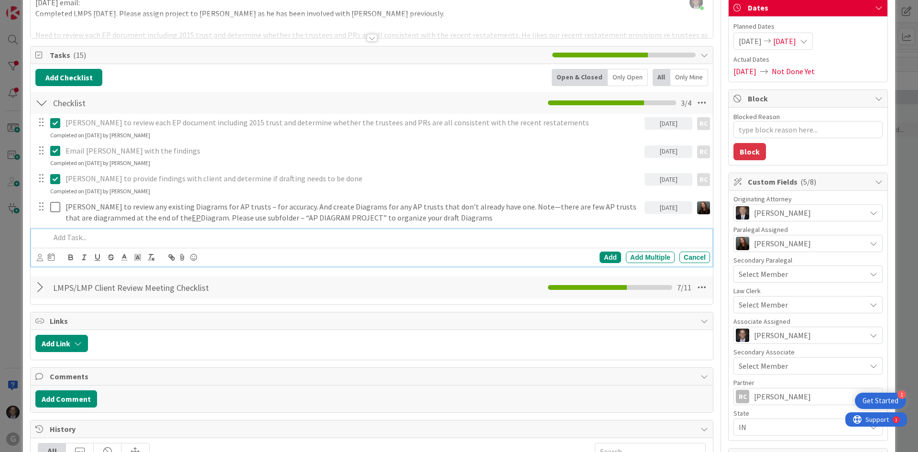
click at [80, 238] on p at bounding box center [378, 237] width 656 height 11
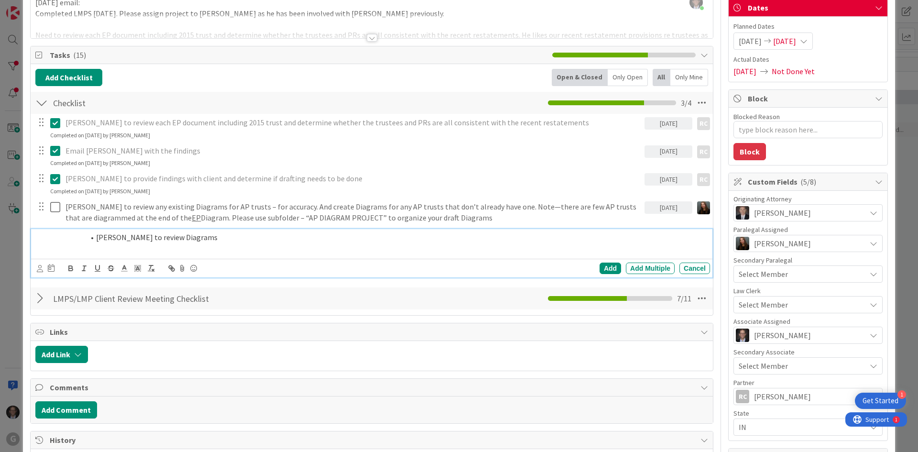
click at [97, 239] on li "[PERSON_NAME] to review Diagrams" at bounding box center [384, 237] width 644 height 11
click at [40, 270] on icon at bounding box center [40, 268] width 6 height 7
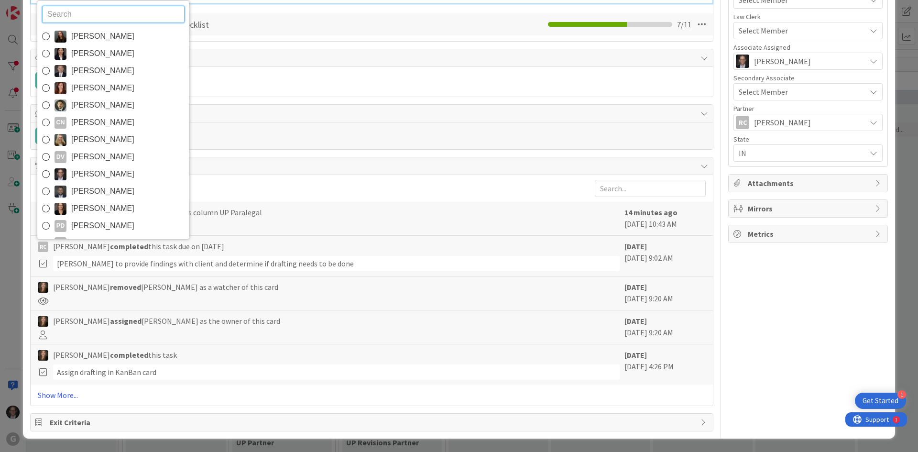
click at [44, 173] on icon at bounding box center [46, 174] width 8 height 14
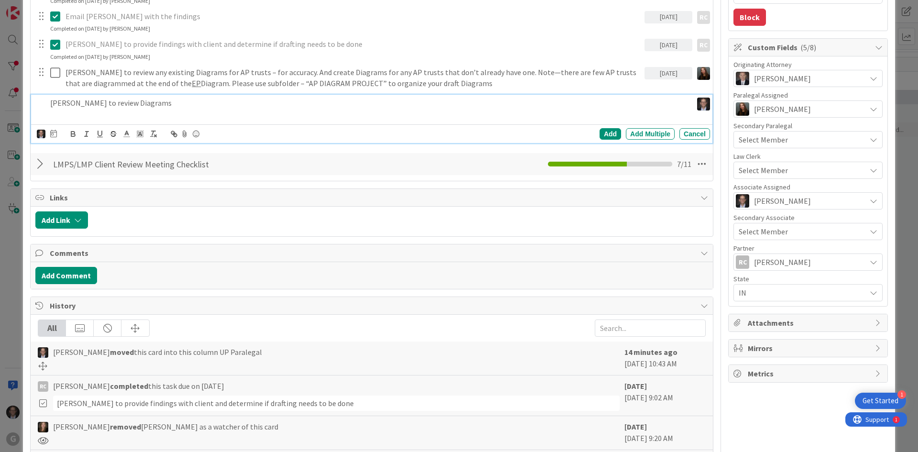
scroll to position [226, 0]
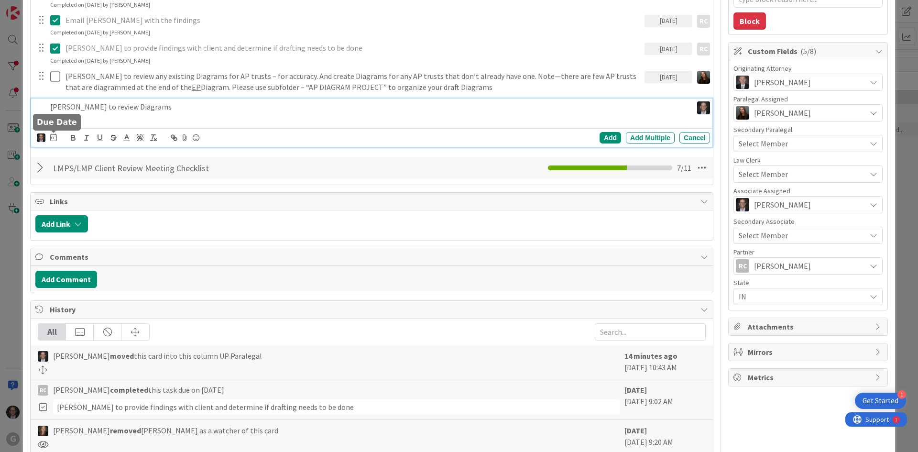
click at [52, 136] on icon at bounding box center [53, 137] width 7 height 8
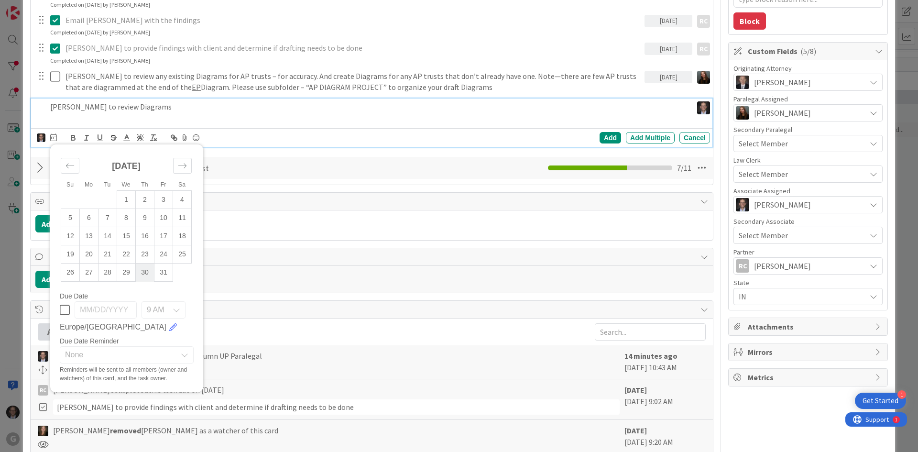
click at [144, 271] on td "30" at bounding box center [145, 272] width 19 height 18
click at [603, 138] on div "Add" at bounding box center [610, 137] width 22 height 11
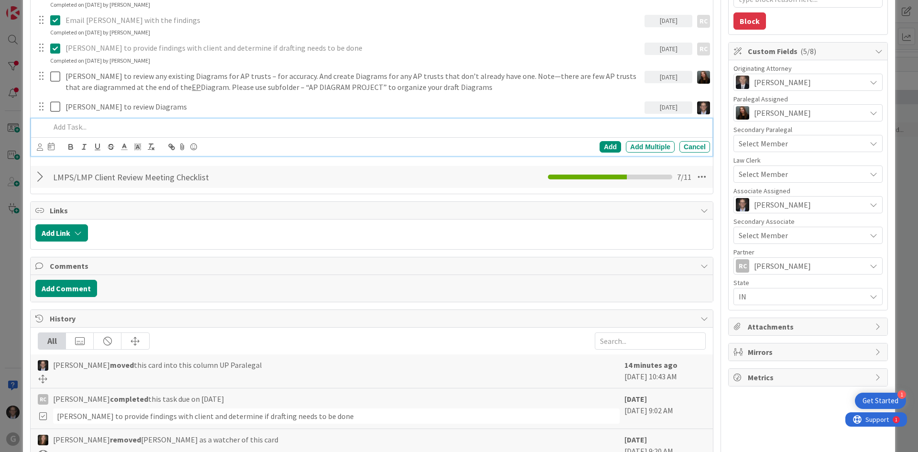
click at [72, 128] on p at bounding box center [378, 126] width 656 height 11
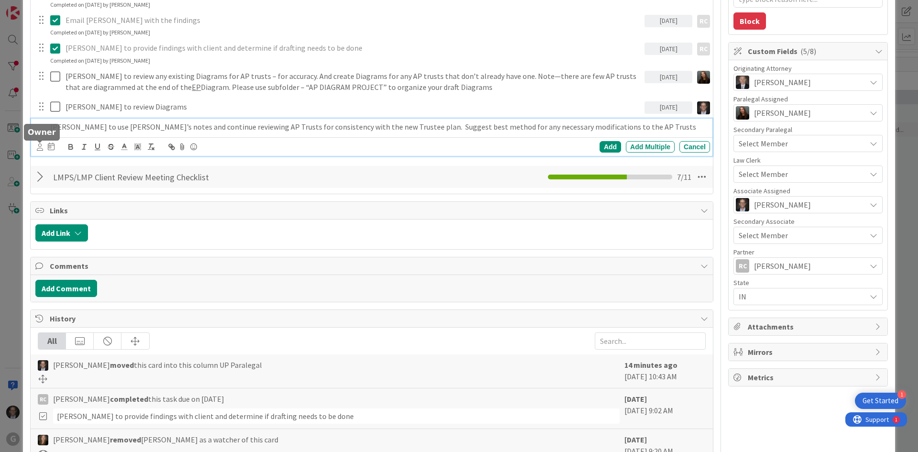
click at [40, 145] on icon at bounding box center [40, 146] width 6 height 7
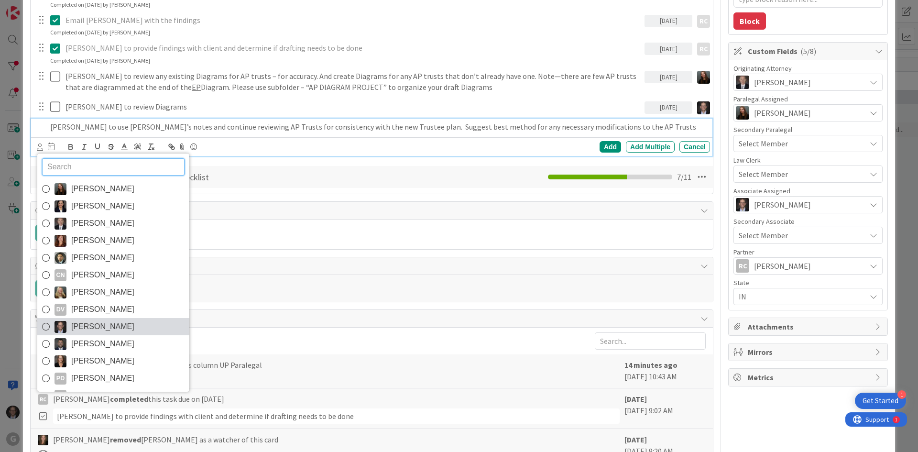
click at [47, 326] on icon at bounding box center [46, 326] width 8 height 14
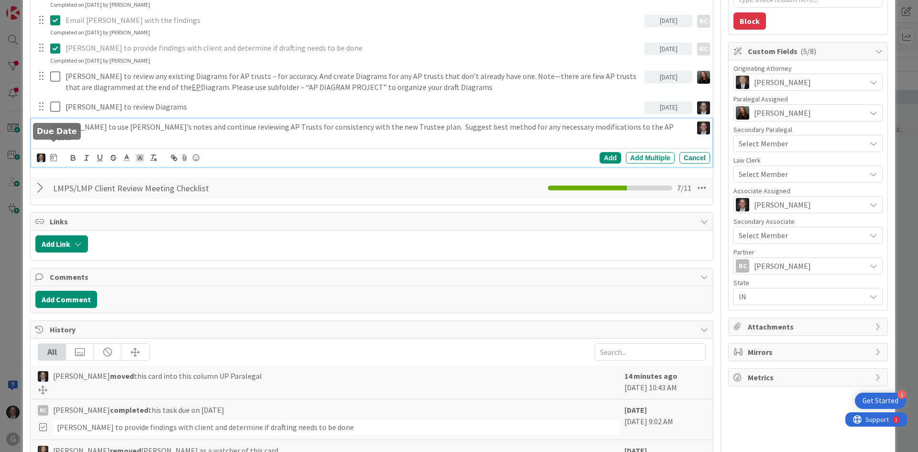
click at [54, 153] on icon at bounding box center [53, 157] width 7 height 8
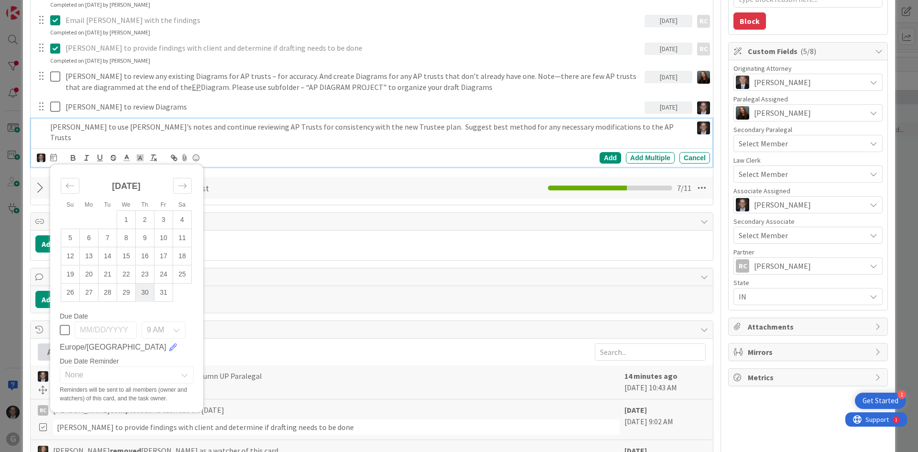
click at [148, 283] on td "30" at bounding box center [145, 292] width 19 height 18
click at [601, 152] on div "Add" at bounding box center [610, 157] width 22 height 11
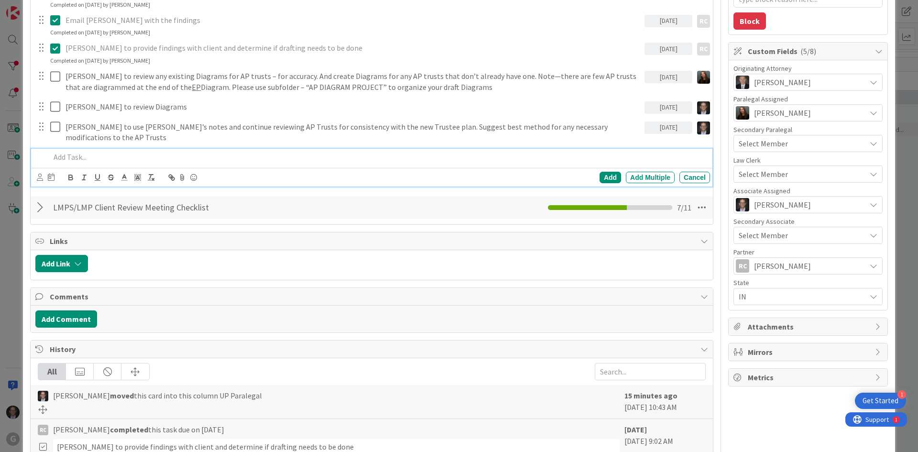
click at [67, 152] on p at bounding box center [378, 157] width 656 height 11
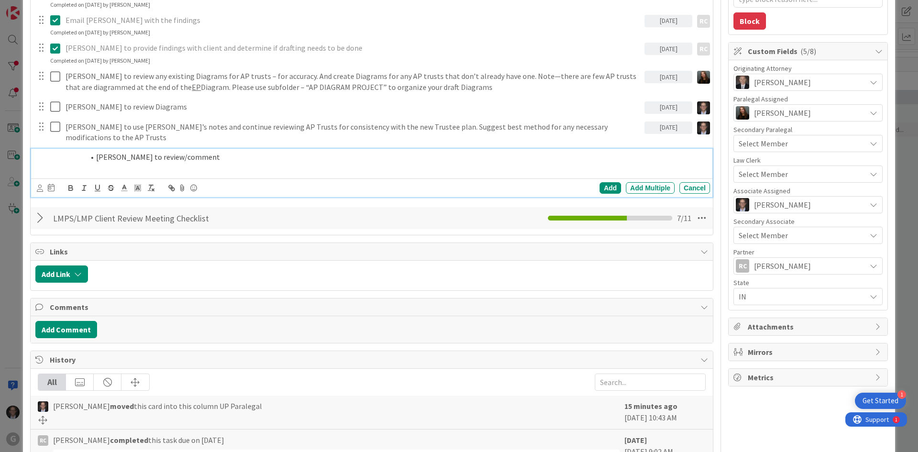
click at [97, 152] on li "[PERSON_NAME] to review/comment" at bounding box center [384, 157] width 644 height 11
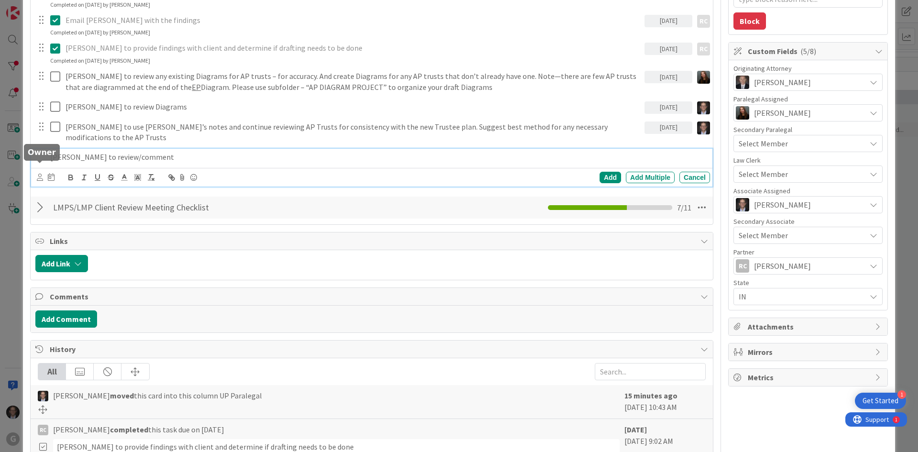
click at [38, 174] on icon at bounding box center [40, 177] width 6 height 7
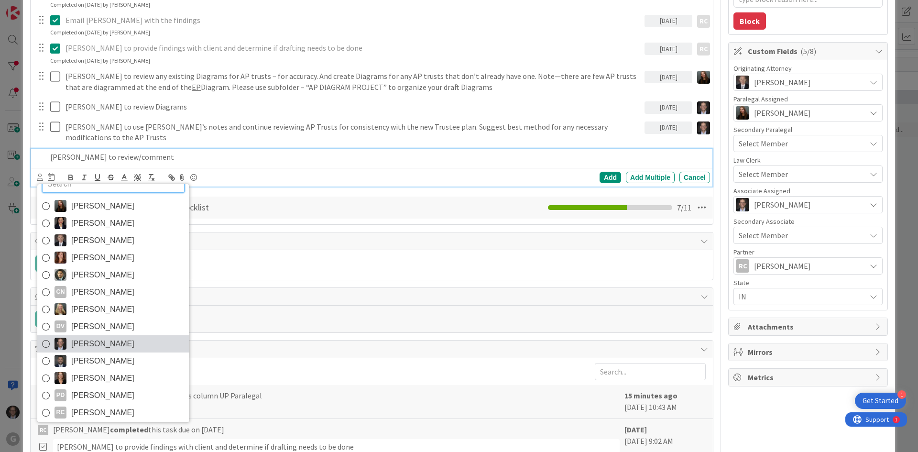
scroll to position [33, 0]
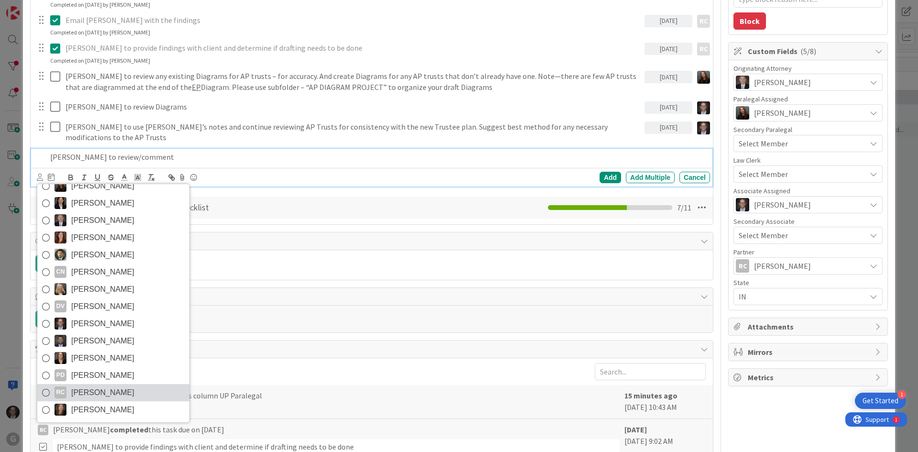
click at [42, 385] on icon at bounding box center [46, 392] width 8 height 14
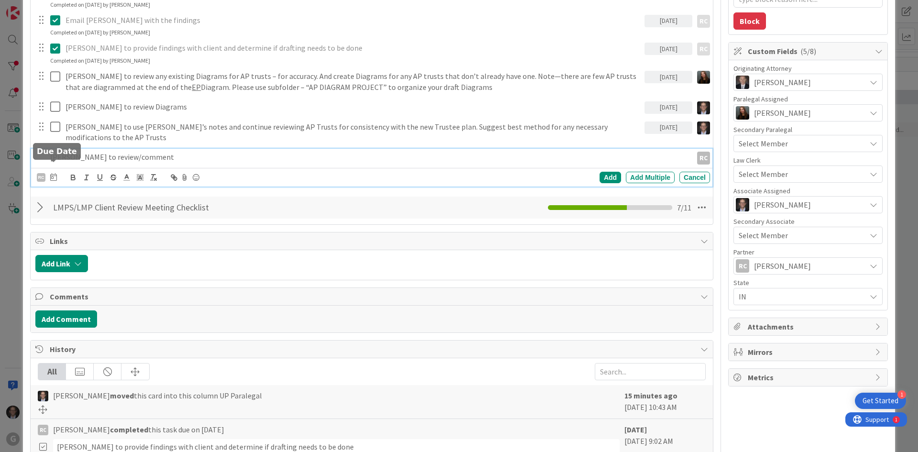
click at [56, 173] on icon at bounding box center [53, 177] width 7 height 8
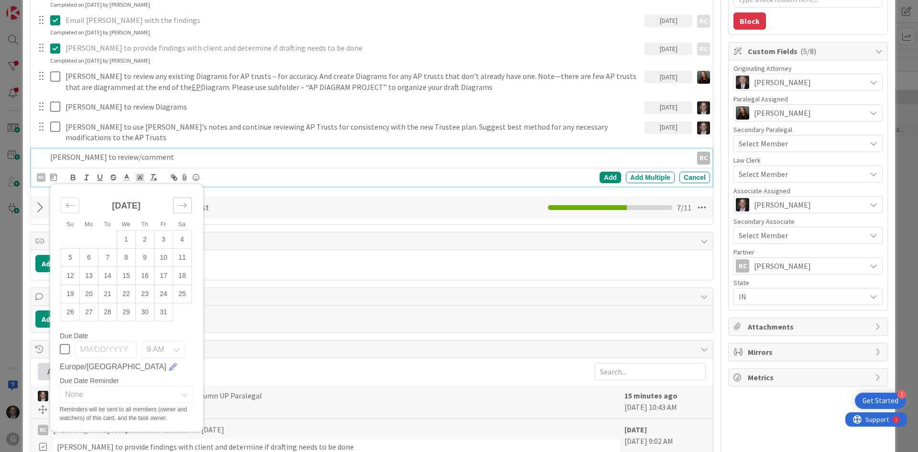
click at [181, 201] on icon "Move forward to switch to the next month." at bounding box center [182, 205] width 9 height 9
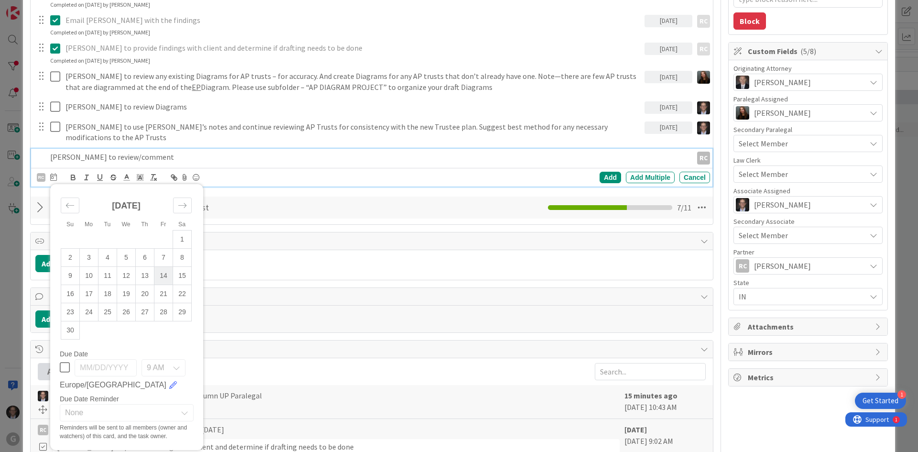
click at [164, 266] on td "14" at bounding box center [163, 275] width 19 height 18
click at [603, 172] on div "Add" at bounding box center [610, 177] width 22 height 11
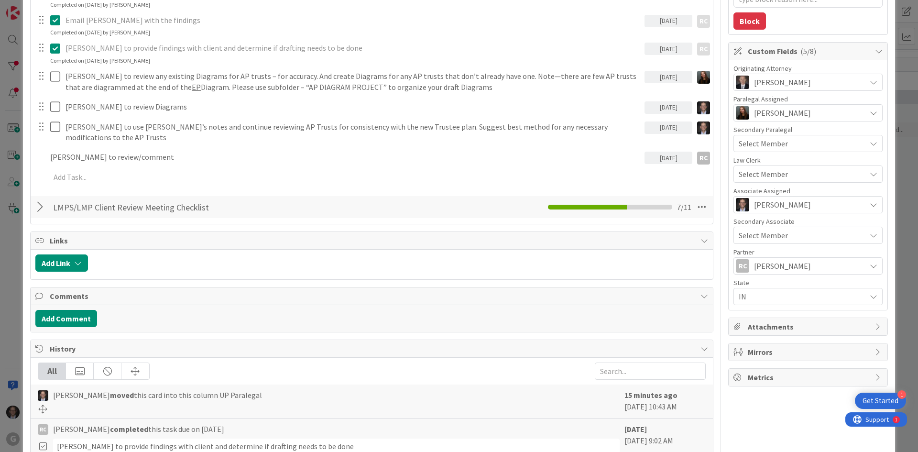
type textarea "x"
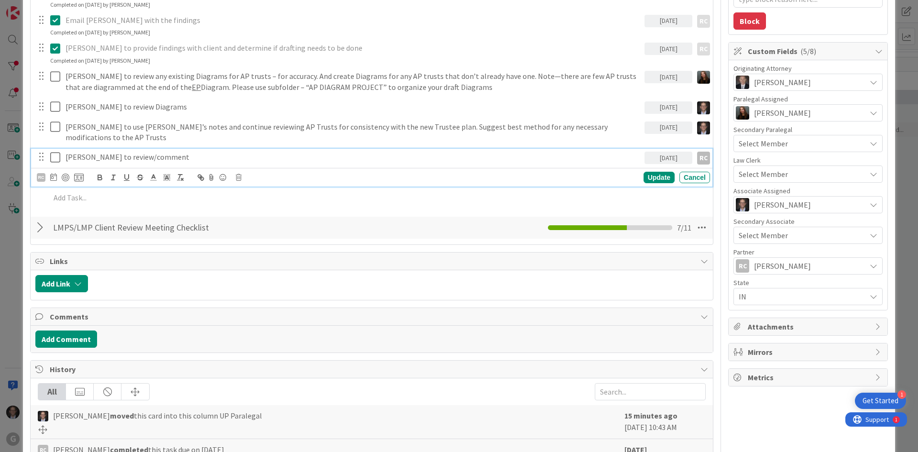
click at [152, 152] on p "[PERSON_NAME] to review/comment" at bounding box center [352, 157] width 575 height 11
click at [657, 172] on div "Update" at bounding box center [658, 177] width 31 height 11
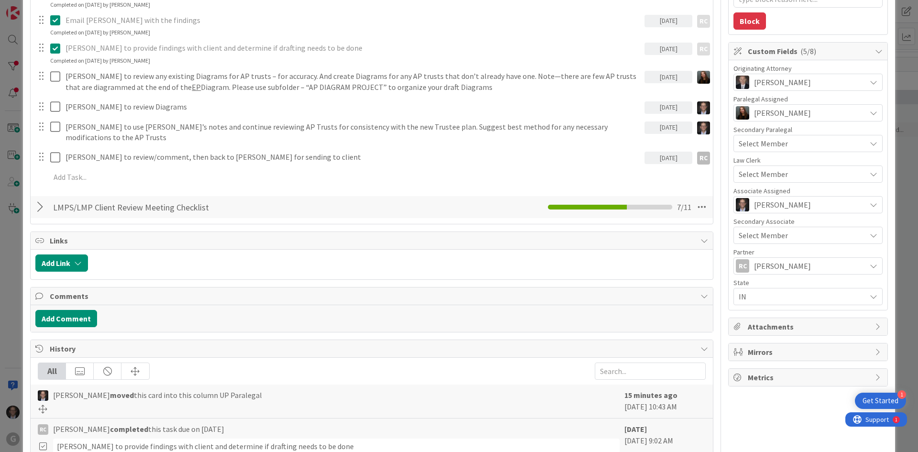
type textarea "x"
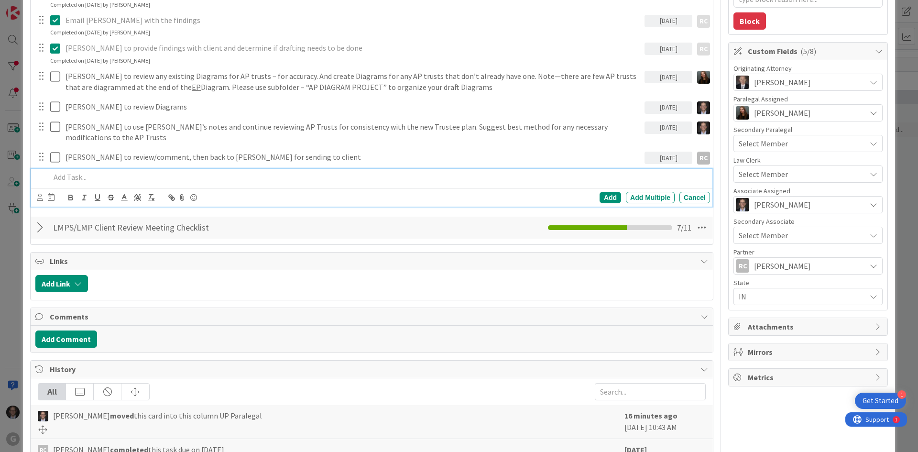
click at [66, 172] on p at bounding box center [378, 177] width 656 height 11
click at [38, 194] on icon at bounding box center [40, 197] width 6 height 7
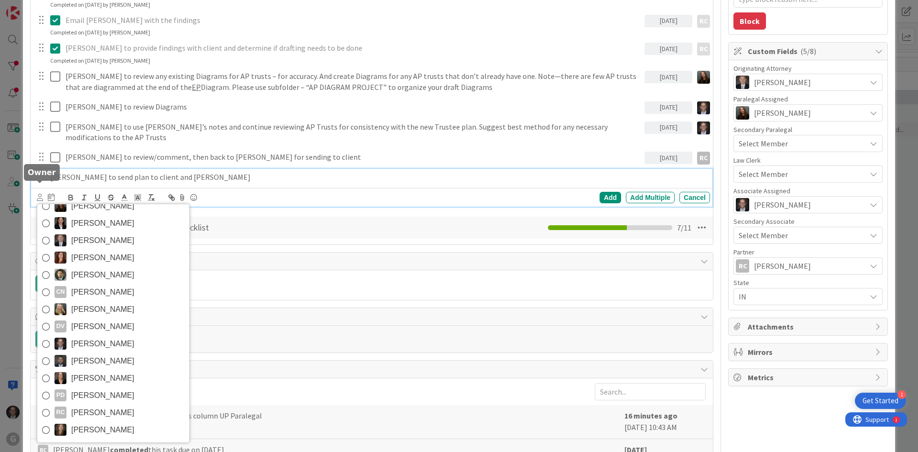
scroll to position [0, 0]
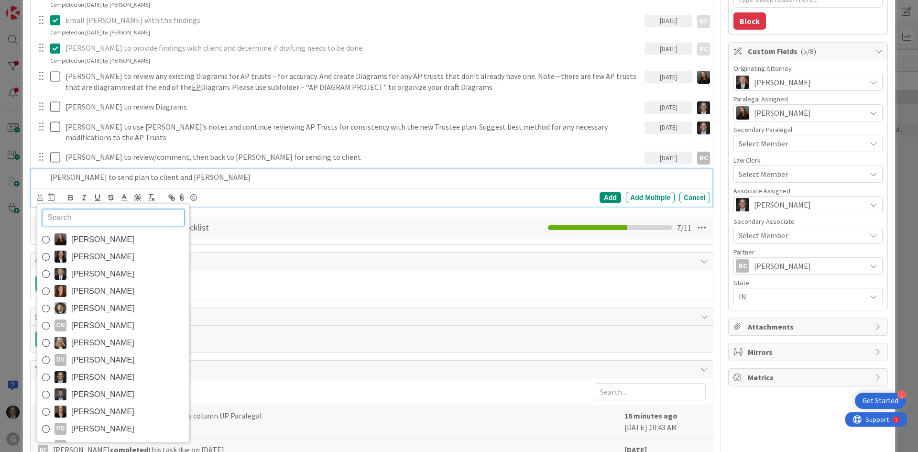
click at [43, 370] on icon at bounding box center [46, 377] width 8 height 14
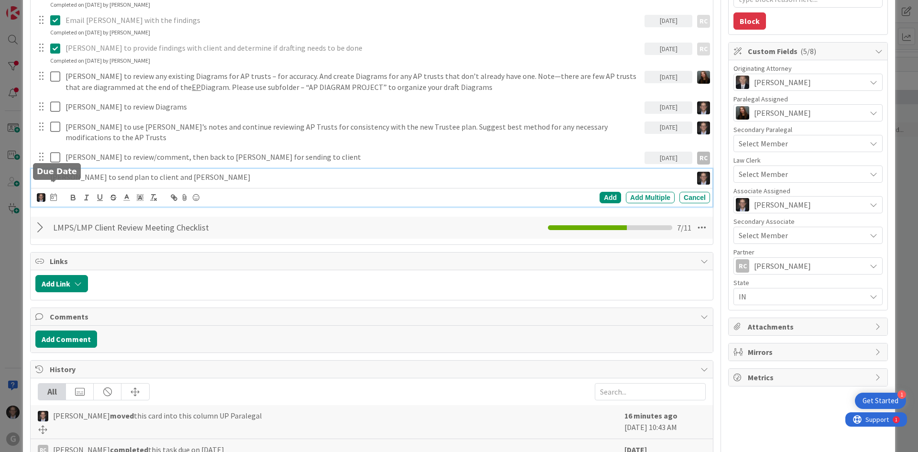
click at [54, 193] on icon at bounding box center [53, 197] width 7 height 8
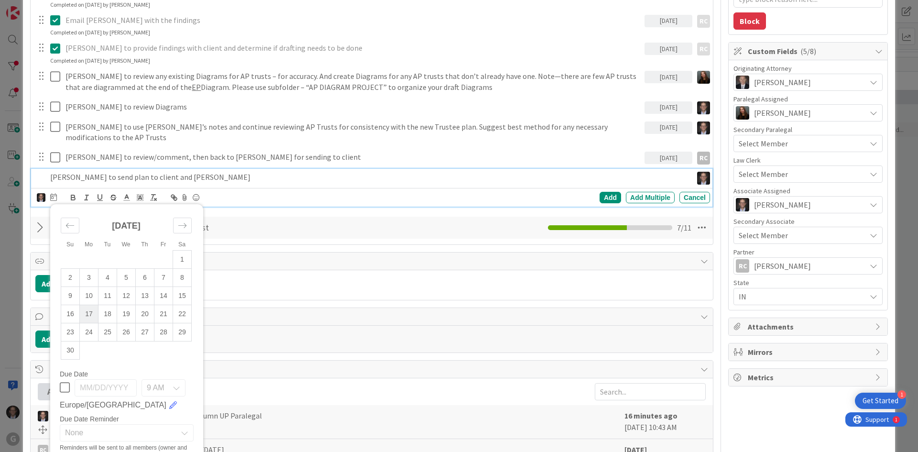
click at [92, 305] on td "17" at bounding box center [89, 314] width 19 height 18
click at [602, 192] on div "Add" at bounding box center [610, 197] width 22 height 11
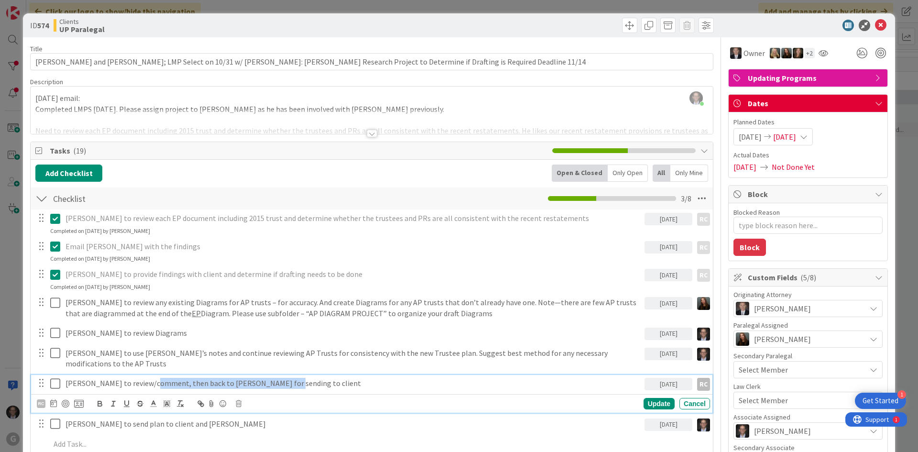
drag, startPoint x: 154, startPoint y: 372, endPoint x: 272, endPoint y: 370, distance: 118.1
click at [272, 378] on p "[PERSON_NAME] to review/comment, then back to [PERSON_NAME] for sending to clie…" at bounding box center [352, 383] width 575 height 11
copy p "then back to [PERSON_NAME] for sending to client"
click at [82, 418] on p "[PERSON_NAME] to send plan to client and [PERSON_NAME]" at bounding box center [352, 423] width 575 height 11
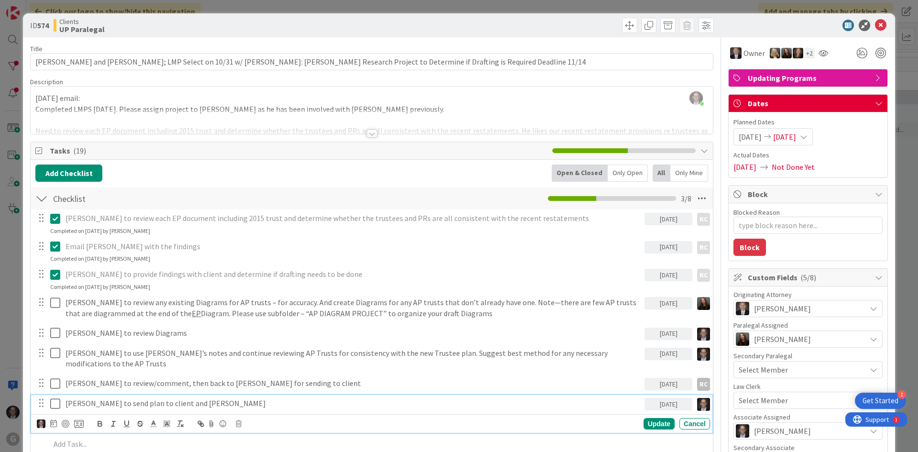
click at [157, 398] on p "[PERSON_NAME] to send plan to client and [PERSON_NAME]" at bounding box center [352, 403] width 575 height 11
drag, startPoint x: 67, startPoint y: 392, endPoint x: 179, endPoint y: 392, distance: 111.9
click at [179, 398] on p "[PERSON_NAME] to send plan to client and [PERSON_NAME]" at bounding box center [352, 403] width 575 height 11
copy p "[PERSON_NAME] to send plan to client and [PERSON_NAME]"
click at [875, 23] on icon at bounding box center [880, 25] width 11 height 11
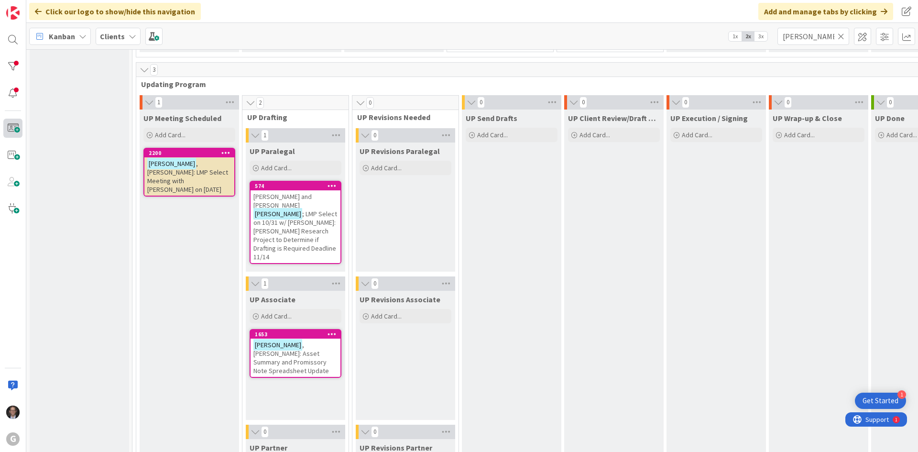
scroll to position [1353, 0]
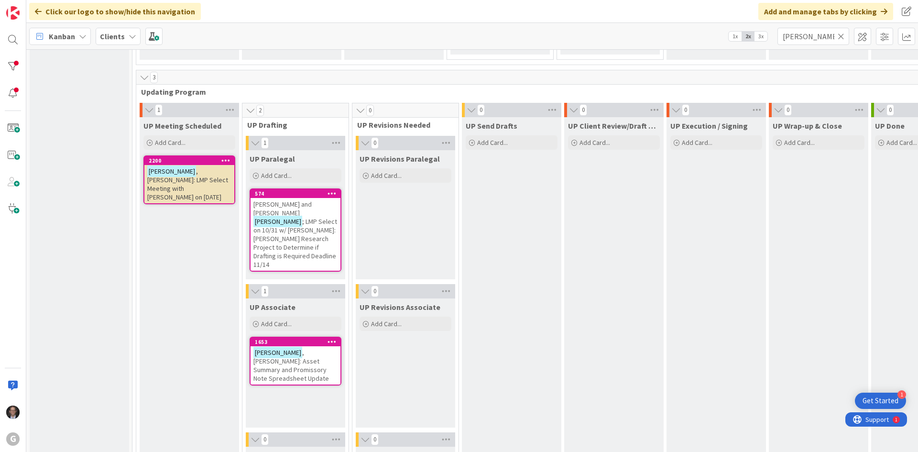
click at [293, 227] on span "; LMP Select on 10/31 w/ [PERSON_NAME]: [PERSON_NAME] Research Project to Deter…" at bounding box center [295, 243] width 84 height 52
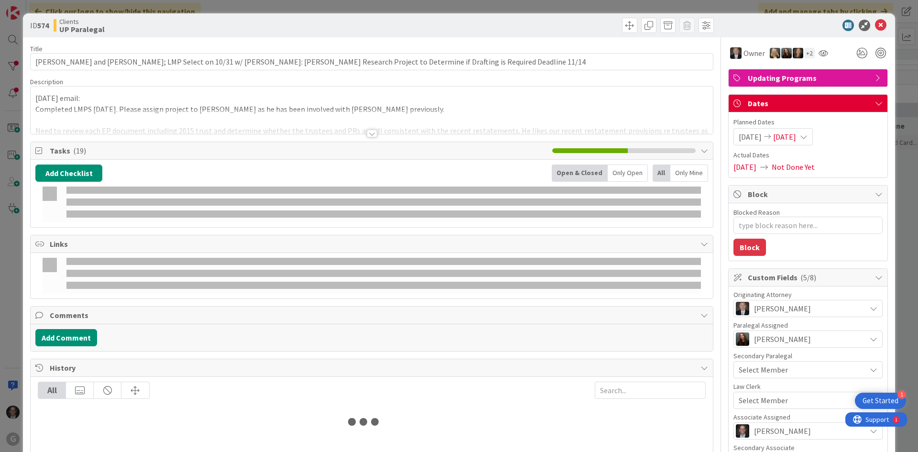
type textarea "x"
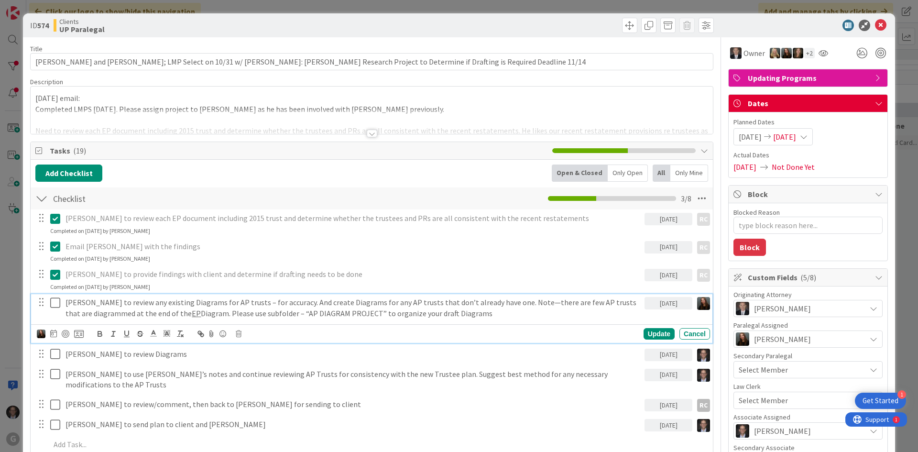
click at [288, 311] on p "[PERSON_NAME] to review any existing Diagrams for AP trusts – for accuracy. And…" at bounding box center [352, 308] width 575 height 22
click at [653, 337] on div "Update" at bounding box center [658, 333] width 31 height 11
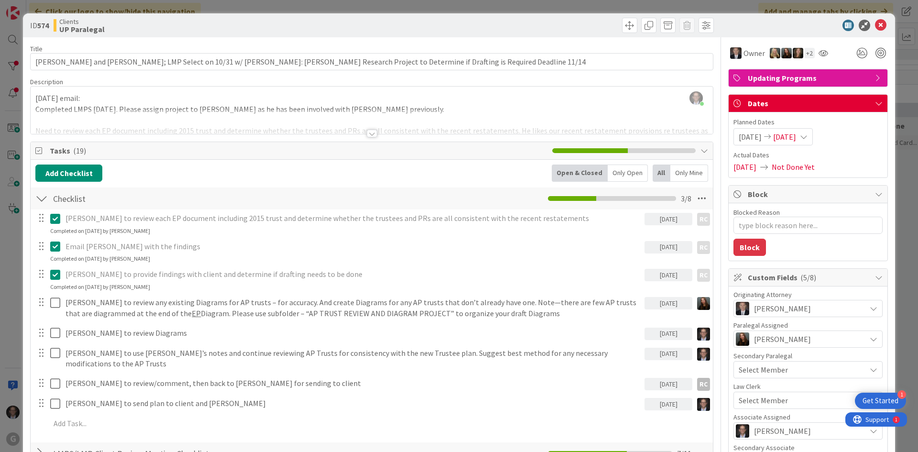
click at [66, 79] on div "Description" at bounding box center [371, 81] width 683 height 9
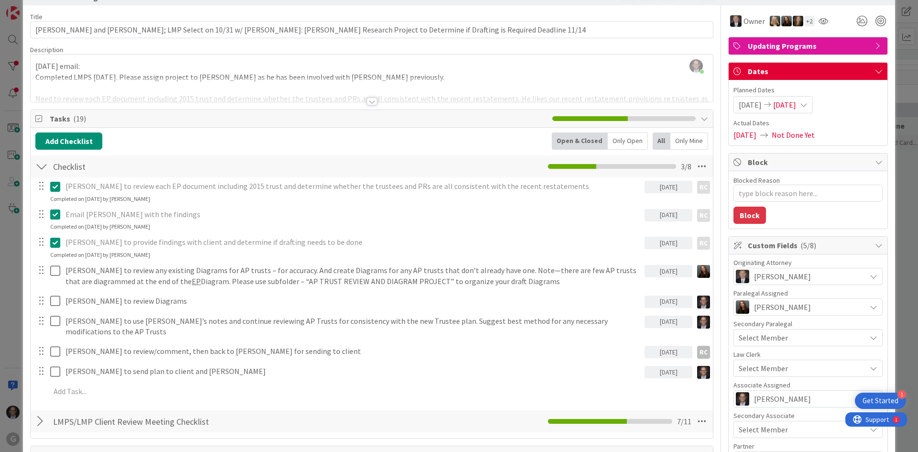
scroll to position [48, 0]
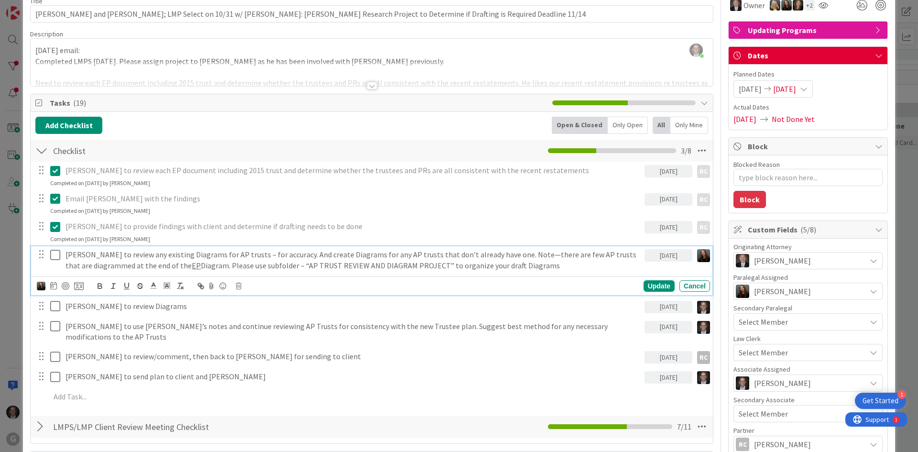
click at [280, 268] on p "[PERSON_NAME] to review any existing Diagrams for AP trusts – for accuracy. And…" at bounding box center [352, 260] width 575 height 22
click at [522, 265] on p "[PERSON_NAME] to review any existing Diagrams for AP trusts – for accuracy. And…" at bounding box center [352, 260] width 575 height 22
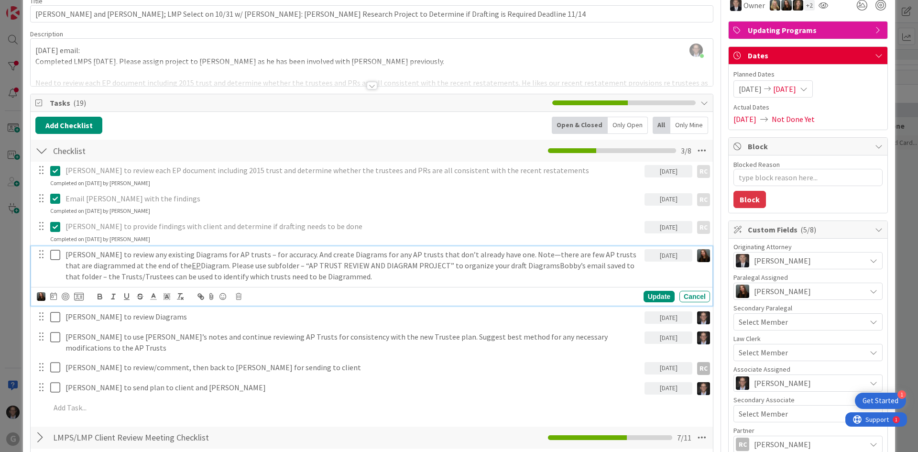
drag, startPoint x: 517, startPoint y: 265, endPoint x: 522, endPoint y: 267, distance: 5.6
click at [517, 266] on p "[PERSON_NAME] to review any existing Diagrams for AP trusts – for accuracy. And…" at bounding box center [352, 265] width 575 height 33
click at [649, 294] on div "Update" at bounding box center [658, 296] width 31 height 11
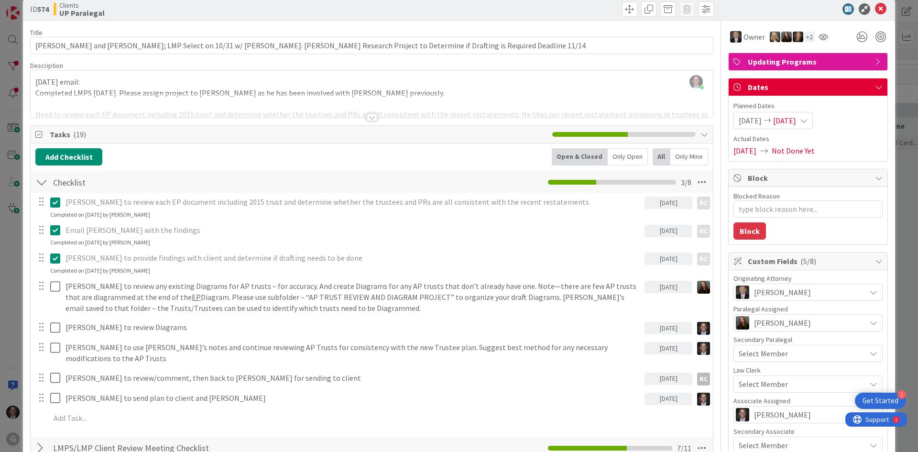
scroll to position [0, 0]
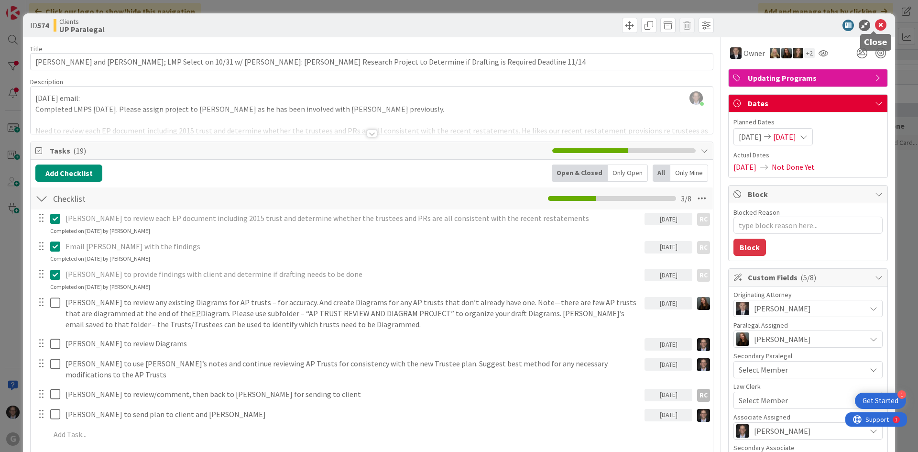
click at [875, 26] on icon at bounding box center [880, 25] width 11 height 11
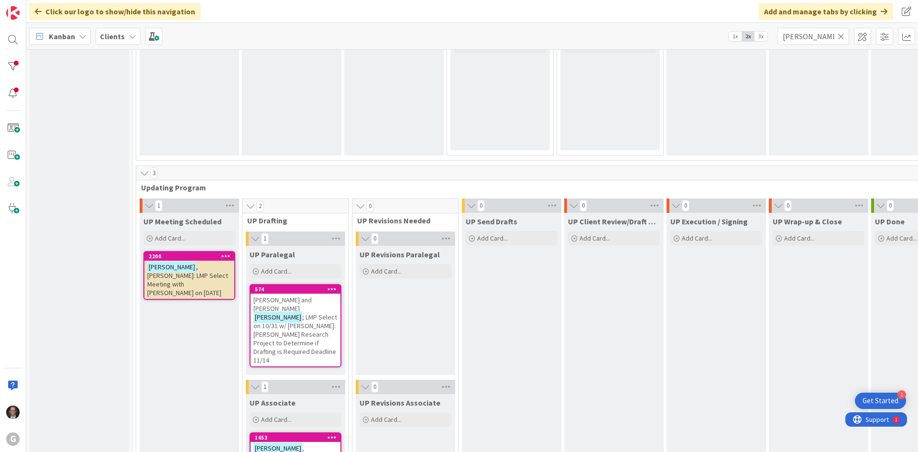
click at [197, 272] on span ", [PERSON_NAME]: LMP Select Meeting with [PERSON_NAME] on [DATE]" at bounding box center [187, 279] width 81 height 34
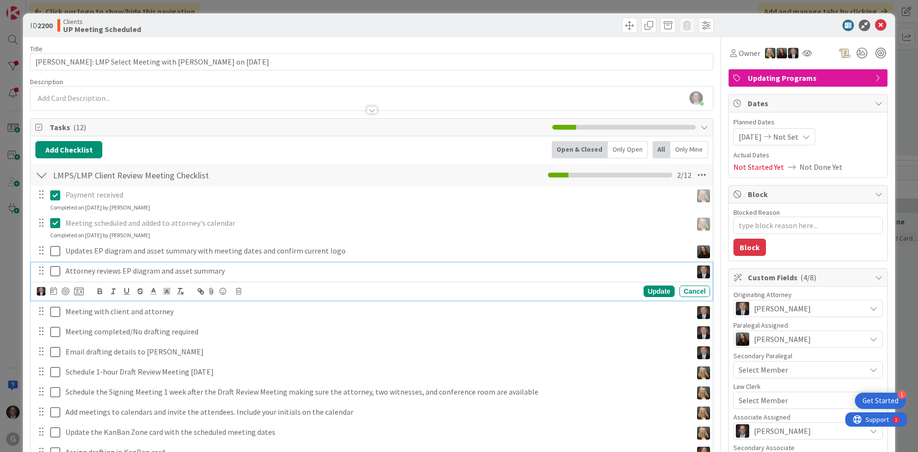
click at [57, 271] on icon at bounding box center [55, 270] width 10 height 11
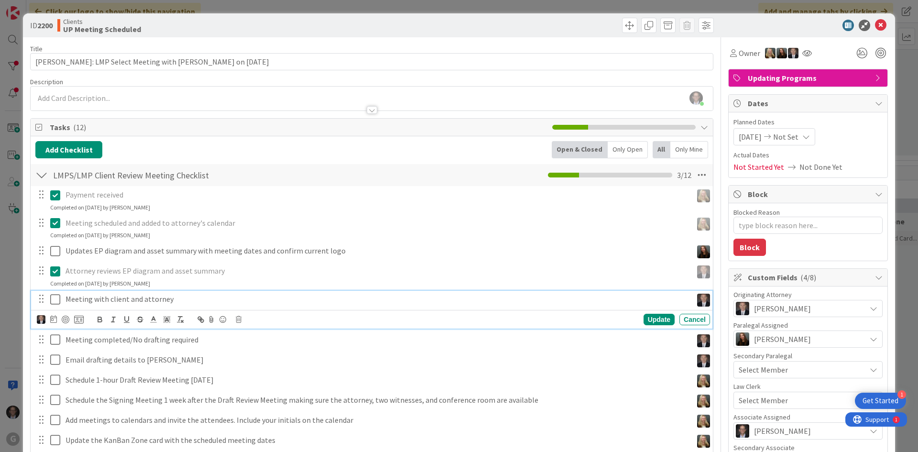
click at [51, 300] on icon at bounding box center [55, 299] width 10 height 11
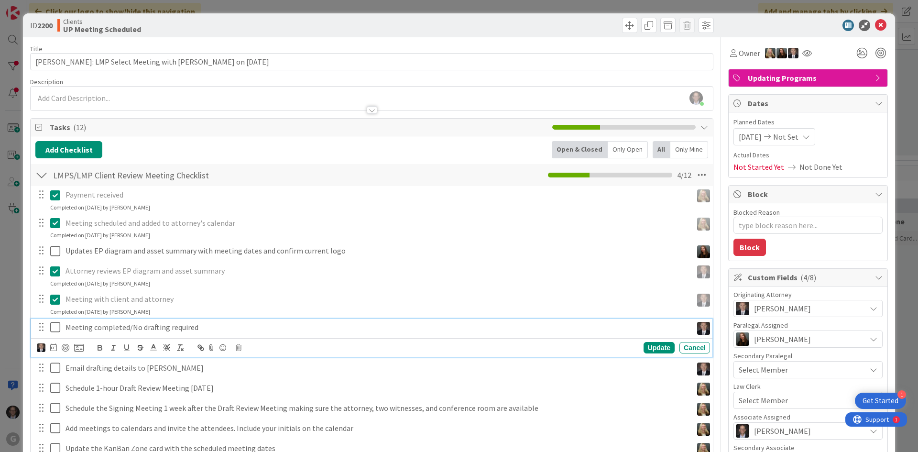
click at [127, 326] on p "Meeting completed/No drafting required" at bounding box center [376, 327] width 623 height 11
click at [239, 348] on icon at bounding box center [239, 347] width 6 height 7
click at [263, 384] on div "Delete" at bounding box center [262, 388] width 35 height 17
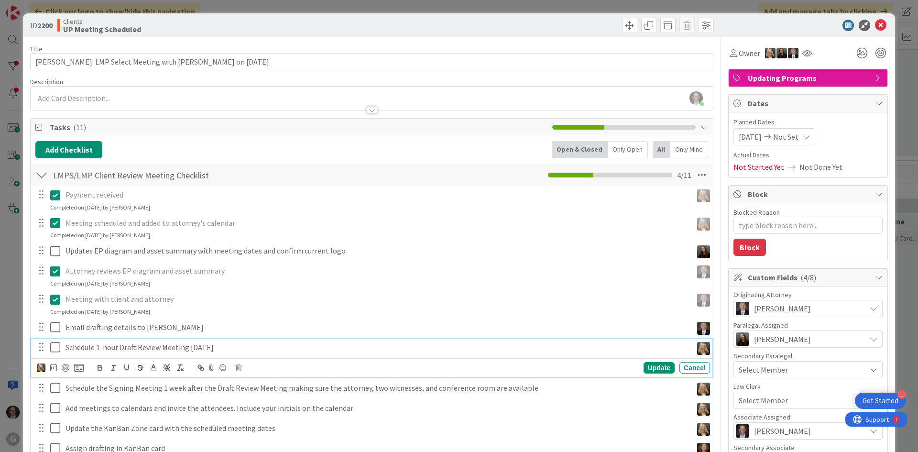
click at [86, 348] on p "Schedule 1-hour Draft Review Meeting [DATE]" at bounding box center [376, 347] width 623 height 11
click at [239, 316] on div "Payment received Update Cancel Completed on [DATE] by [PERSON_NAME] Meeting sch…" at bounding box center [371, 333] width 673 height 294
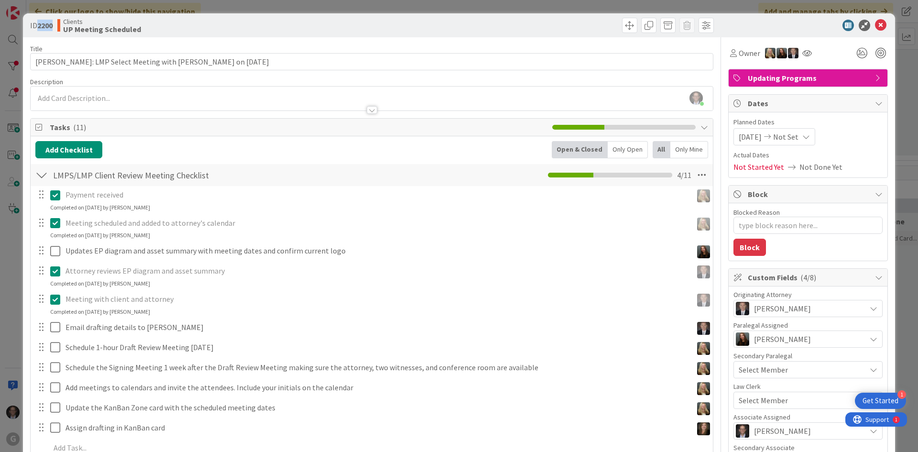
drag, startPoint x: 40, startPoint y: 25, endPoint x: 54, endPoint y: 29, distance: 15.0
click at [53, 29] on b "2200" at bounding box center [44, 26] width 15 height 10
copy b "2200"
type textarea "x"
